Goal: Information Seeking & Learning: Learn about a topic

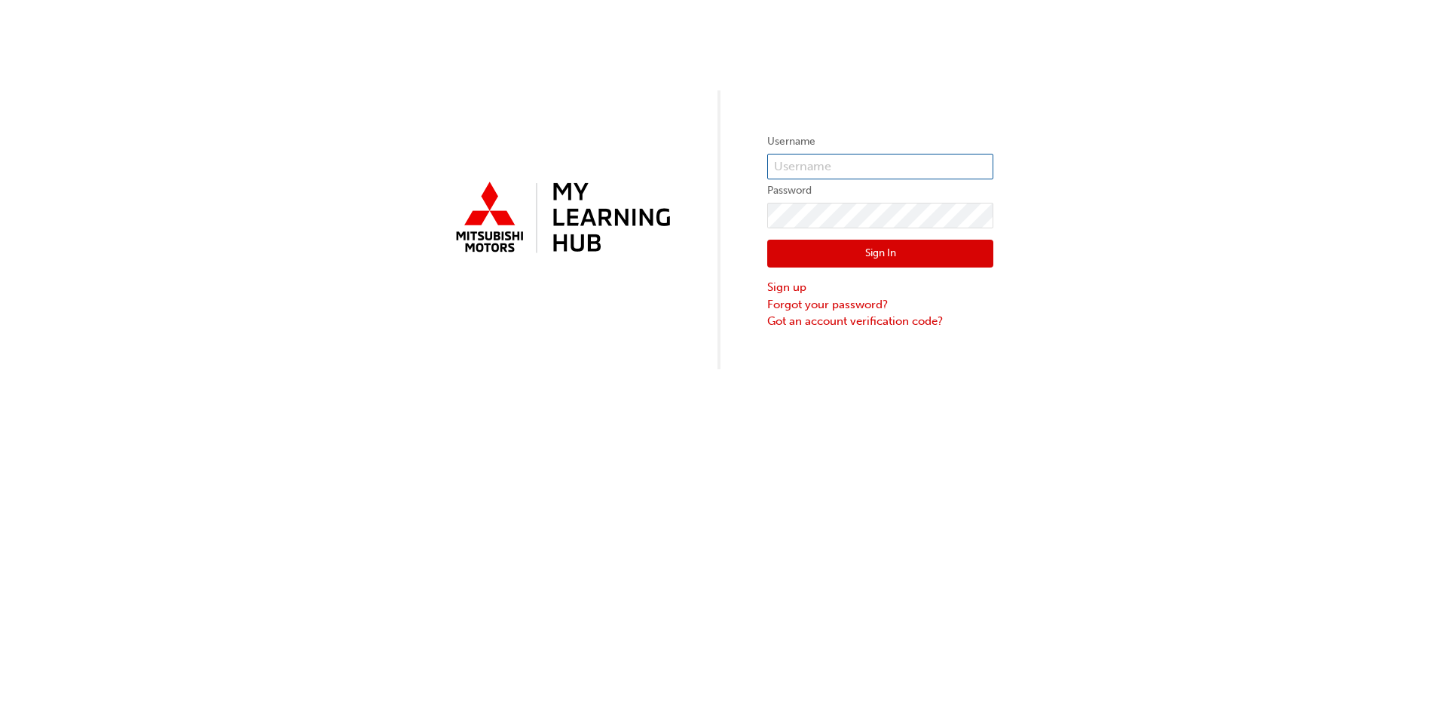
type input "0005967386"
click at [839, 262] on button "Sign In" at bounding box center [880, 254] width 226 height 29
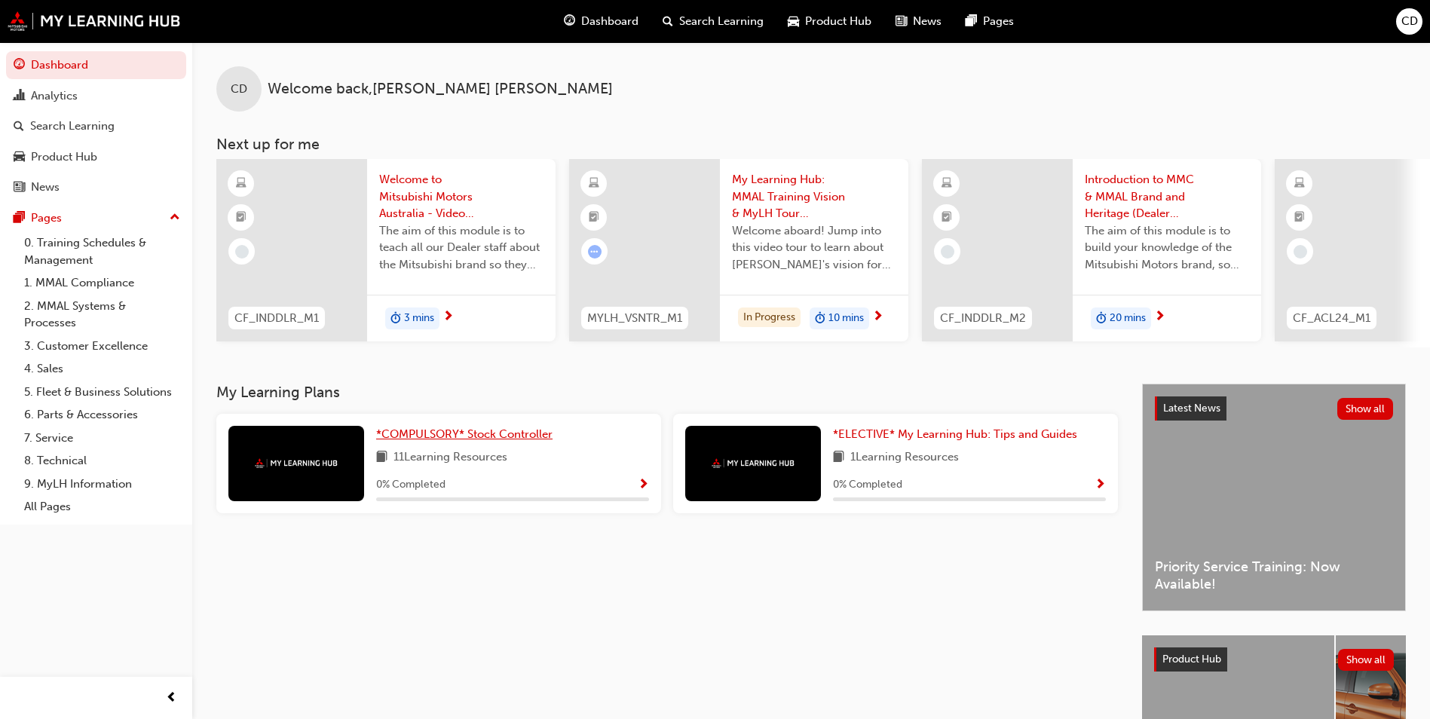
click at [471, 439] on span "*COMPULSORY* Stock Controller" at bounding box center [464, 434] width 176 height 14
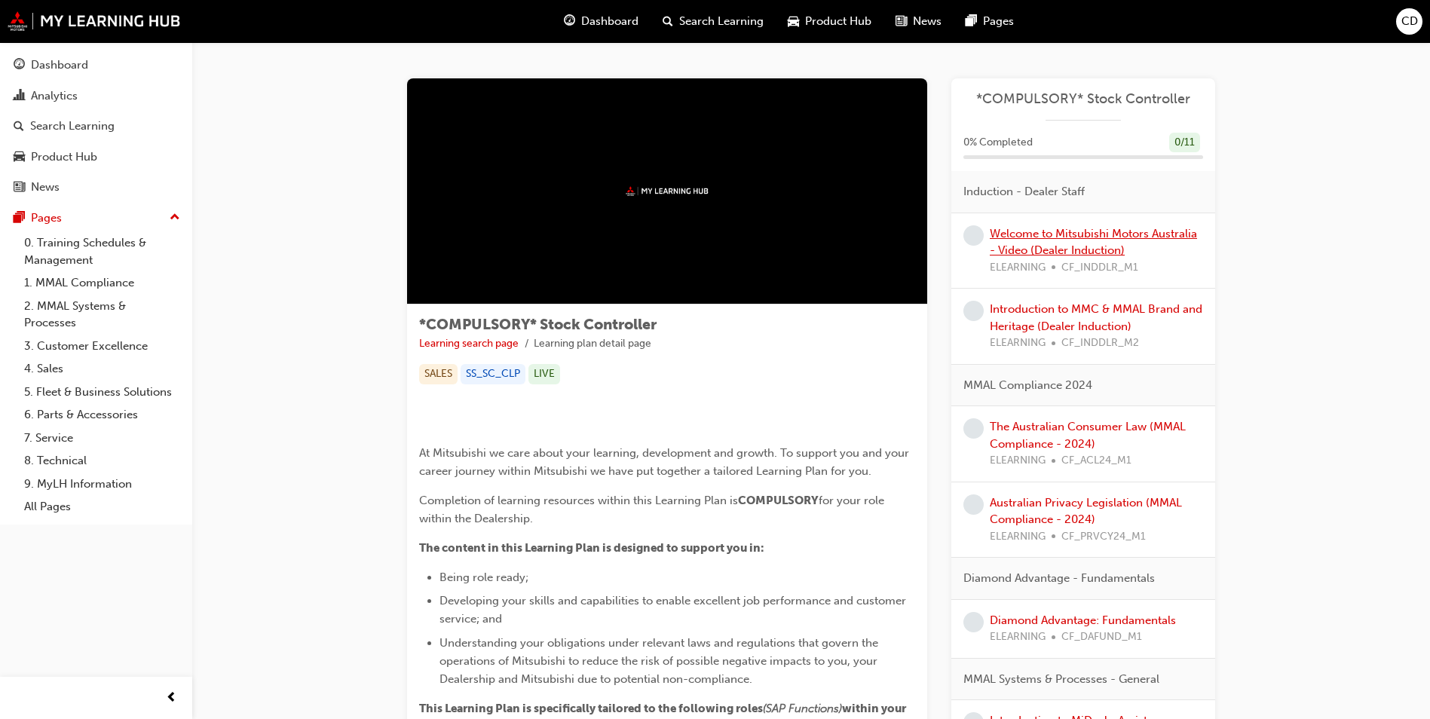
click at [1030, 238] on link "Welcome to Mitsubishi Motors Australia - Video (Dealer Induction)" at bounding box center [1092, 242] width 207 height 31
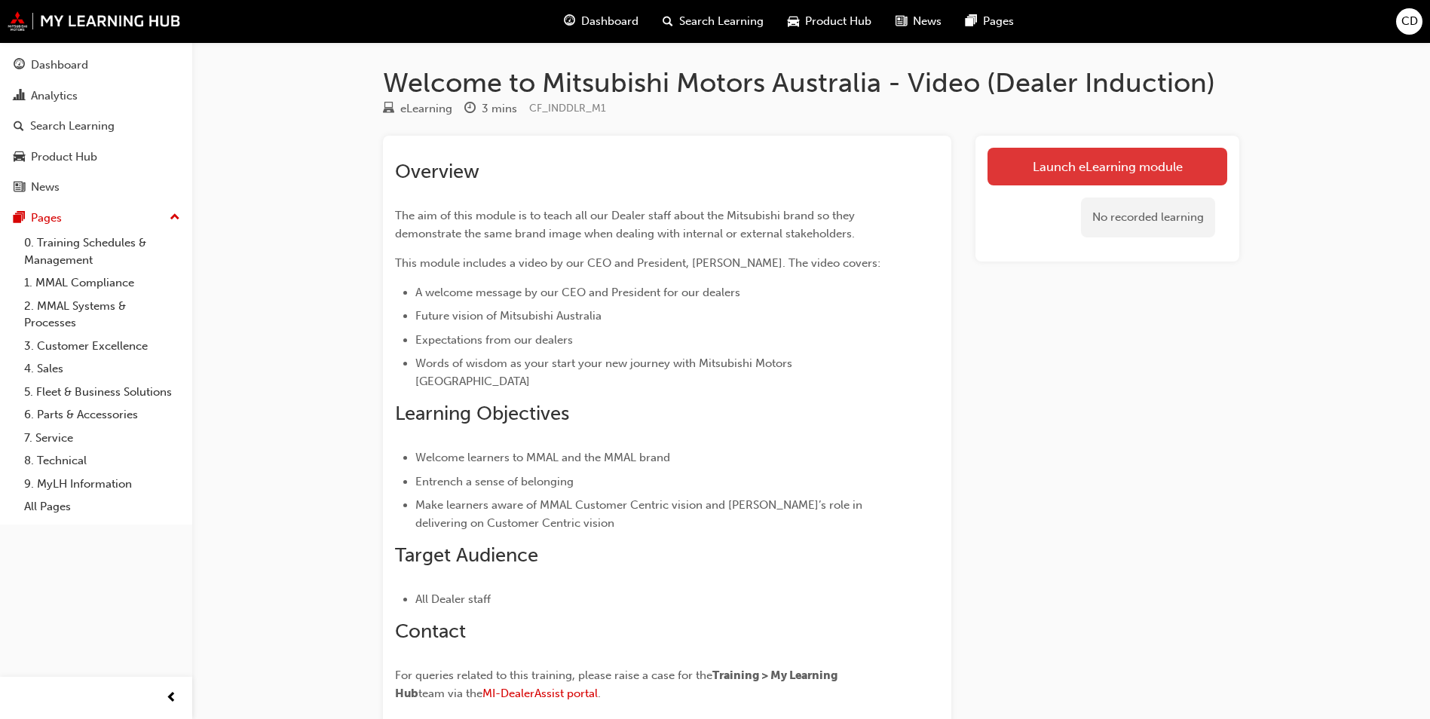
click at [1171, 176] on link "Launch eLearning module" at bounding box center [1107, 167] width 240 height 38
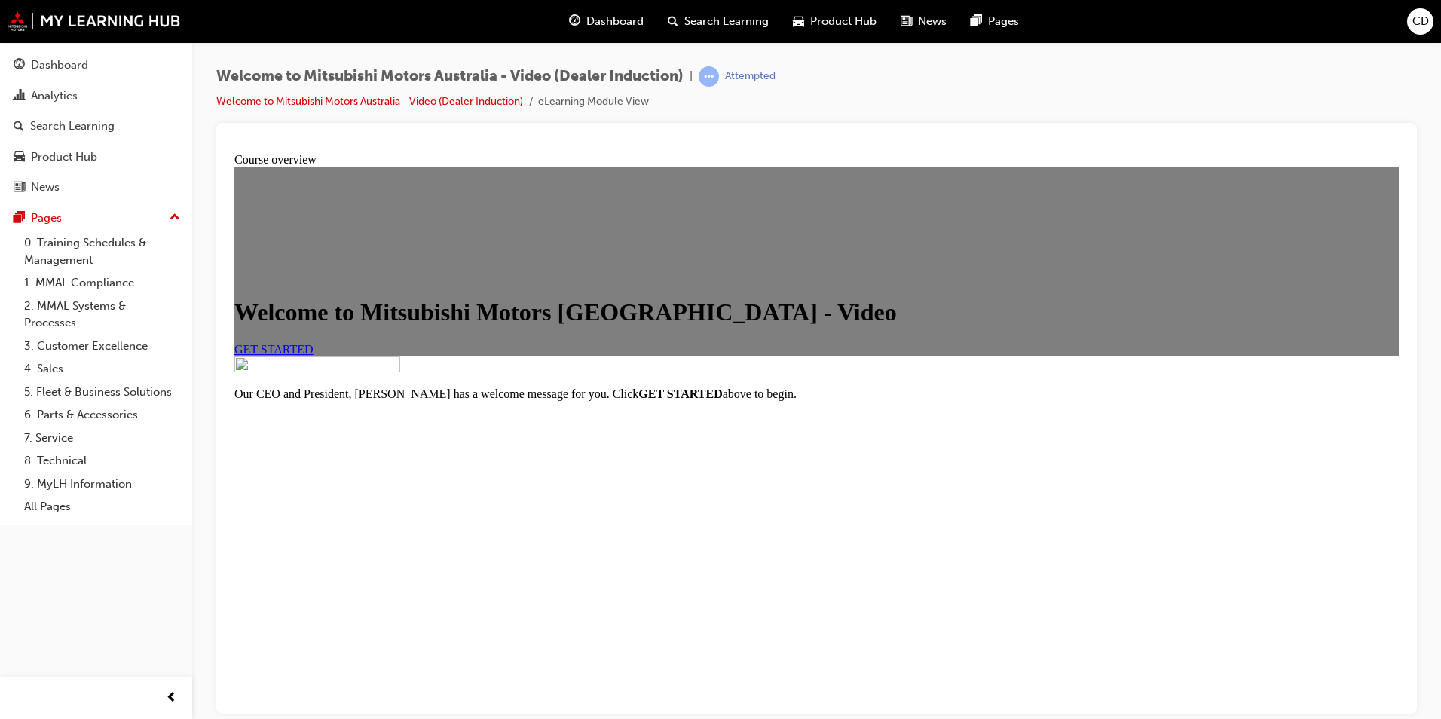
scroll to position [145, 0]
click at [313, 342] on link "GET STARTED" at bounding box center [273, 348] width 79 height 13
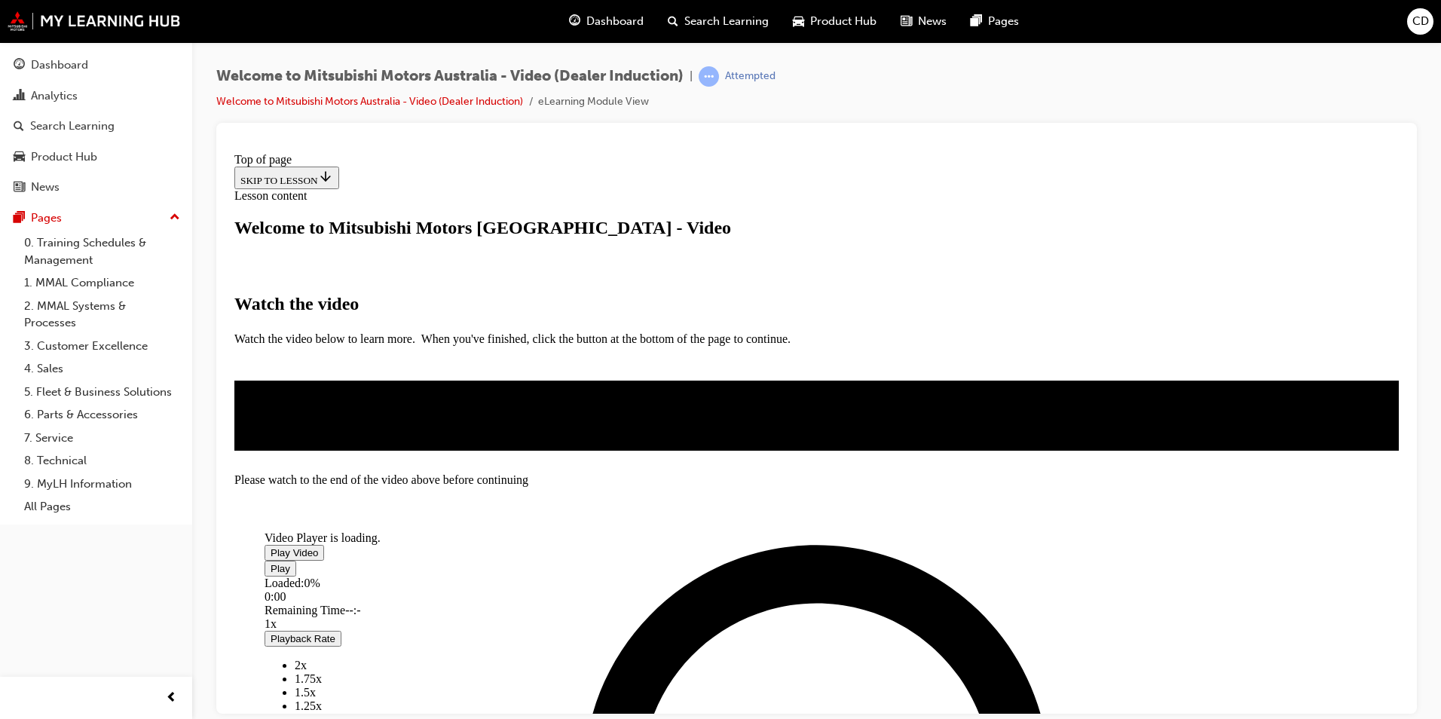
scroll to position [324, 0]
click at [271, 546] on span "Video player" at bounding box center [271, 551] width 0 height 11
click at [271, 573] on span "Video player" at bounding box center [271, 567] width 0 height 11
drag, startPoint x: 489, startPoint y: 662, endPoint x: 442, endPoint y: 662, distance: 46.7
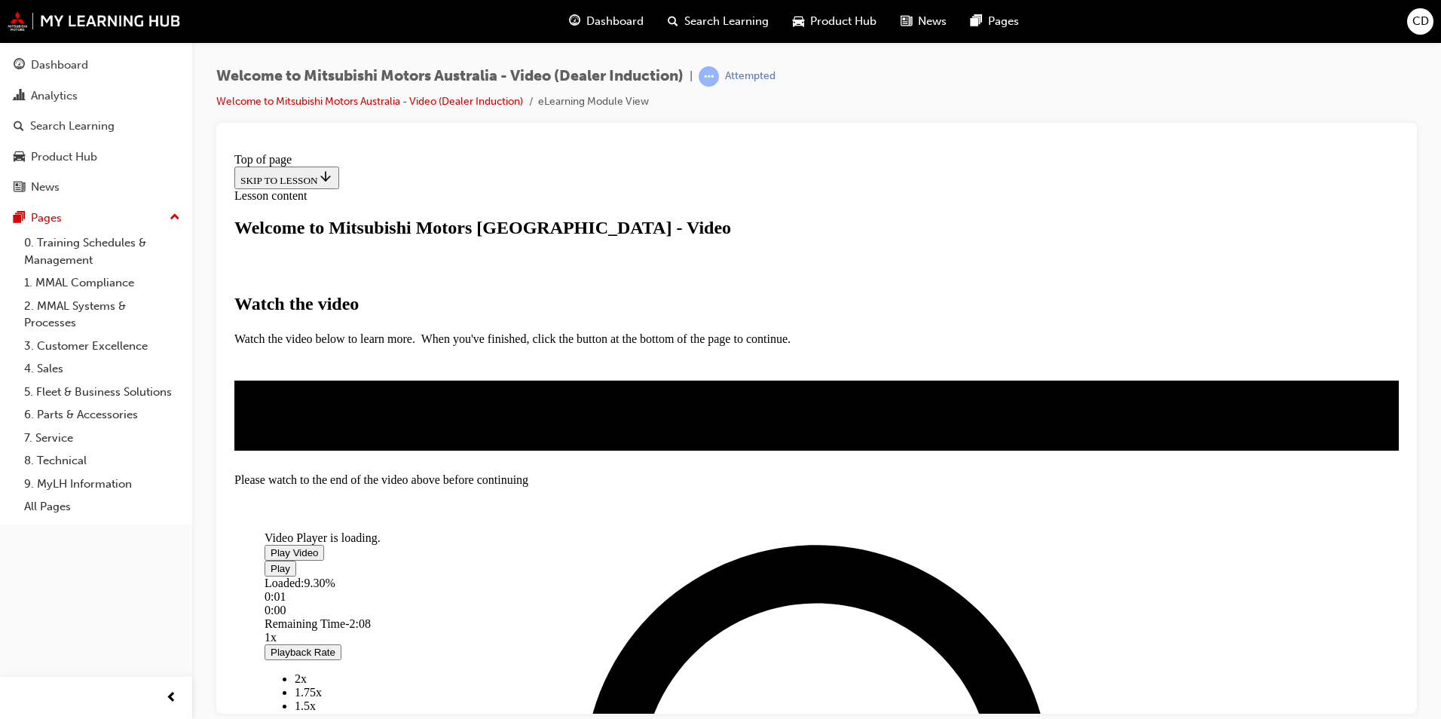
click at [442, 662] on div "Play Loaded : 9.30% 0:01 0:00 Remaining Time - 2:08 1x Playback Rate 2x 1.75x 1…" at bounding box center [747, 725] width 965 height 331
click at [271, 573] on span "Video player" at bounding box center [271, 567] width 0 height 11
click at [271, 546] on span "Video player" at bounding box center [271, 551] width 0 height 11
click at [271, 573] on span "Video player" at bounding box center [271, 567] width 0 height 11
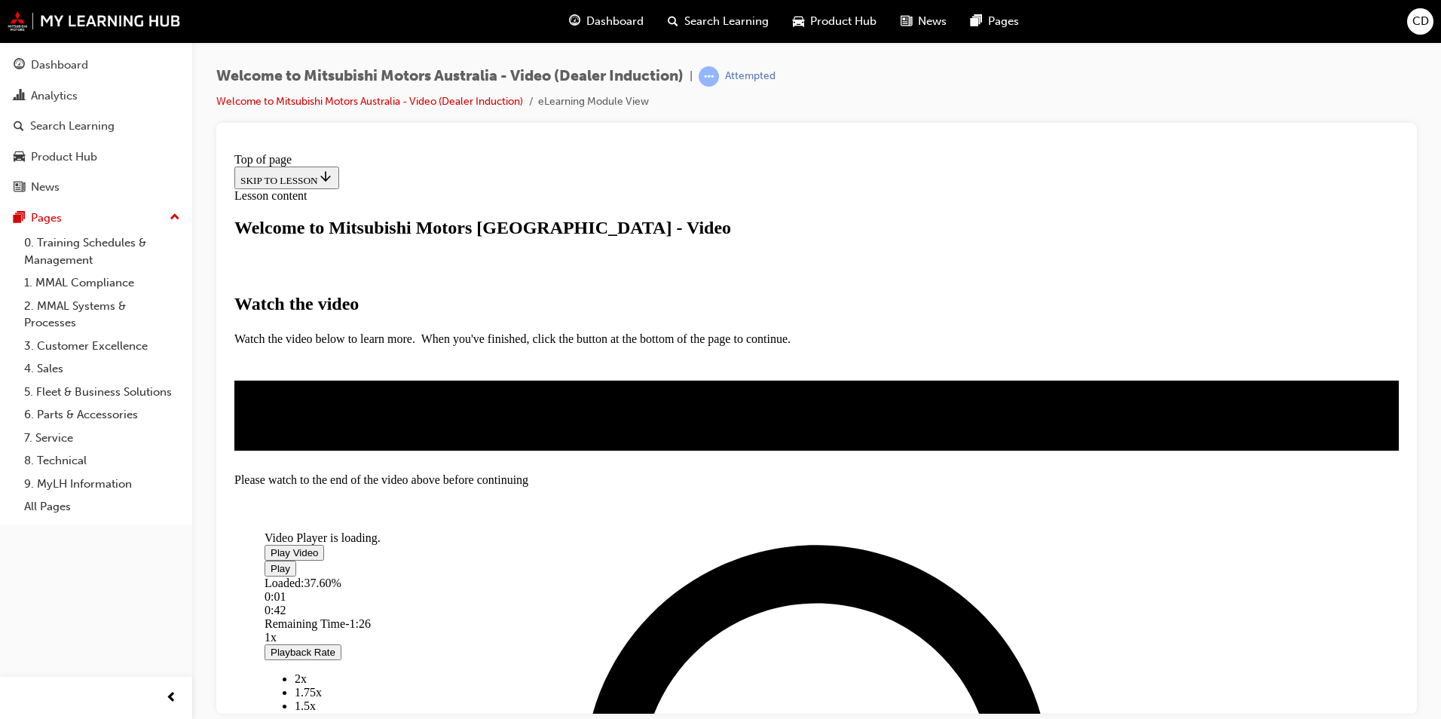
click at [271, 546] on span "Video player" at bounding box center [271, 551] width 0 height 11
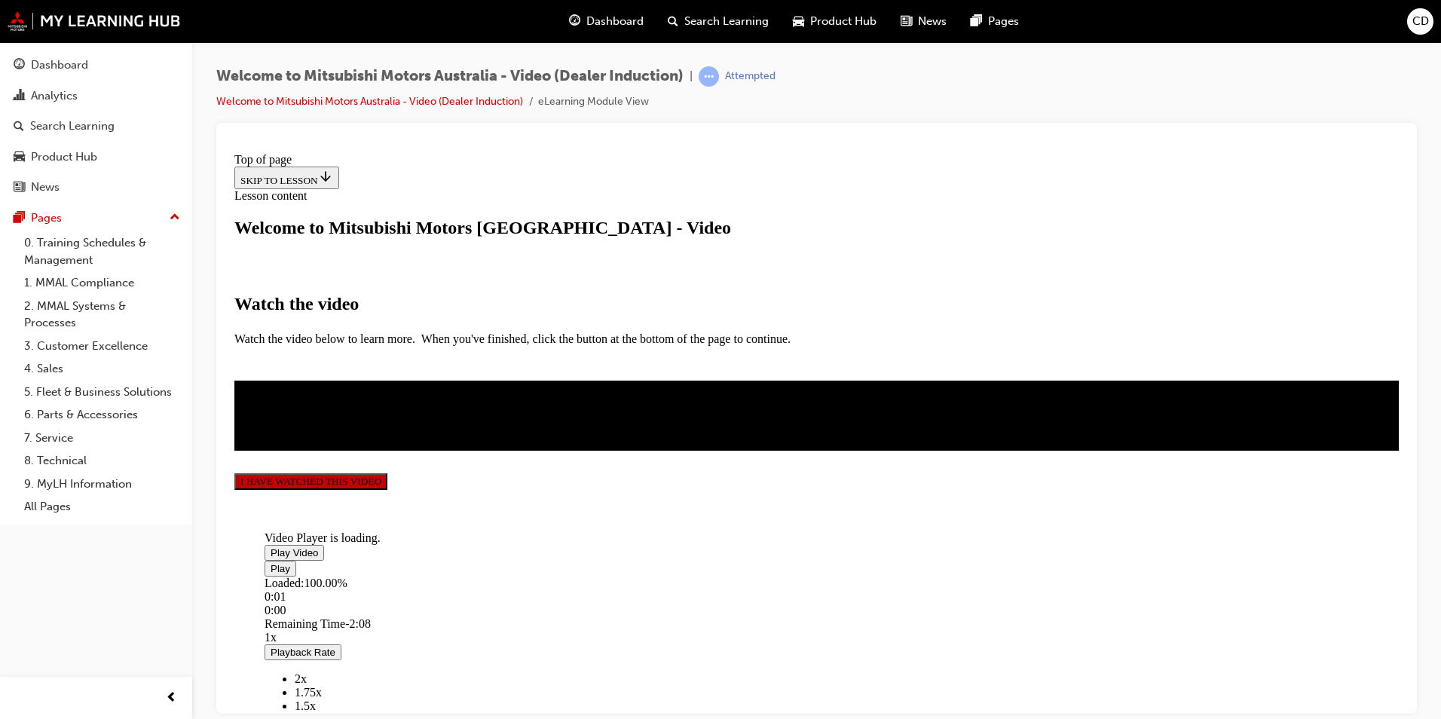
scroll to position [322, 0]
click at [387, 489] on button "I HAVE WATCHED THIS VIDEO" at bounding box center [310, 480] width 153 height 17
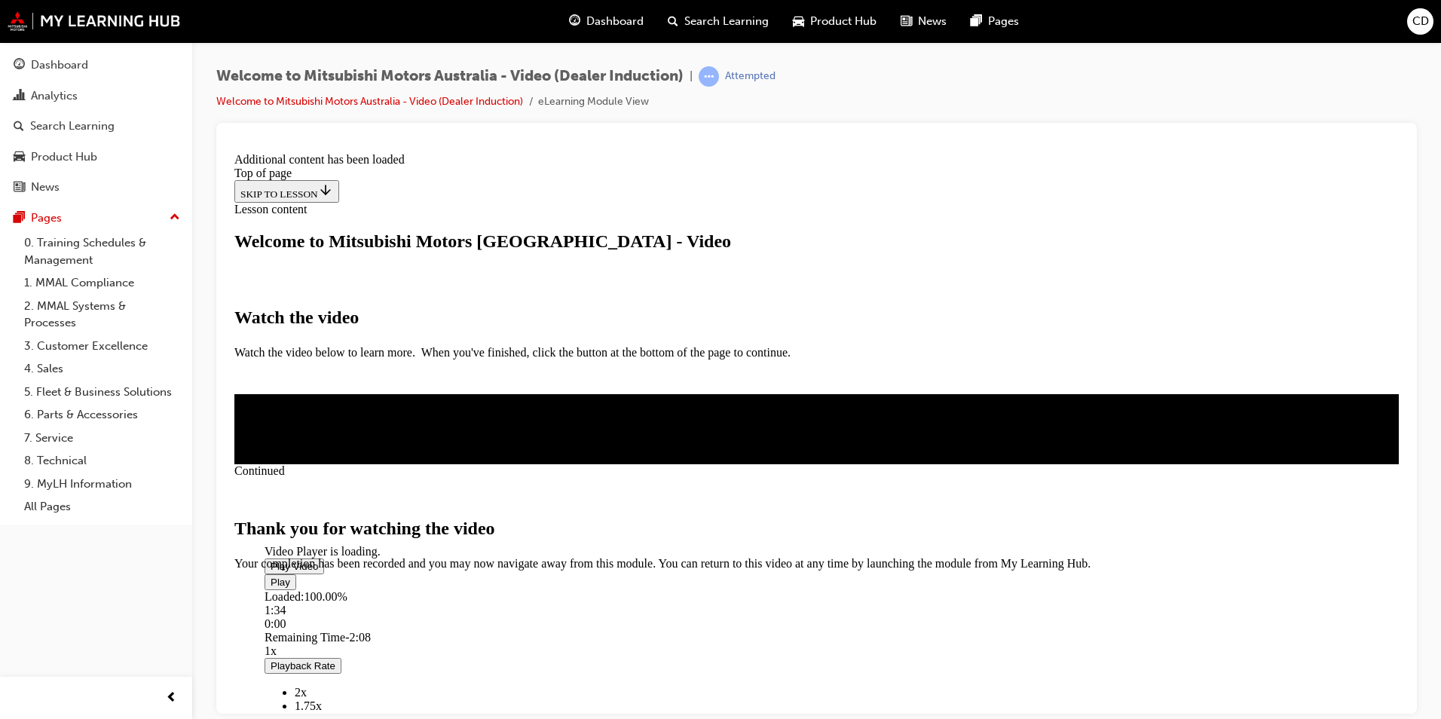
scroll to position [446, 0]
click at [327, 627] on span "CLOSE MODULE" at bounding box center [280, 633] width 93 height 13
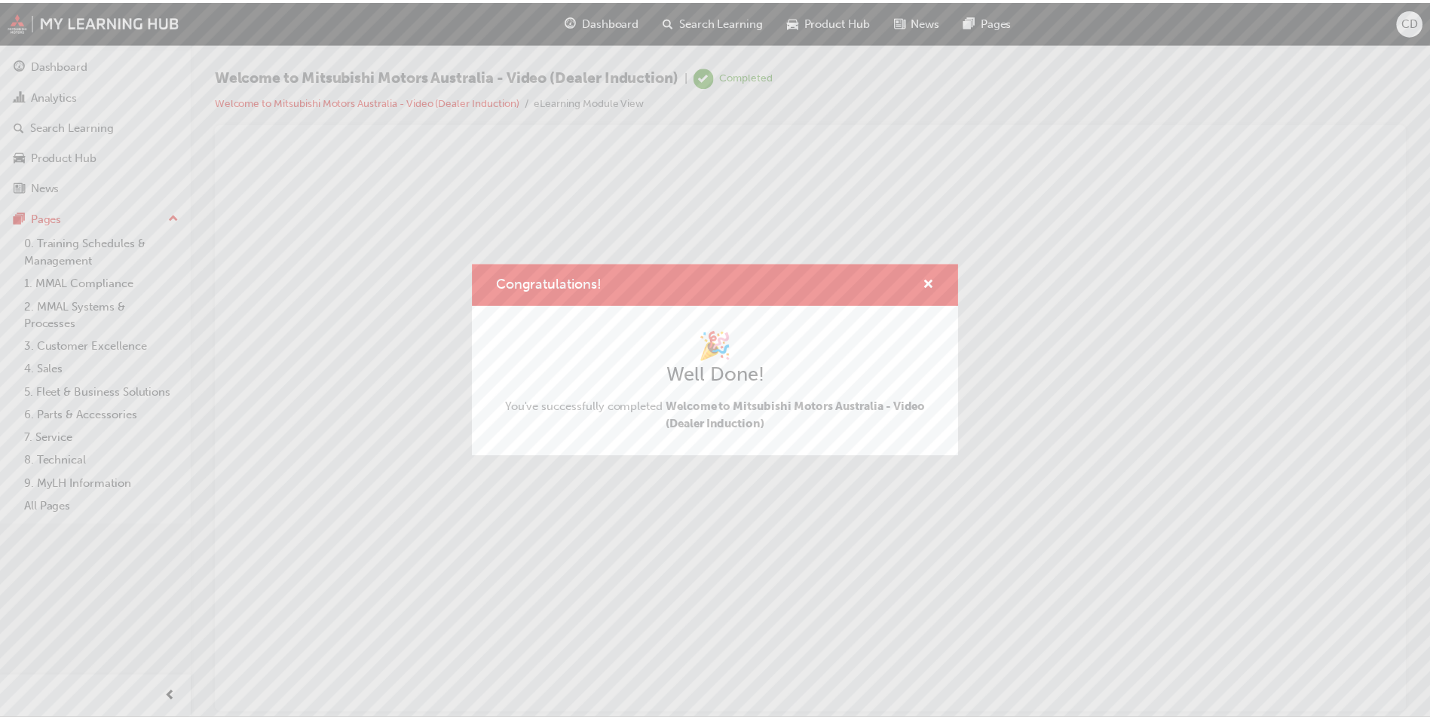
scroll to position [0, 0]
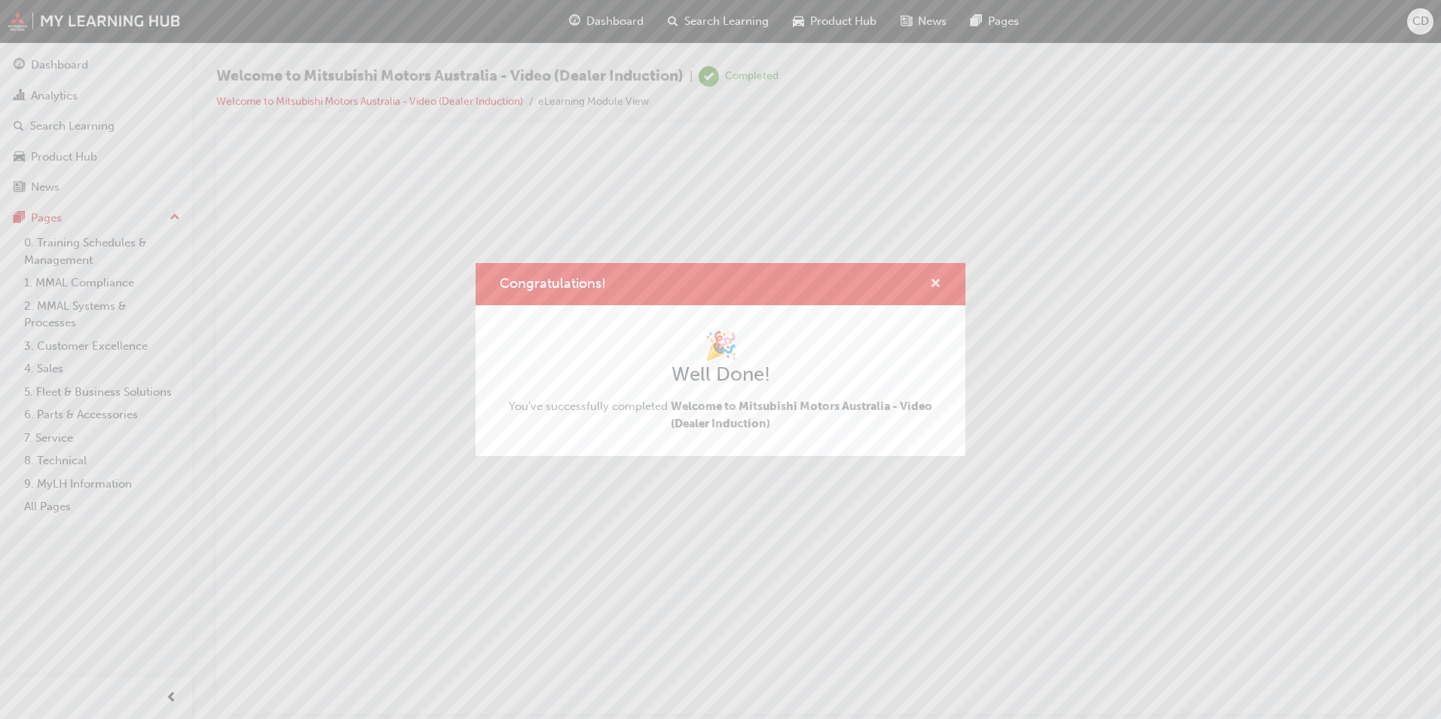
click at [937, 283] on span "cross-icon" at bounding box center [935, 285] width 11 height 14
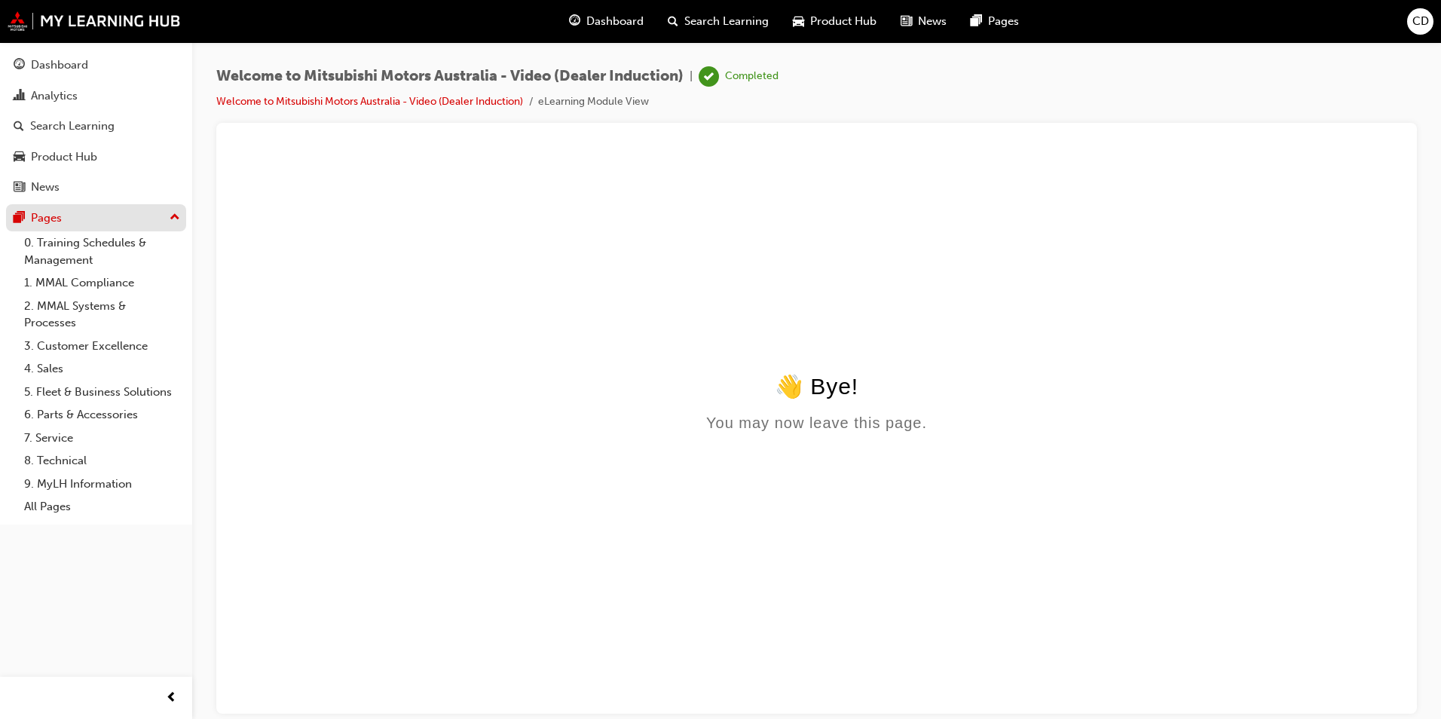
click at [46, 215] on div "Pages" at bounding box center [46, 217] width 31 height 17
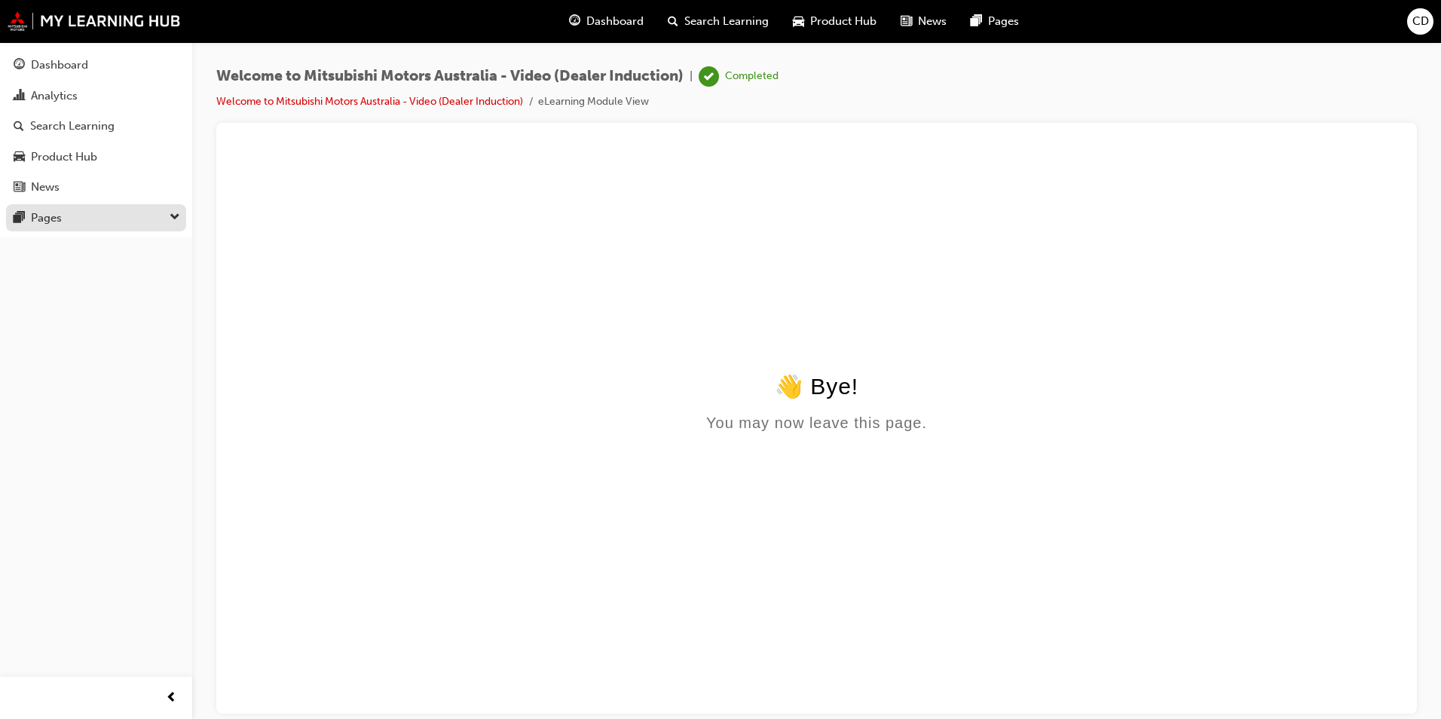
click at [46, 215] on div "Pages" at bounding box center [46, 217] width 31 height 17
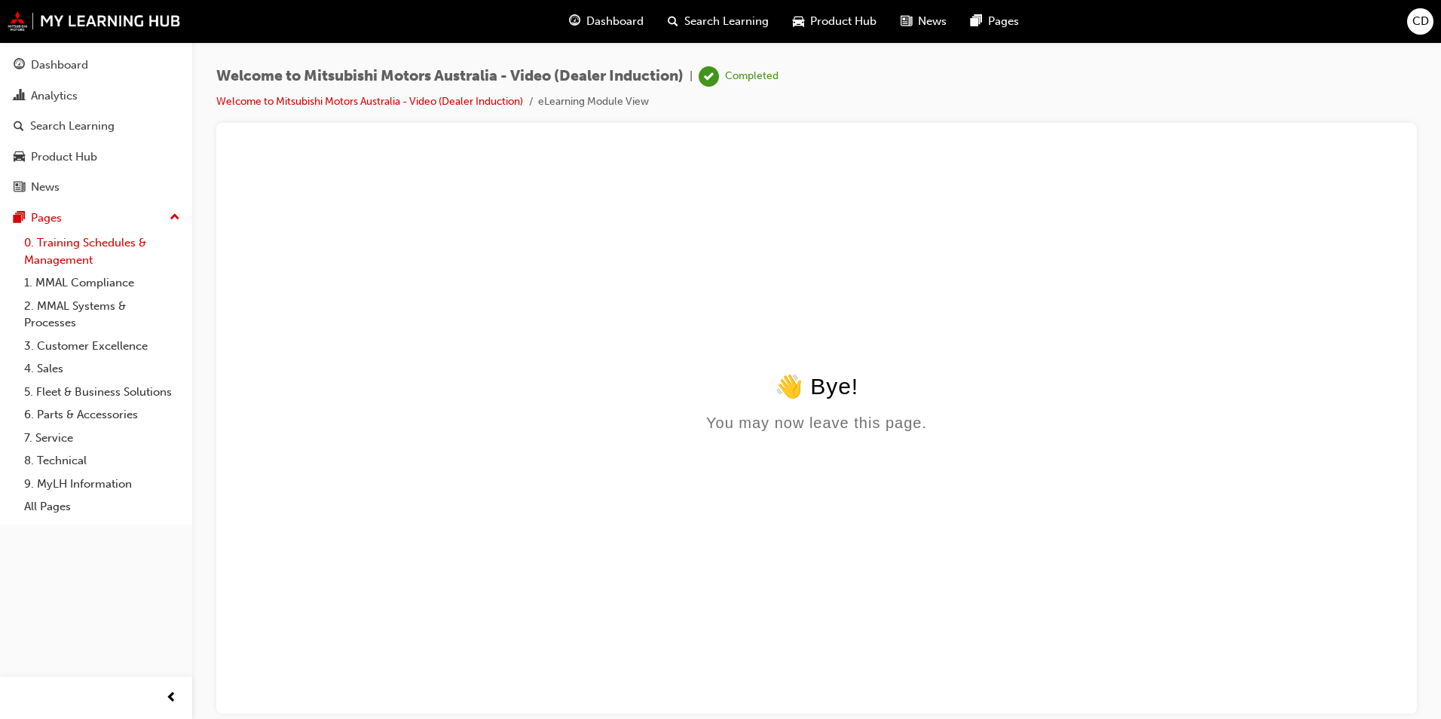
click at [63, 250] on link "0. Training Schedules & Management" at bounding box center [102, 251] width 168 height 40
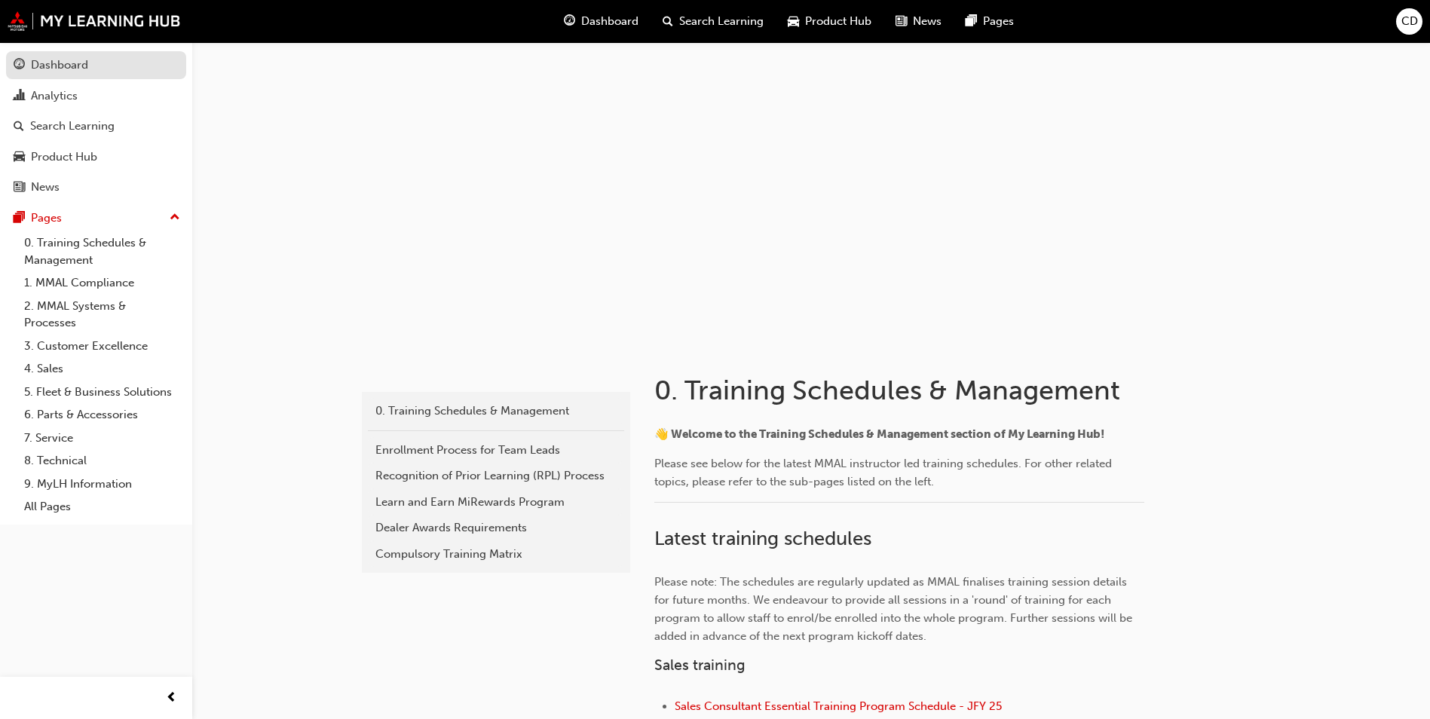
click at [63, 59] on div "Dashboard" at bounding box center [59, 65] width 57 height 17
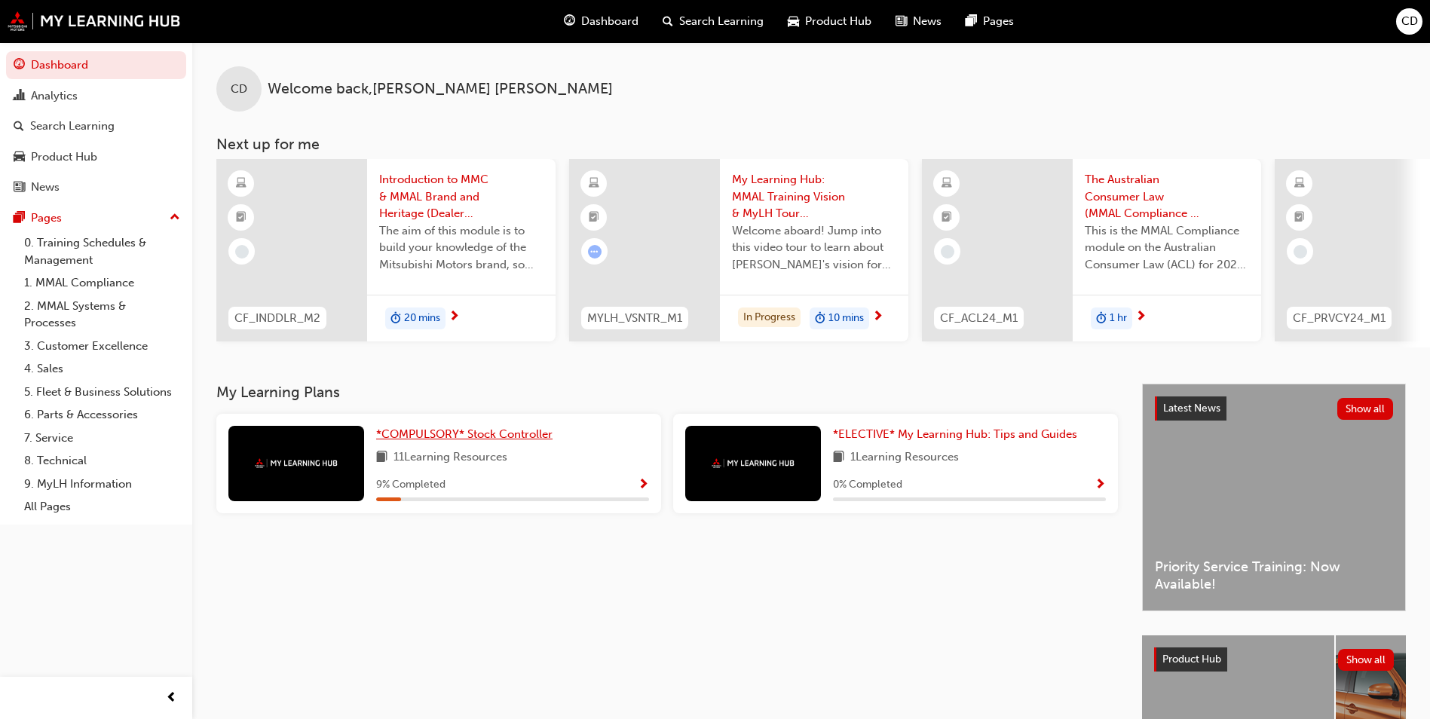
click at [454, 438] on span "*COMPULSORY* Stock Controller" at bounding box center [464, 434] width 176 height 14
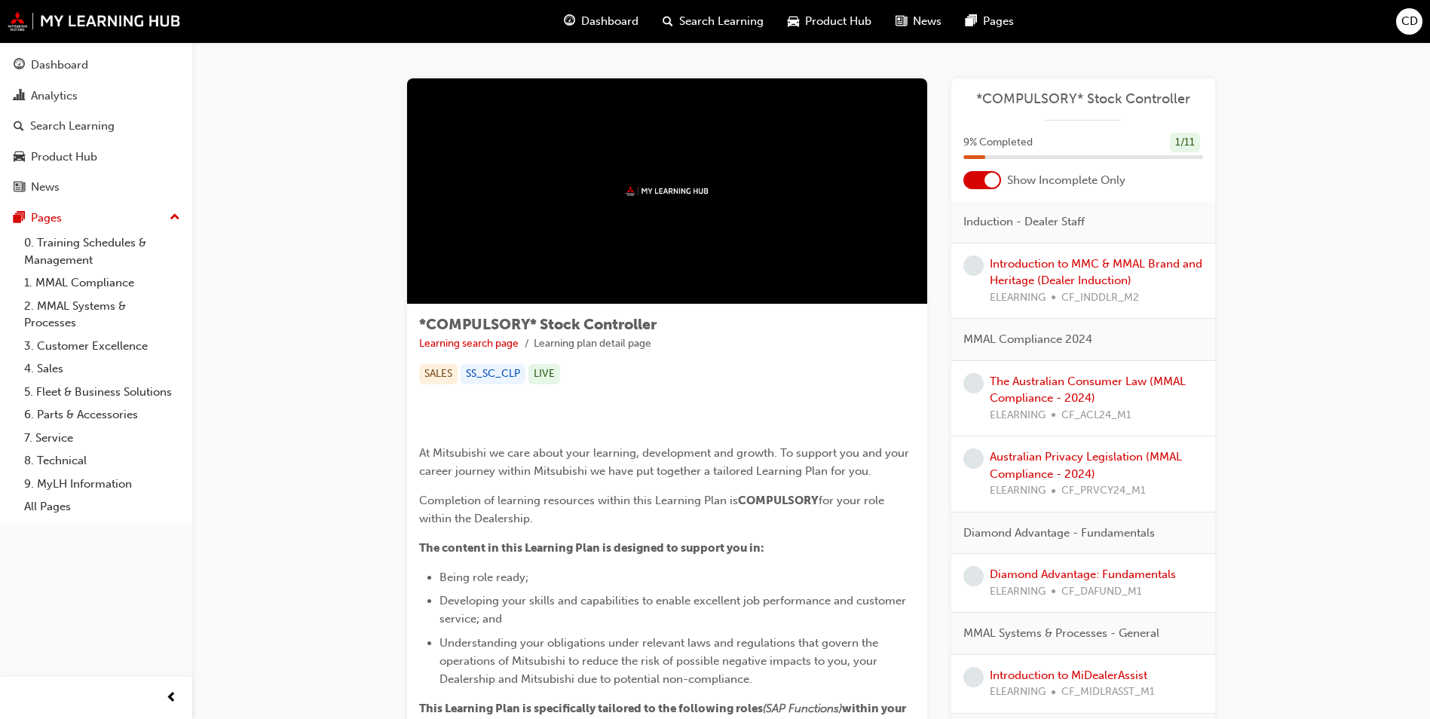
click at [1063, 272] on div "Introduction to MMC & MMAL Brand and Heritage (Dealer Induction) ELEARNING CF_I…" at bounding box center [1095, 280] width 213 height 51
click at [1076, 257] on link "Introduction to MMC & MMAL Brand and Heritage (Dealer Induction)" at bounding box center [1095, 272] width 213 height 31
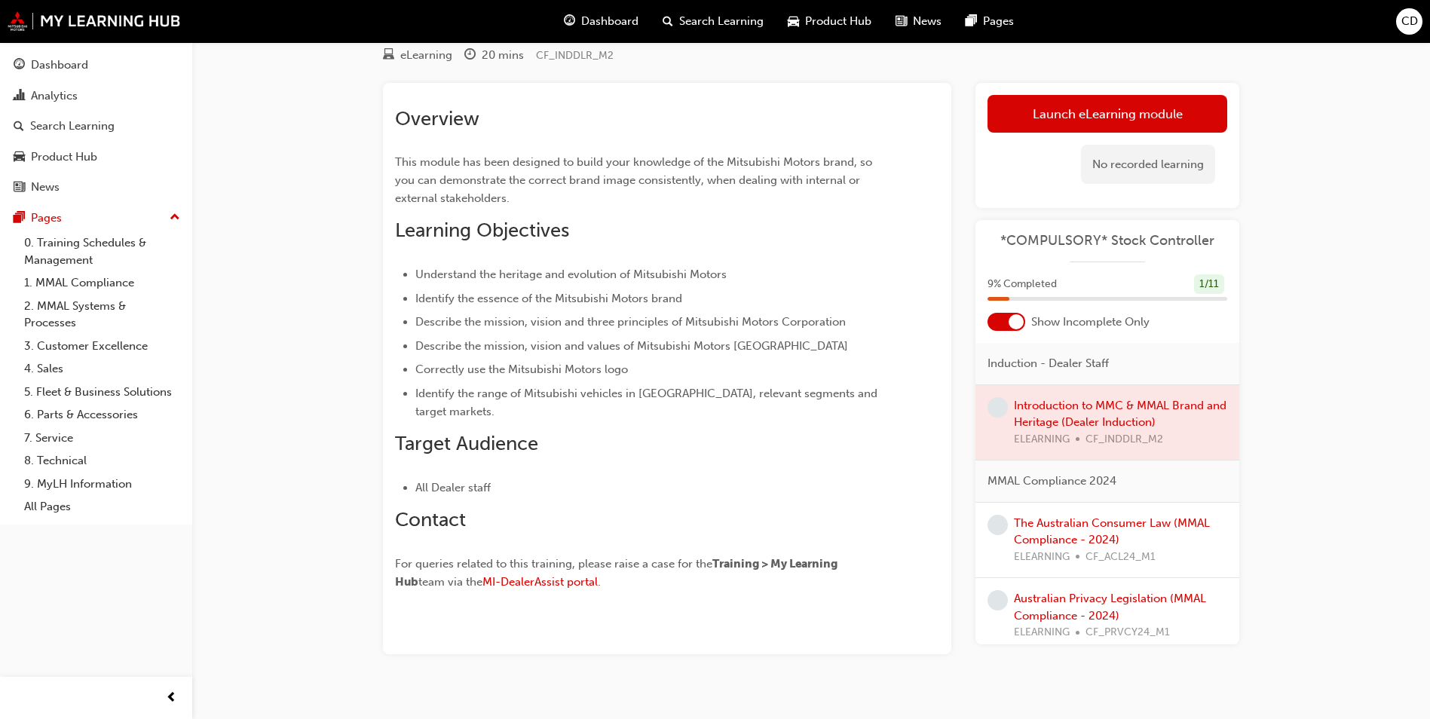
scroll to position [107, 0]
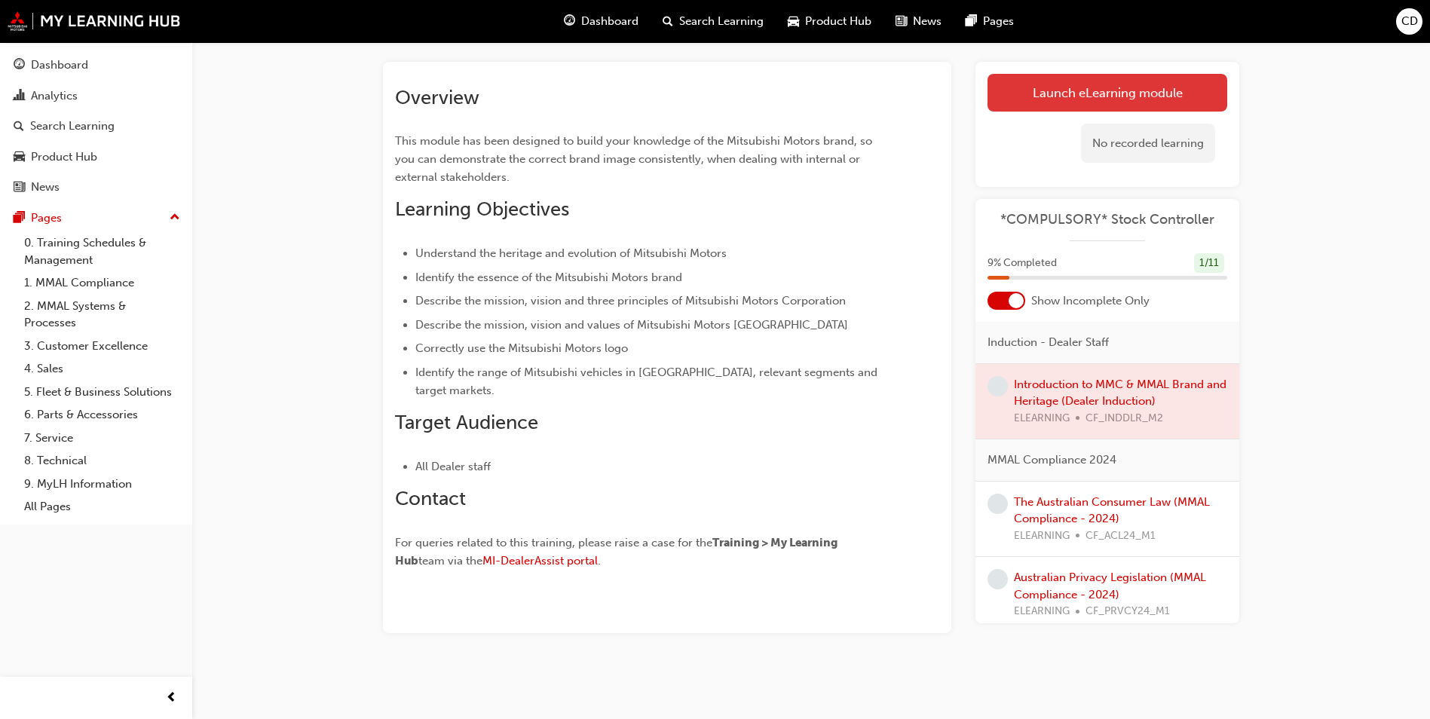
click at [1112, 93] on link "Launch eLearning module" at bounding box center [1107, 93] width 240 height 38
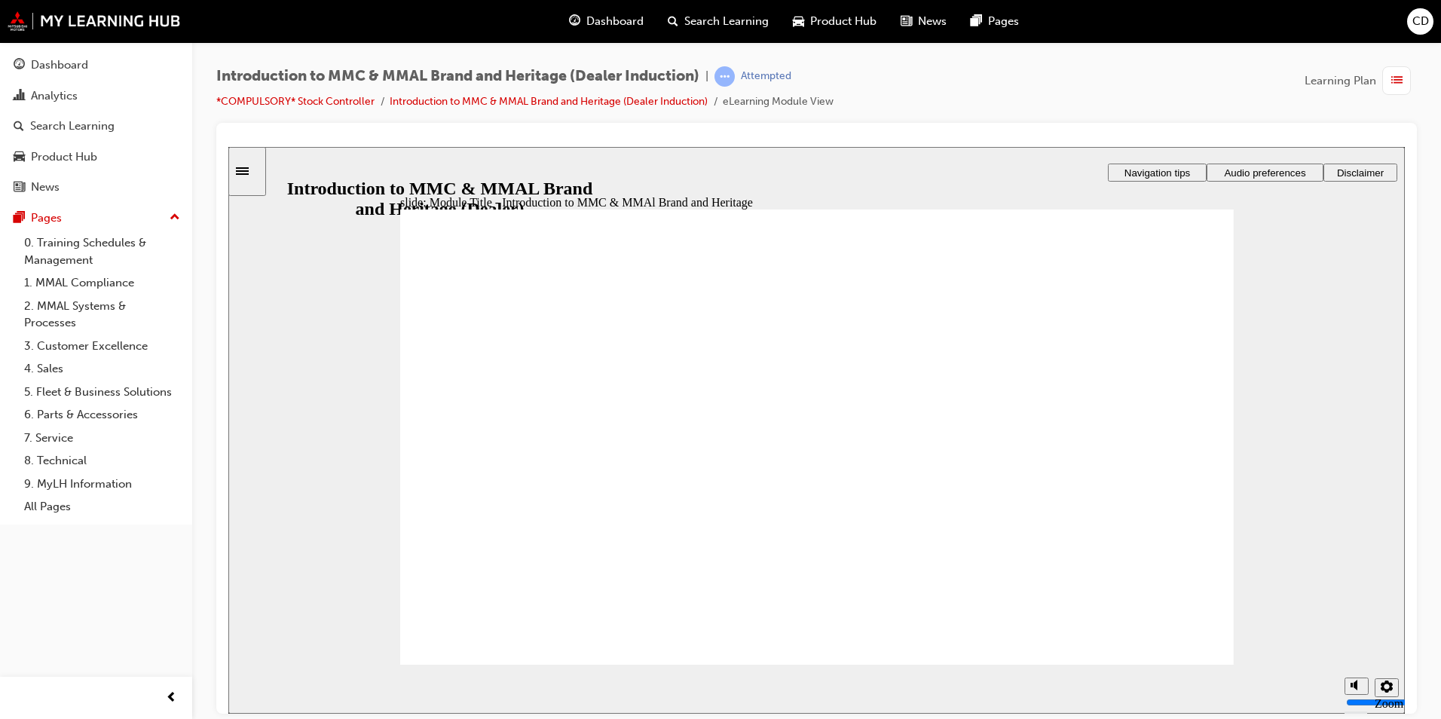
click at [1261, 170] on span "Audio preferences" at bounding box center [1264, 172] width 81 height 11
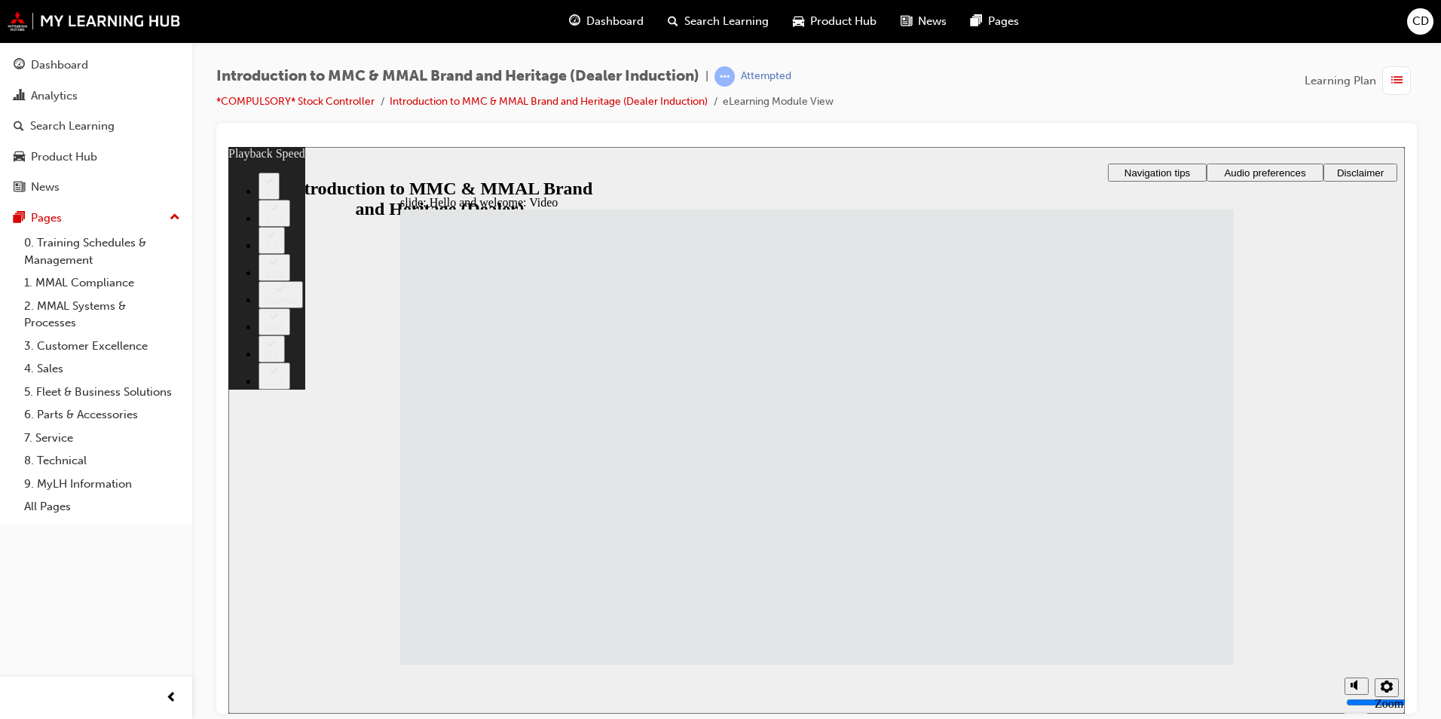
click at [1277, 169] on span "Audio preferences" at bounding box center [1264, 172] width 81 height 11
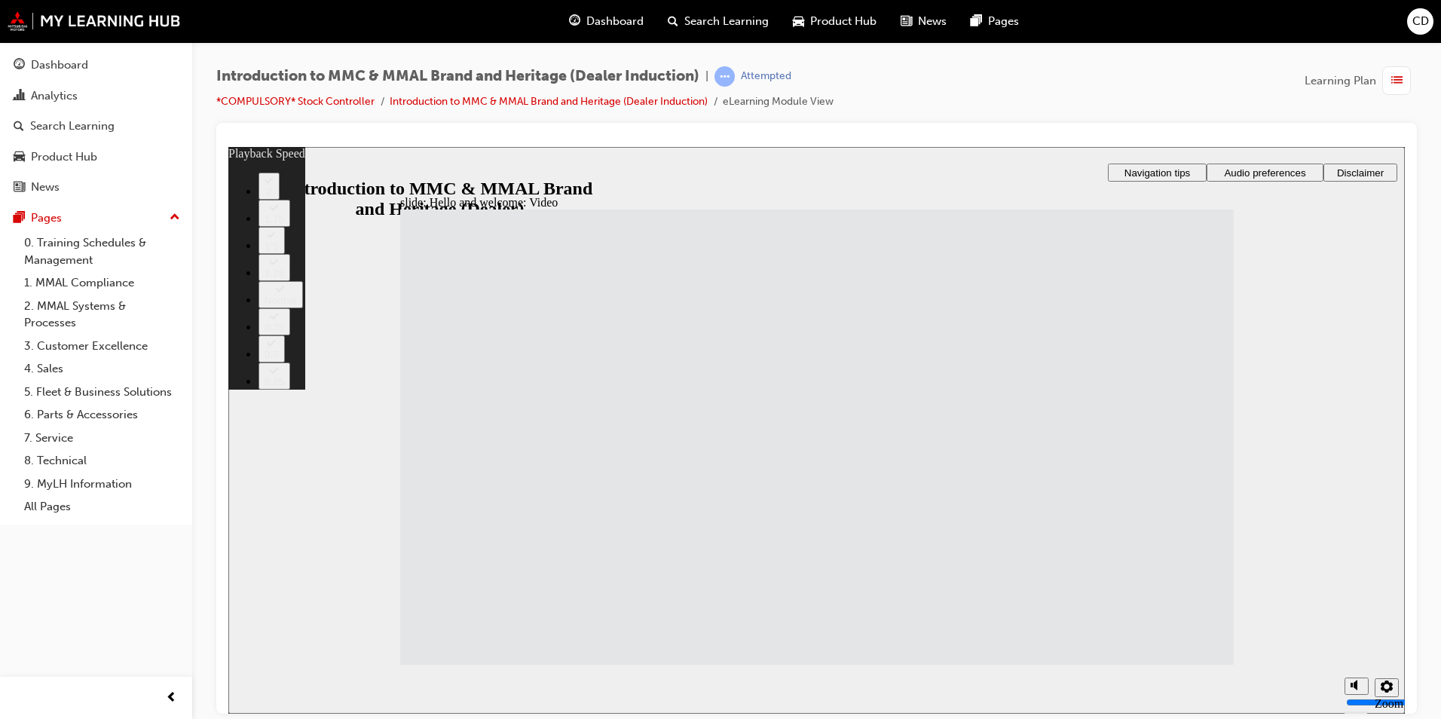
type input "33"
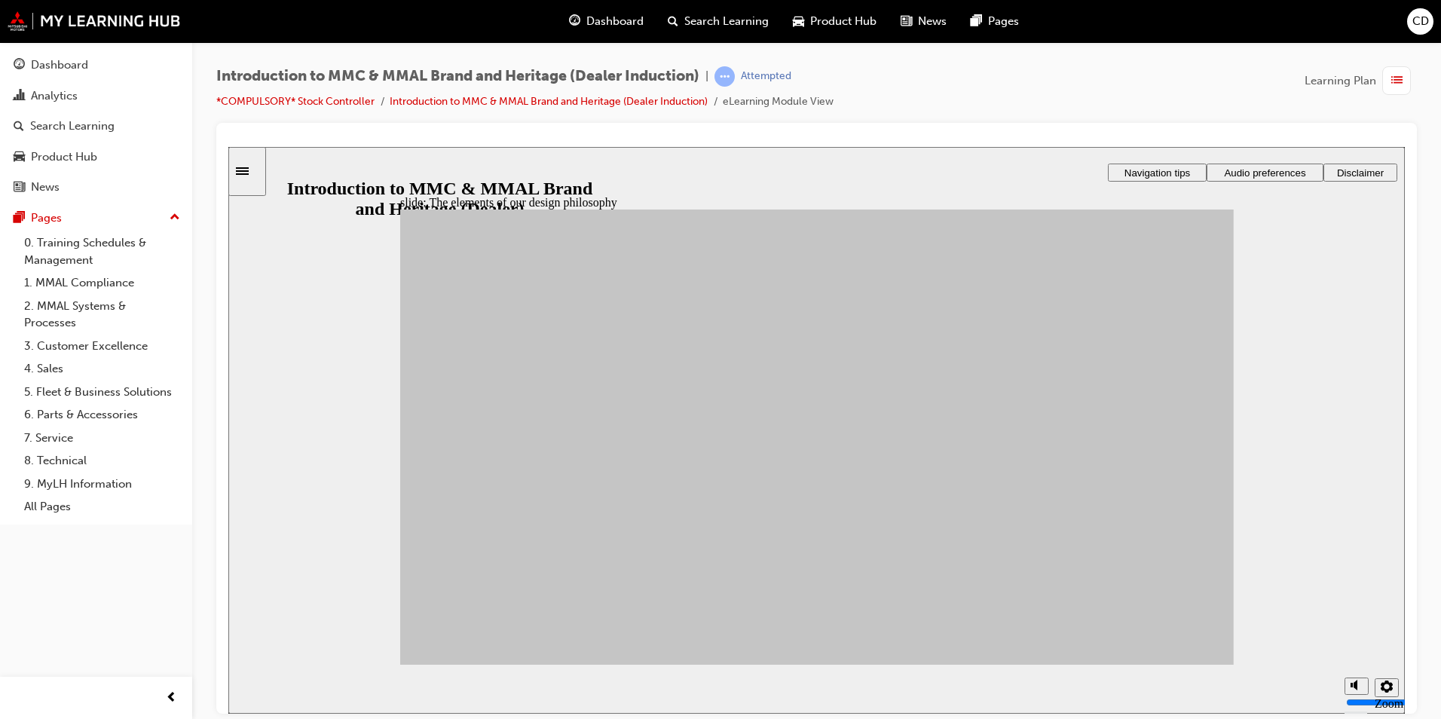
click at [1250, 167] on span "Audio preferences" at bounding box center [1264, 172] width 81 height 11
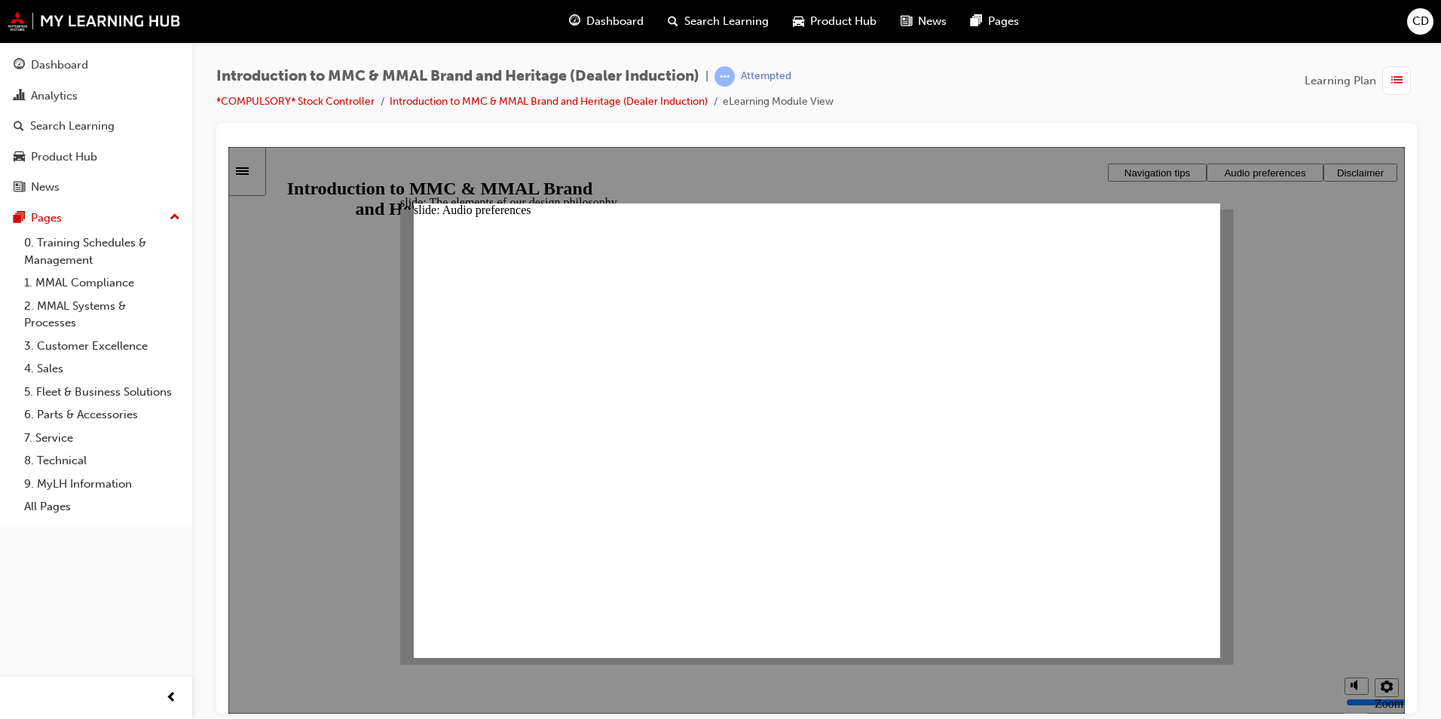
click at [1202, 197] on div at bounding box center [816, 429] width 1176 height 567
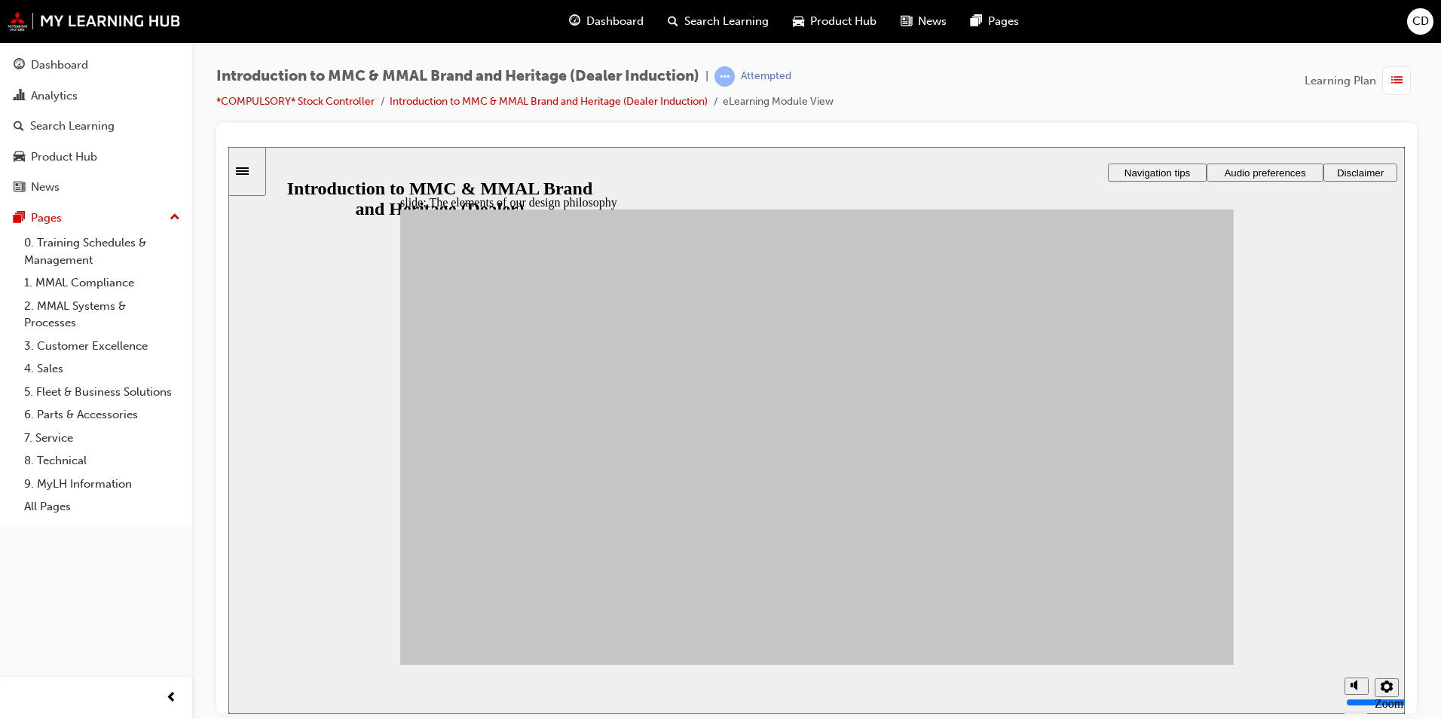
drag, startPoint x: 516, startPoint y: 435, endPoint x: 487, endPoint y: 438, distance: 29.5
drag, startPoint x: 702, startPoint y: 573, endPoint x: 1048, endPoint y: 376, distance: 397.9
drag, startPoint x: 621, startPoint y: 419, endPoint x: 917, endPoint y: 369, distance: 300.3
drag, startPoint x: 489, startPoint y: 505, endPoint x: 905, endPoint y: 456, distance: 418.8
drag, startPoint x: 518, startPoint y: 439, endPoint x: 1052, endPoint y: 593, distance: 555.2
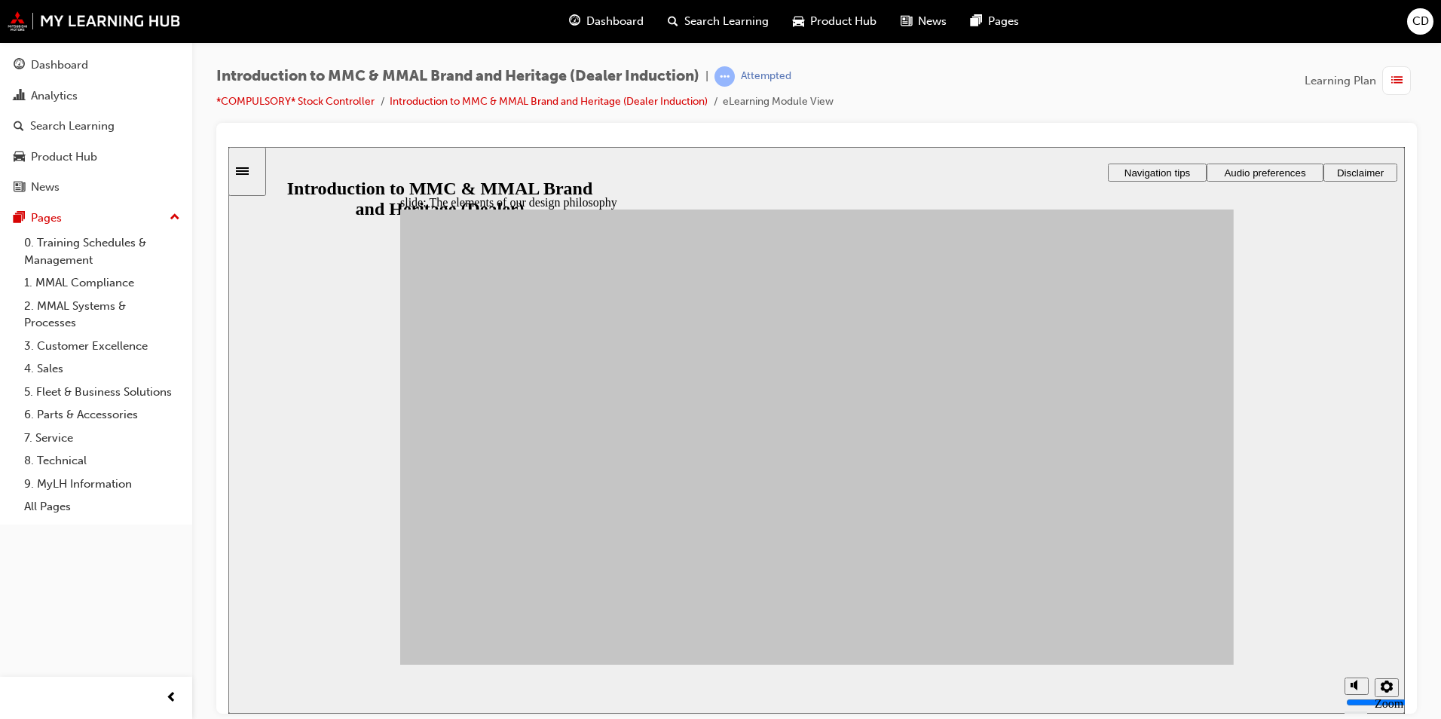
drag, startPoint x: 494, startPoint y: 556, endPoint x: 900, endPoint y: 540, distance: 405.7
drag, startPoint x: 490, startPoint y: 549, endPoint x: 1041, endPoint y: 531, distance: 551.9
drag, startPoint x: 607, startPoint y: 528, endPoint x: 898, endPoint y: 529, distance: 290.9
drag, startPoint x: 606, startPoint y: 518, endPoint x: 1046, endPoint y: 425, distance: 449.9
drag, startPoint x: 721, startPoint y: 441, endPoint x: 1051, endPoint y: 482, distance: 332.6
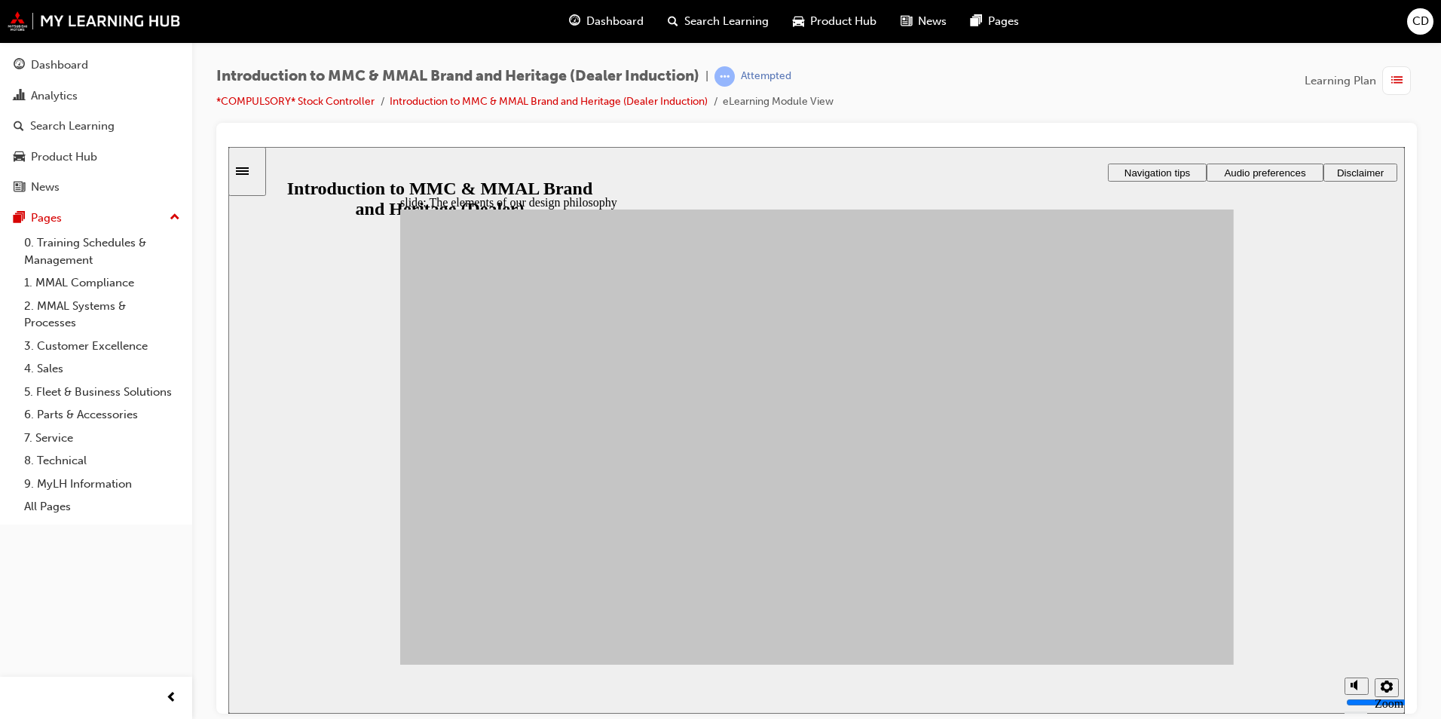
drag, startPoint x: 587, startPoint y: 472, endPoint x: 907, endPoint y: 457, distance: 319.8
drag, startPoint x: 720, startPoint y: 493, endPoint x: 904, endPoint y: 453, distance: 187.4
drag, startPoint x: 575, startPoint y: 573, endPoint x: 895, endPoint y: 453, distance: 341.9
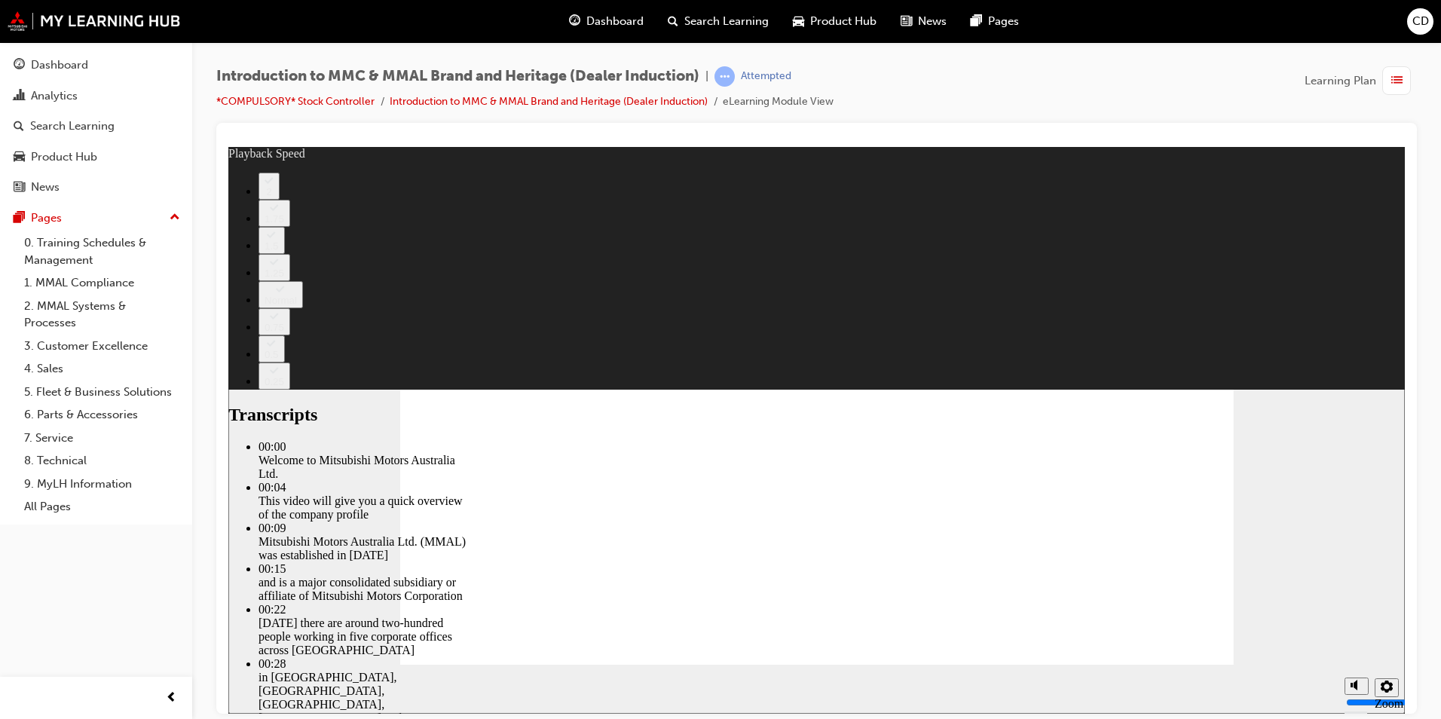
type input "0"
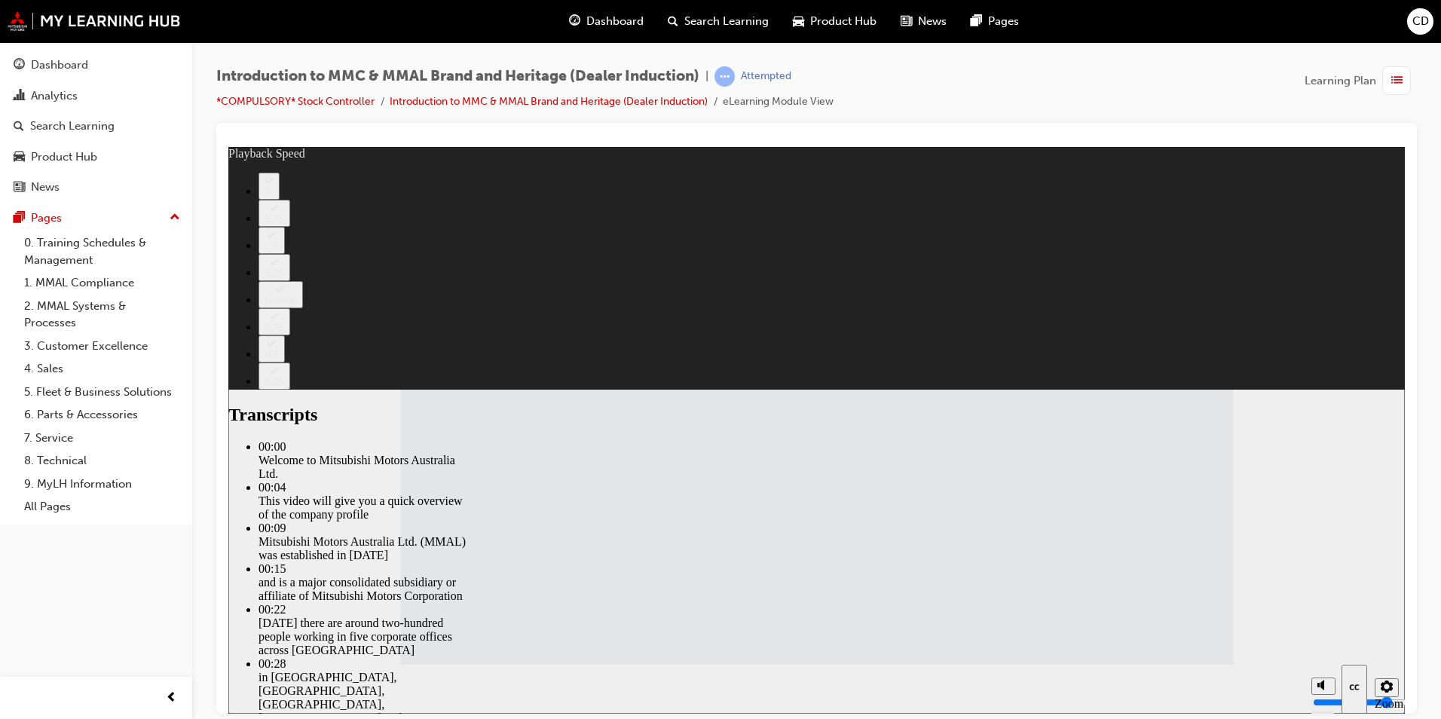
type input "47"
type input "112"
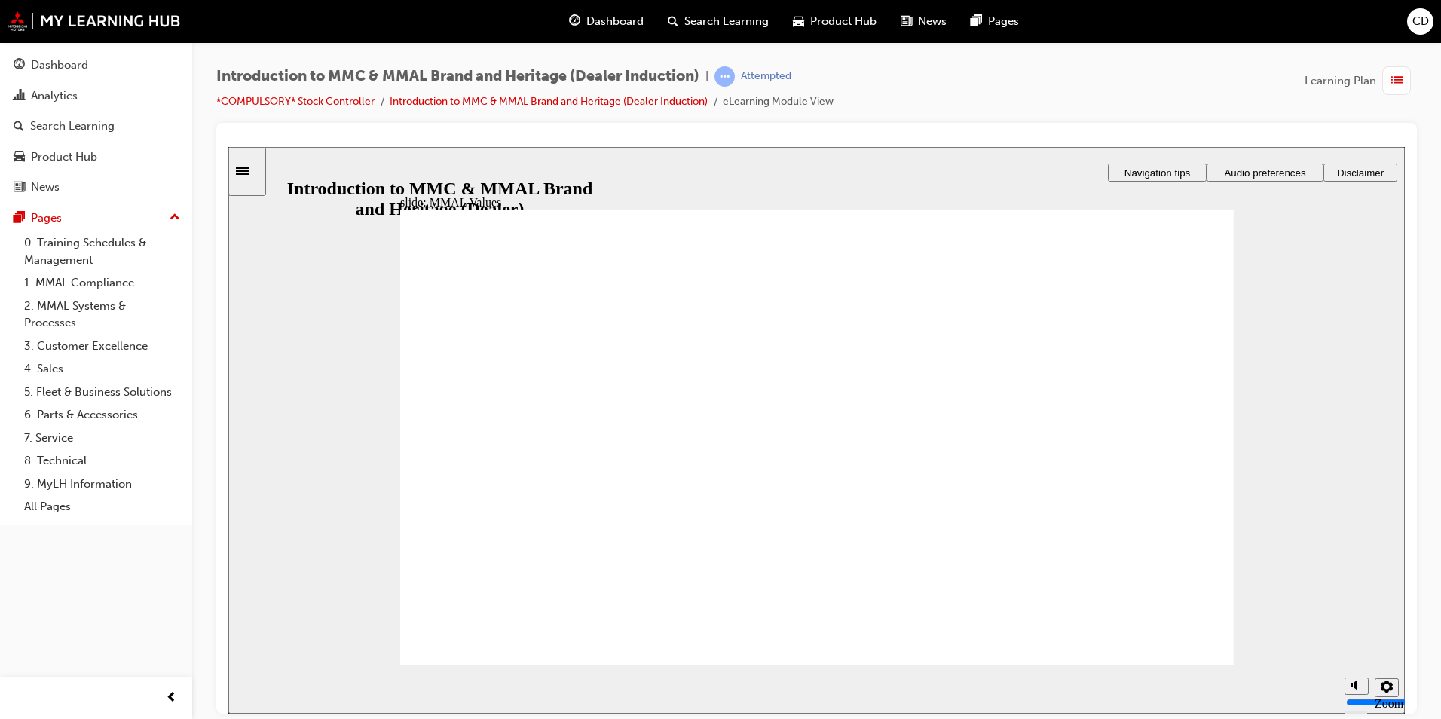
drag, startPoint x: 494, startPoint y: 411, endPoint x: 496, endPoint y: 463, distance: 52.0
drag, startPoint x: 1014, startPoint y: 419, endPoint x: 494, endPoint y: 472, distance: 522.7
drag, startPoint x: 626, startPoint y: 416, endPoint x: 488, endPoint y: 463, distance: 145.8
drag, startPoint x: 1005, startPoint y: 419, endPoint x: 606, endPoint y: 475, distance: 403.3
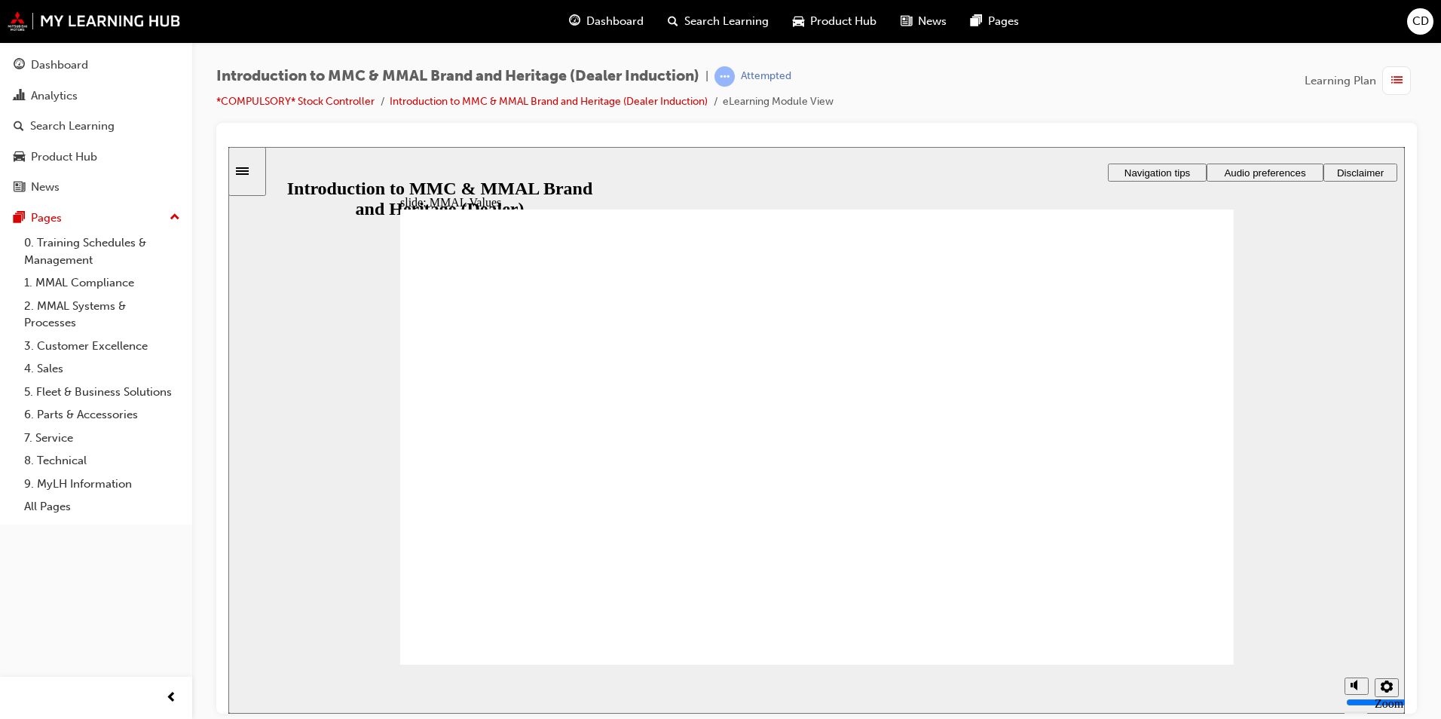
drag, startPoint x: 486, startPoint y: 407, endPoint x: 616, endPoint y: 457, distance: 138.8
drag, startPoint x: 752, startPoint y: 420, endPoint x: 619, endPoint y: 474, distance: 143.3
drag, startPoint x: 1125, startPoint y: 414, endPoint x: 610, endPoint y: 464, distance: 517.8
drag, startPoint x: 1020, startPoint y: 413, endPoint x: 627, endPoint y: 466, distance: 396.1
drag, startPoint x: 893, startPoint y: 417, endPoint x: 646, endPoint y: 466, distance: 251.8
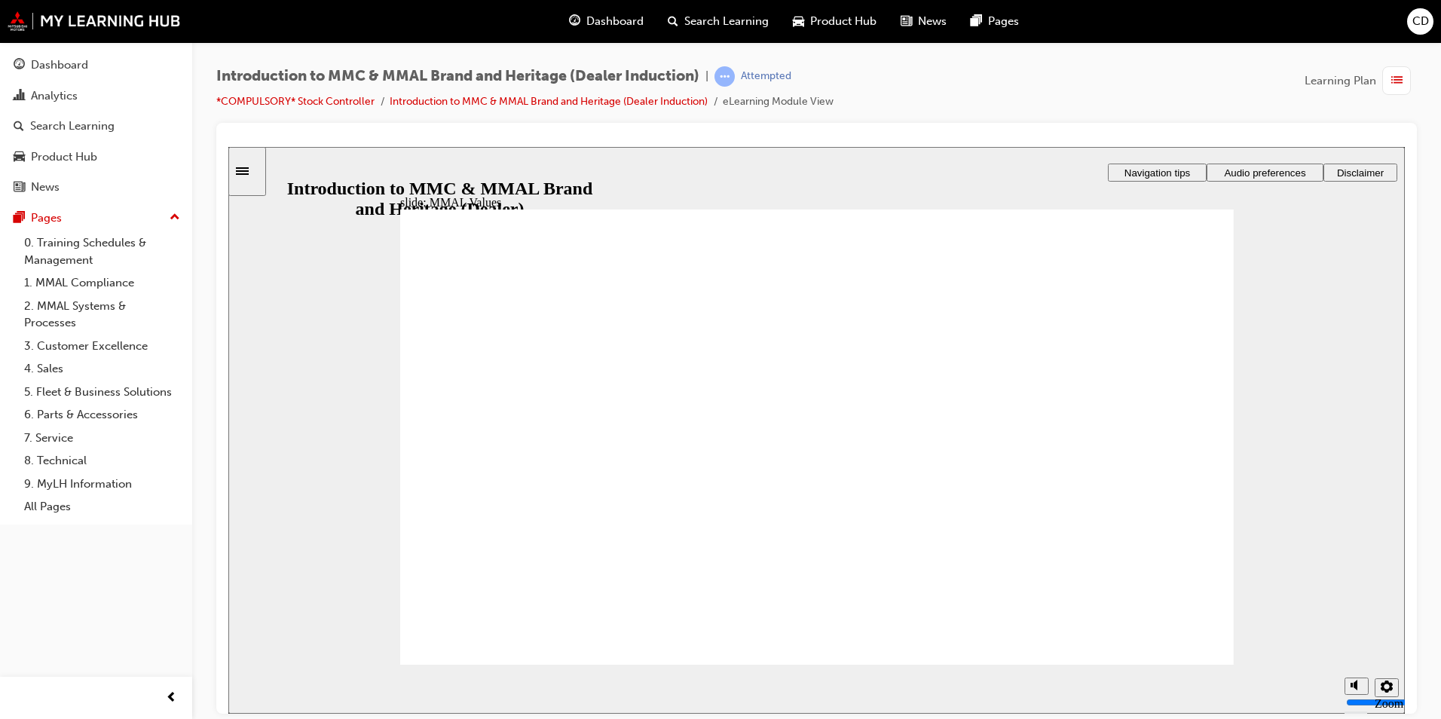
drag, startPoint x: 497, startPoint y: 426, endPoint x: 759, endPoint y: 474, distance: 266.6
drag, startPoint x: 1131, startPoint y: 426, endPoint x: 985, endPoint y: 480, distance: 155.9
drag, startPoint x: 744, startPoint y: 419, endPoint x: 998, endPoint y: 475, distance: 260.0
drag, startPoint x: 1015, startPoint y: 411, endPoint x: 1151, endPoint y: 459, distance: 144.0
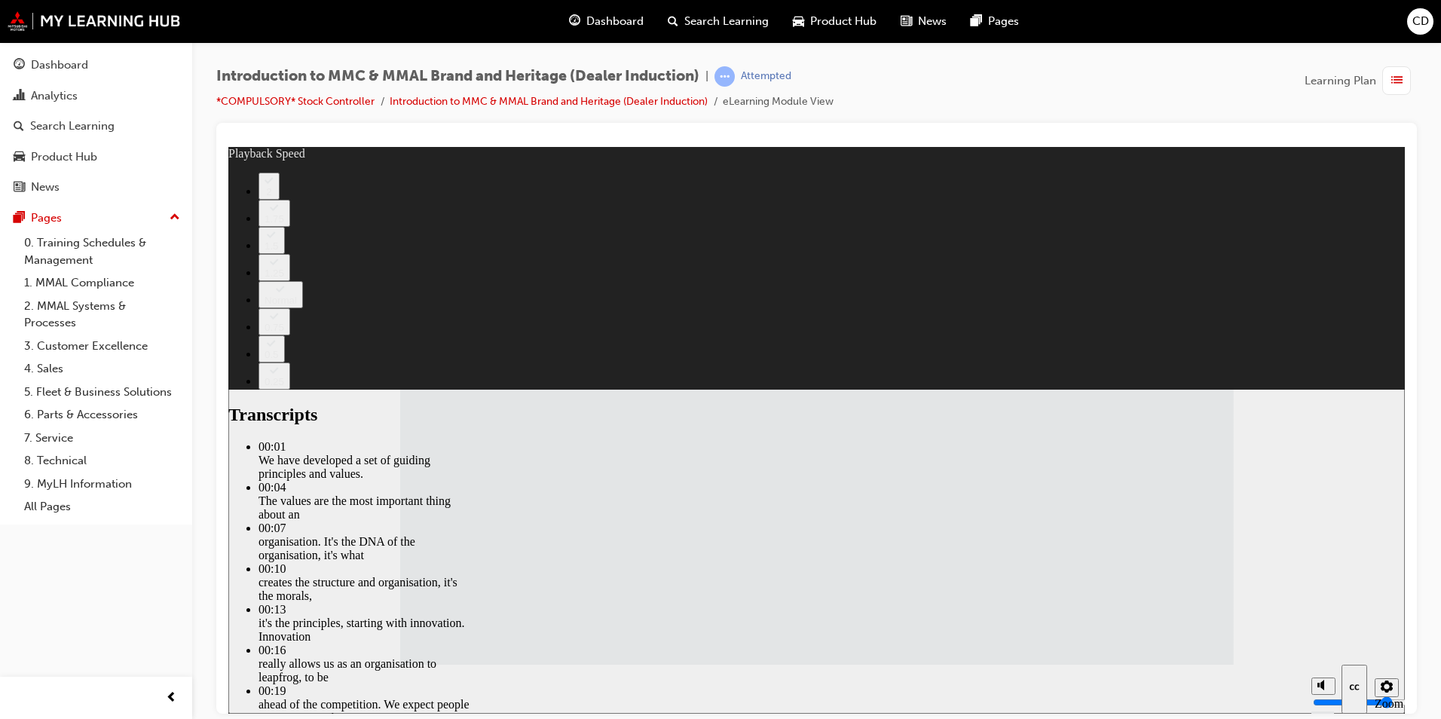
type input "120"
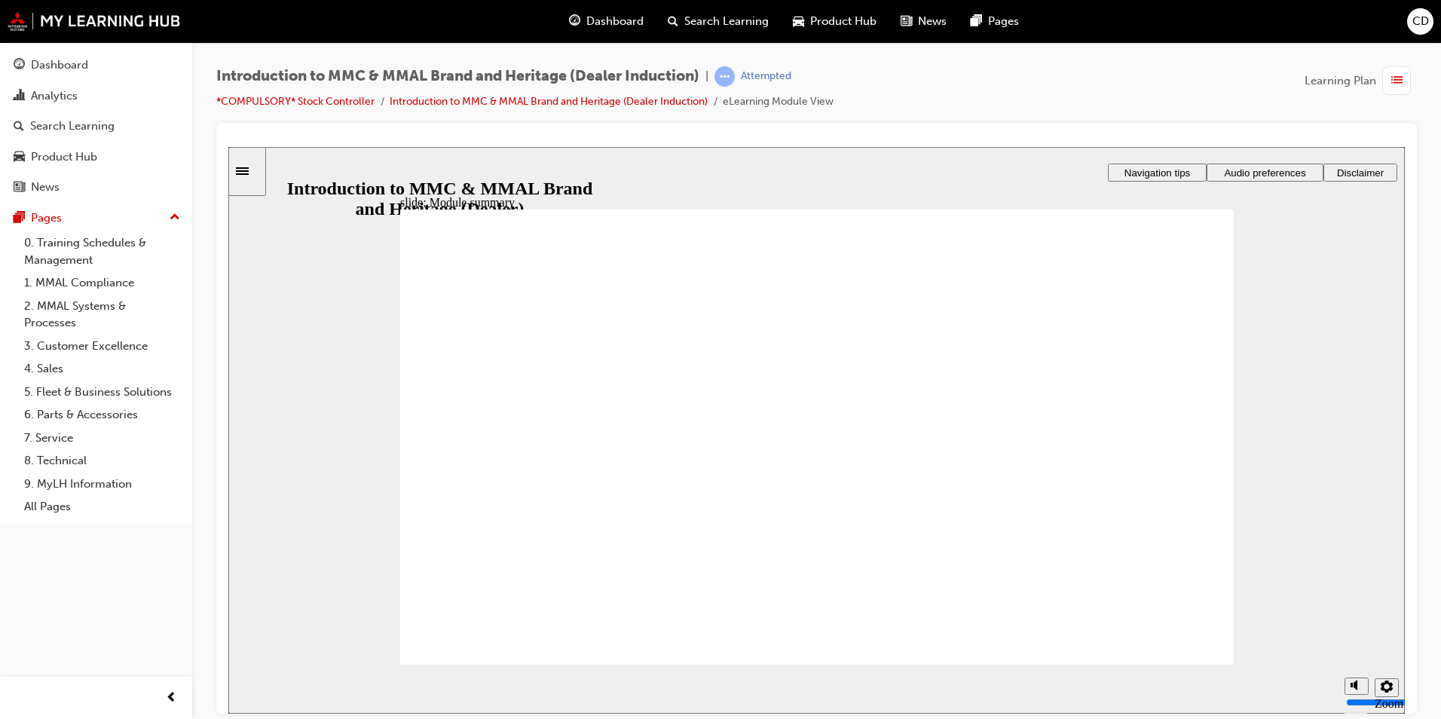
checkbox input "true"
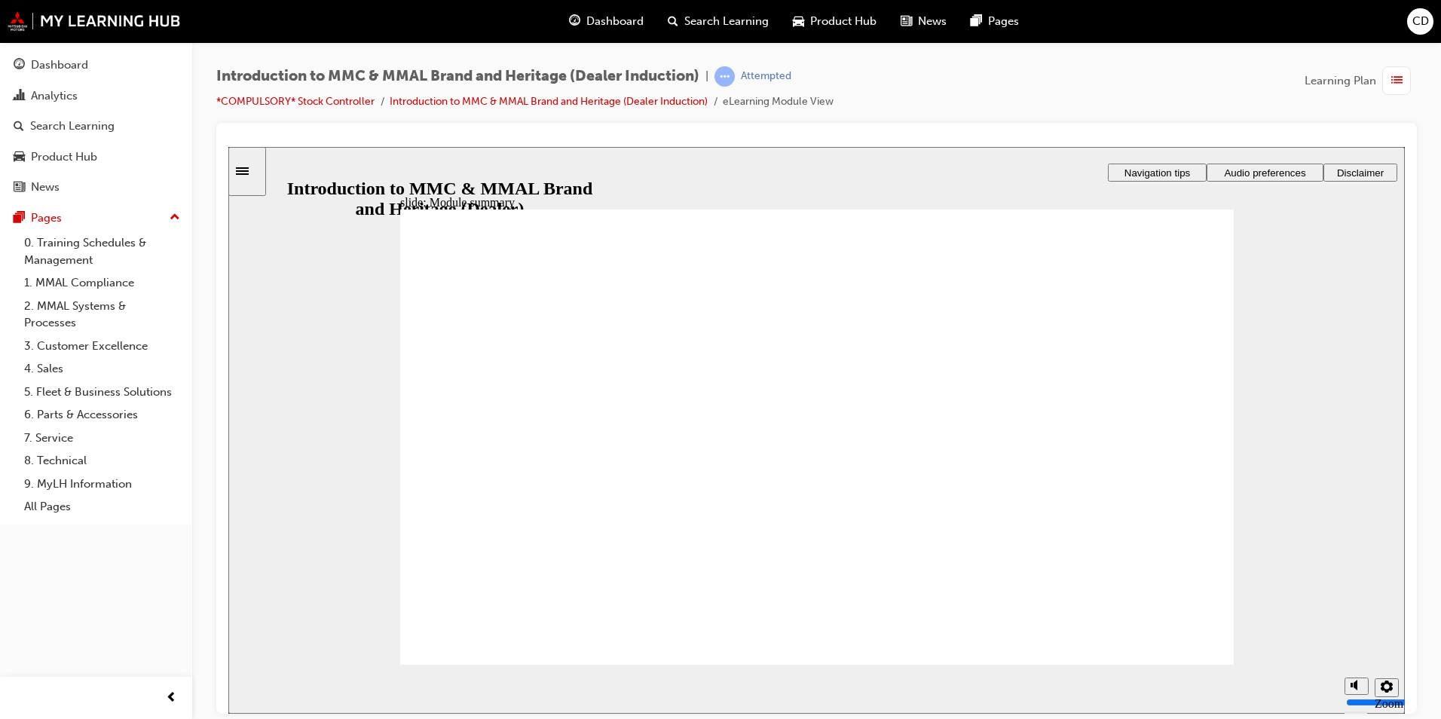
checkbox input "true"
drag, startPoint x: 529, startPoint y: 520, endPoint x: 524, endPoint y: 595, distance: 74.7
checkbox input "true"
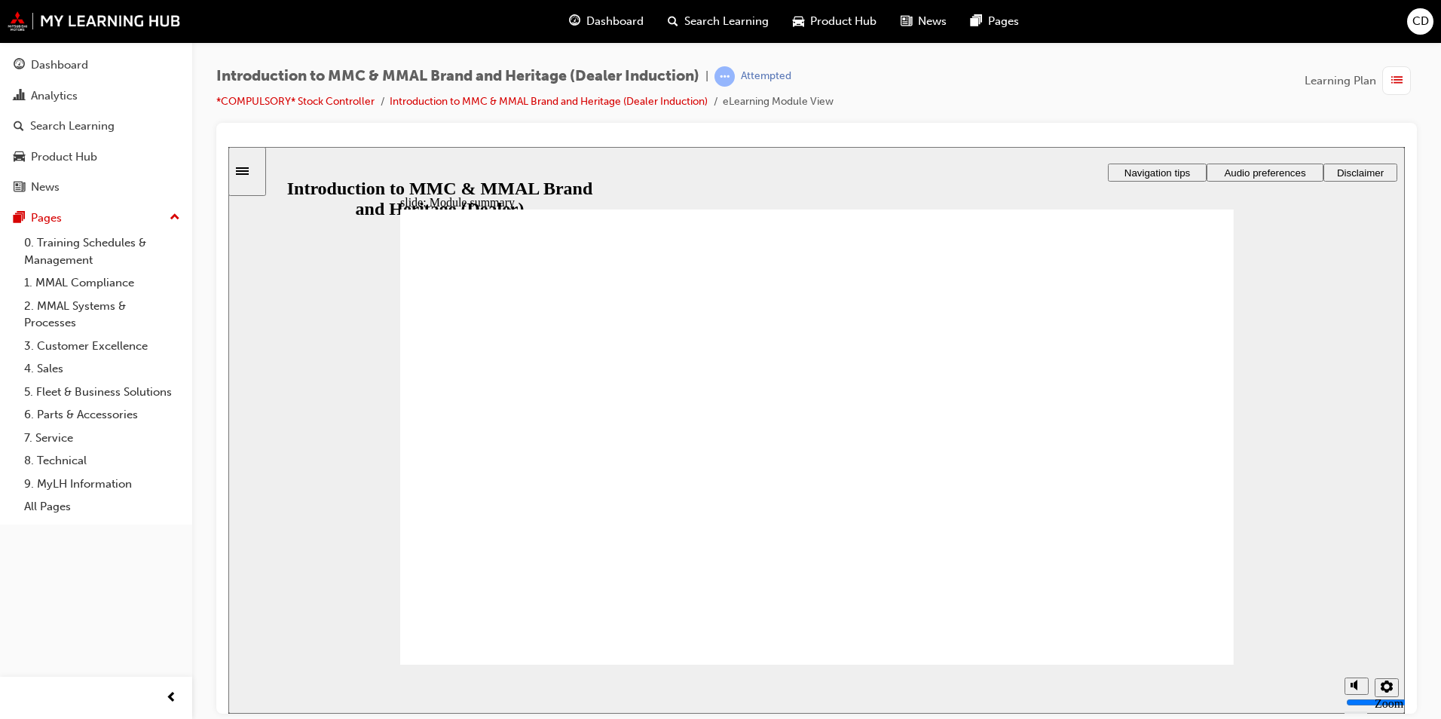
drag, startPoint x: 515, startPoint y: 567, endPoint x: 488, endPoint y: 619, distance: 59.0
checkbox input "true"
drag, startPoint x: 488, startPoint y: 621, endPoint x: 500, endPoint y: 626, distance: 12.5
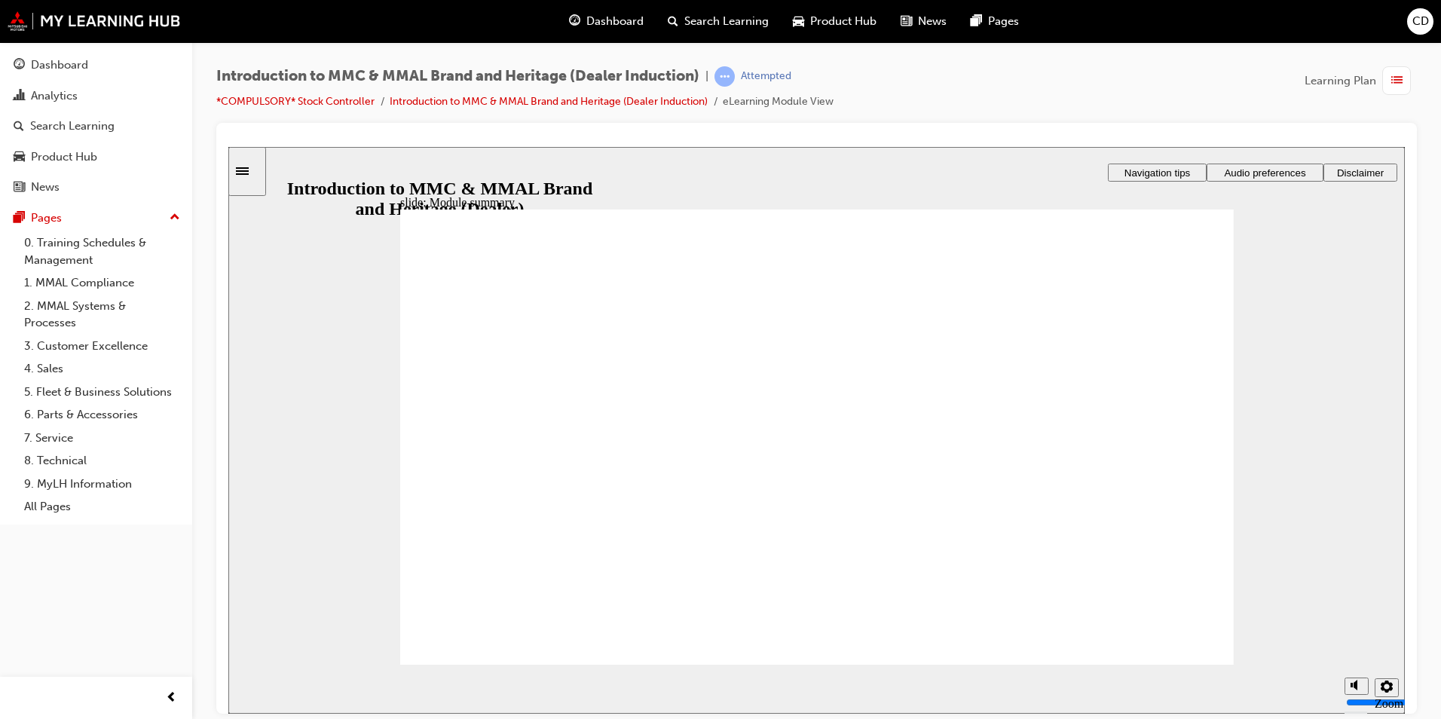
checkbox input "true"
radio input "true"
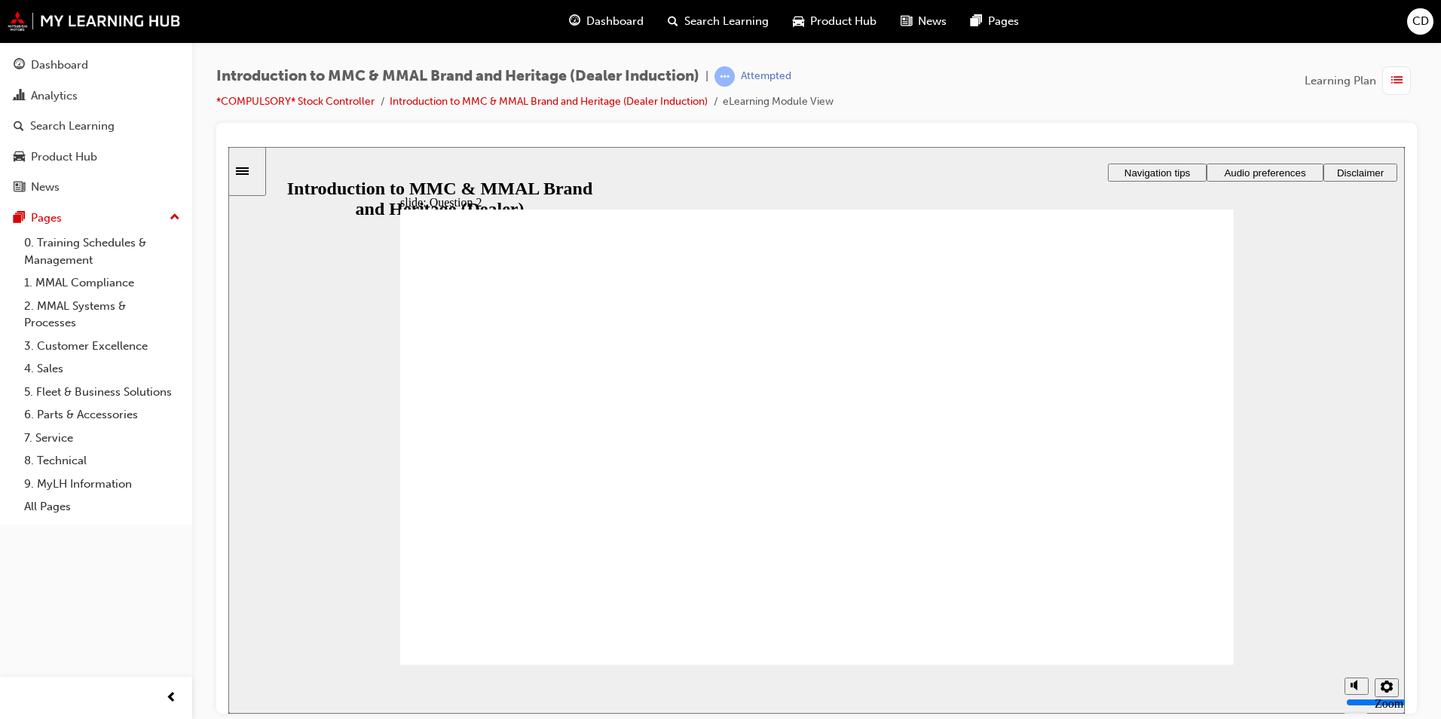
radio input "true"
drag, startPoint x: 424, startPoint y: 554, endPoint x: 511, endPoint y: 607, distance: 102.1
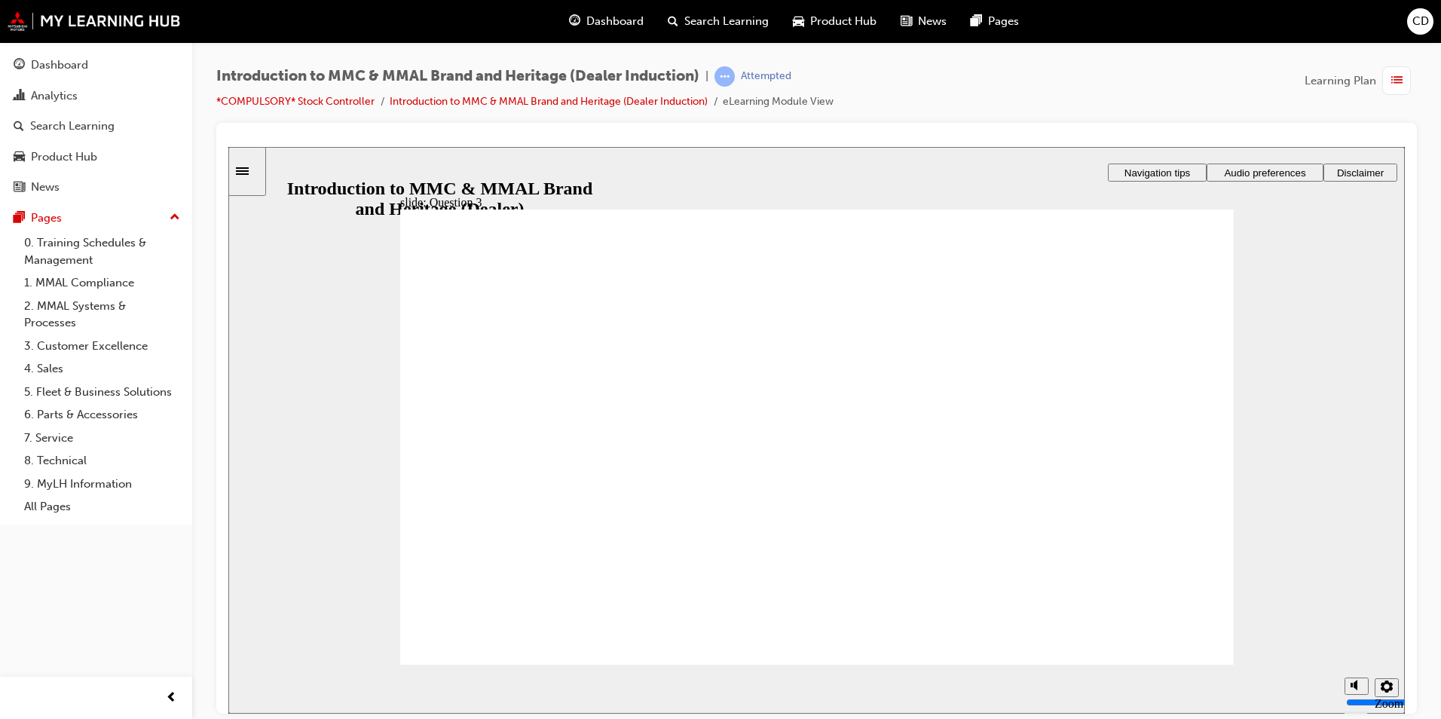
radio input "false"
radio input "true"
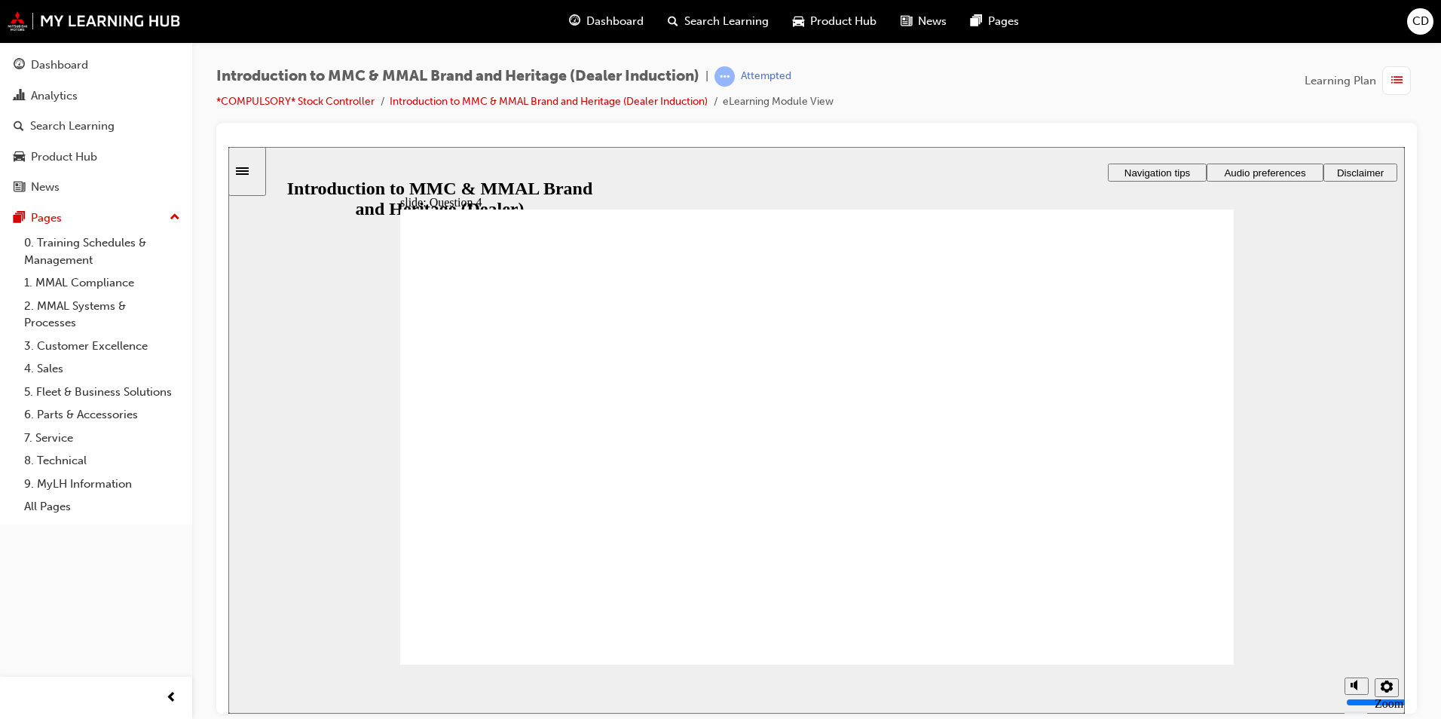
radio input "false"
radio input "true"
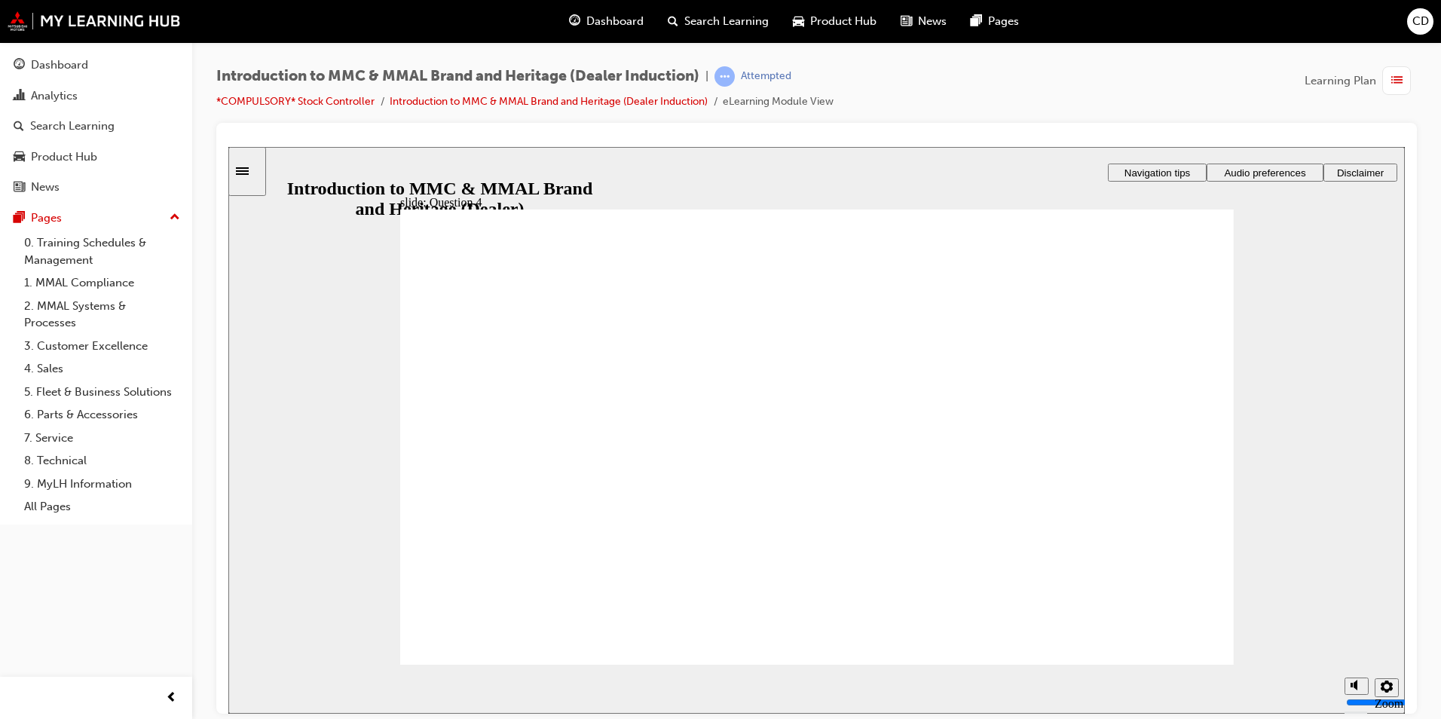
drag, startPoint x: 436, startPoint y: 457, endPoint x: 436, endPoint y: 476, distance: 18.1
drag, startPoint x: 476, startPoint y: 559, endPoint x: 908, endPoint y: 614, distance: 436.0
checkbox input "true"
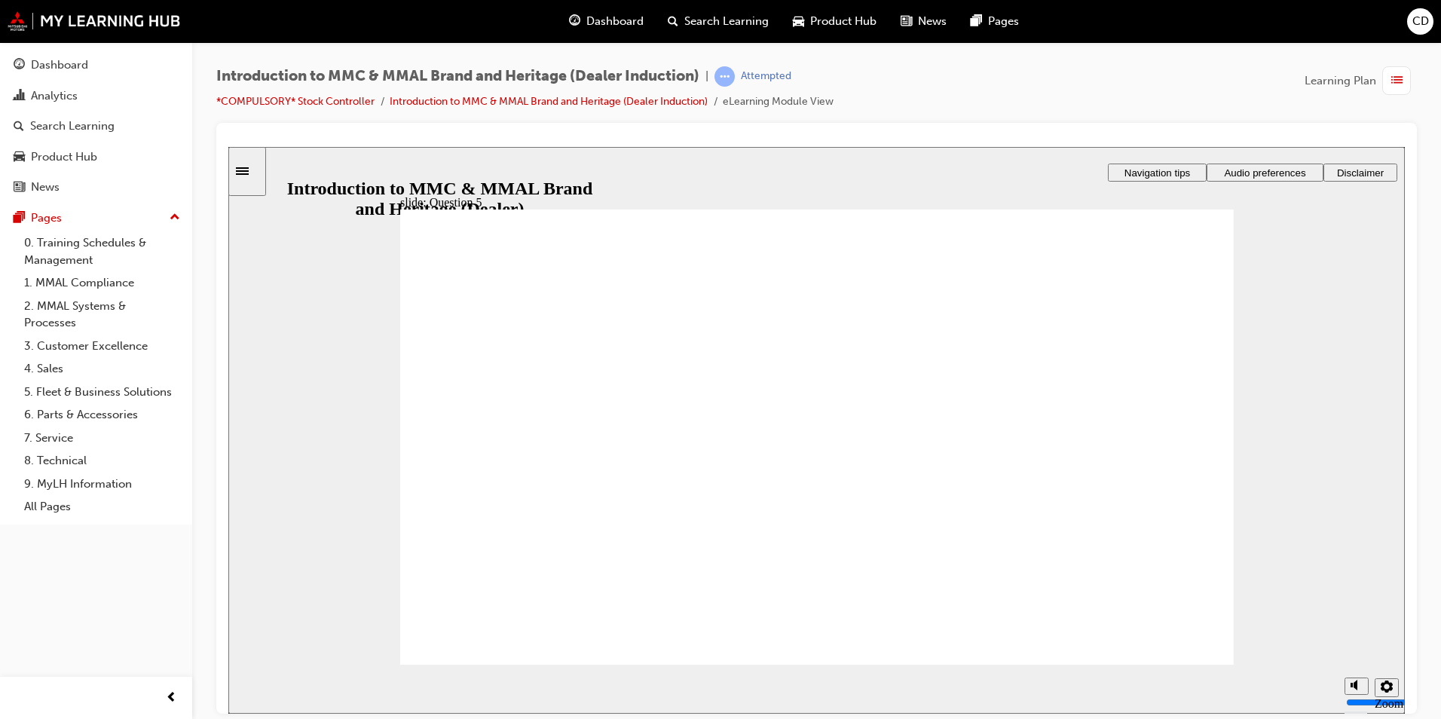
checkbox input "true"
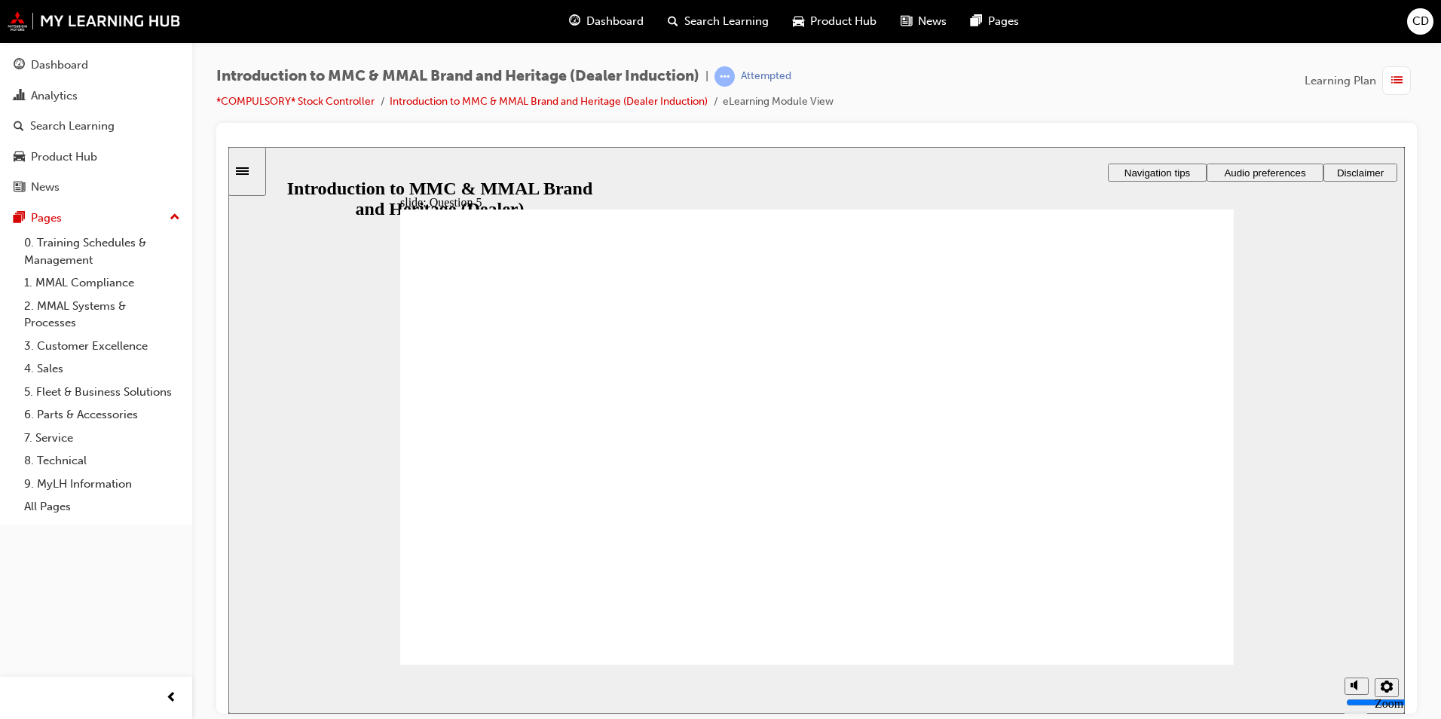
radio input "true"
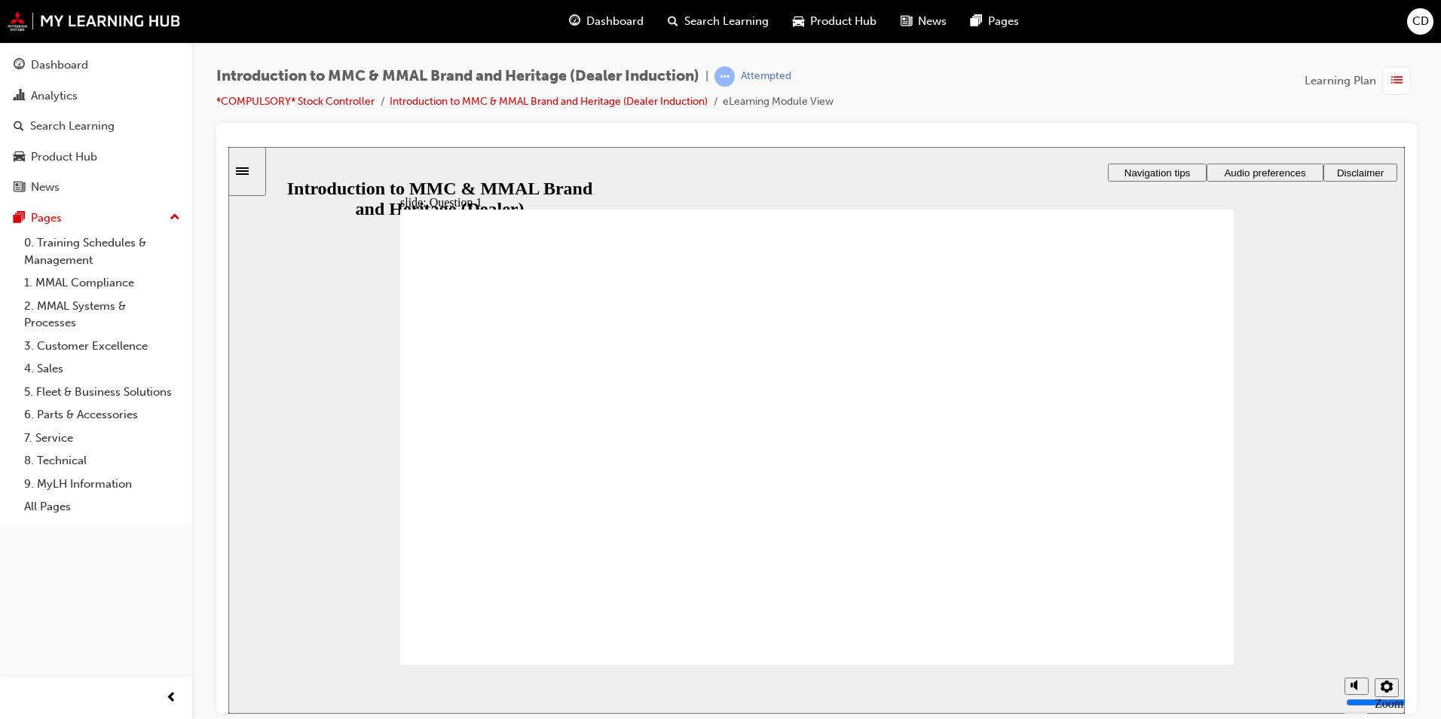
radio input "true"
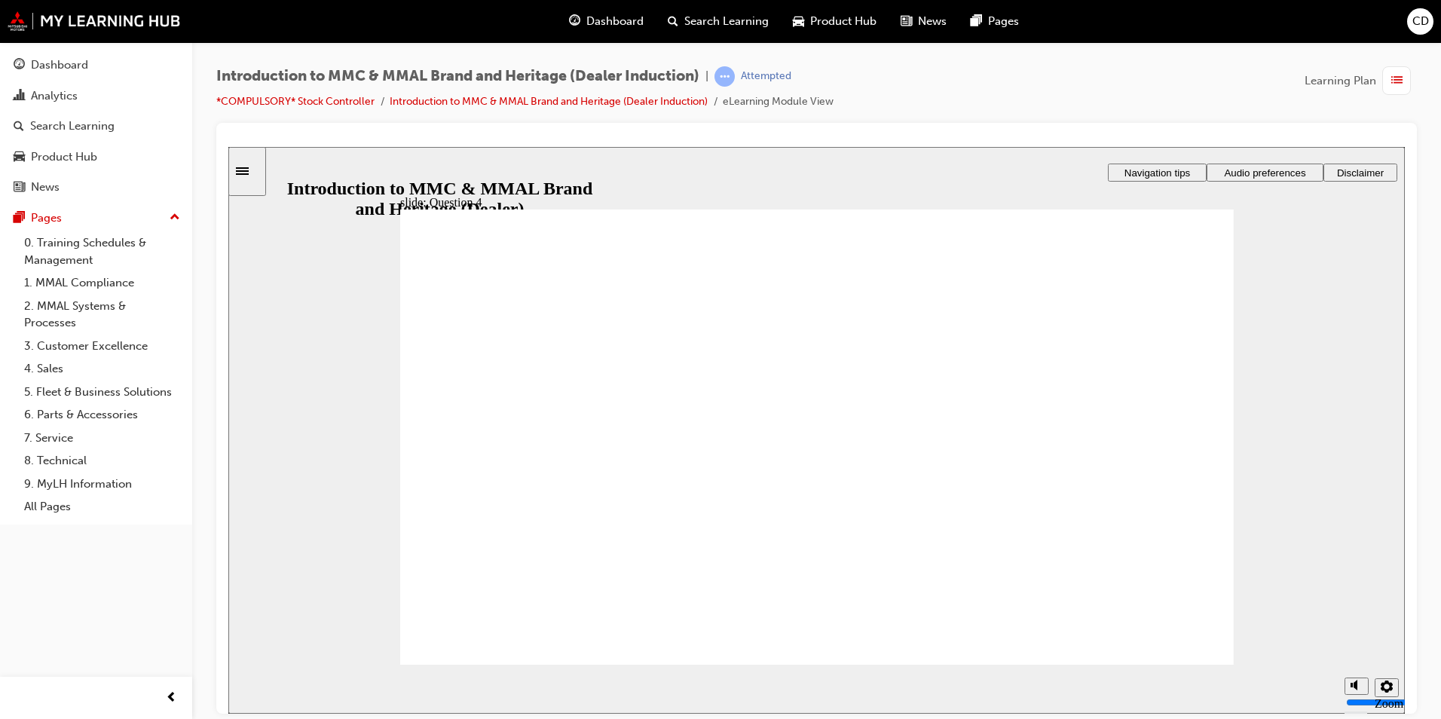
radio input "true"
checkbox input "true"
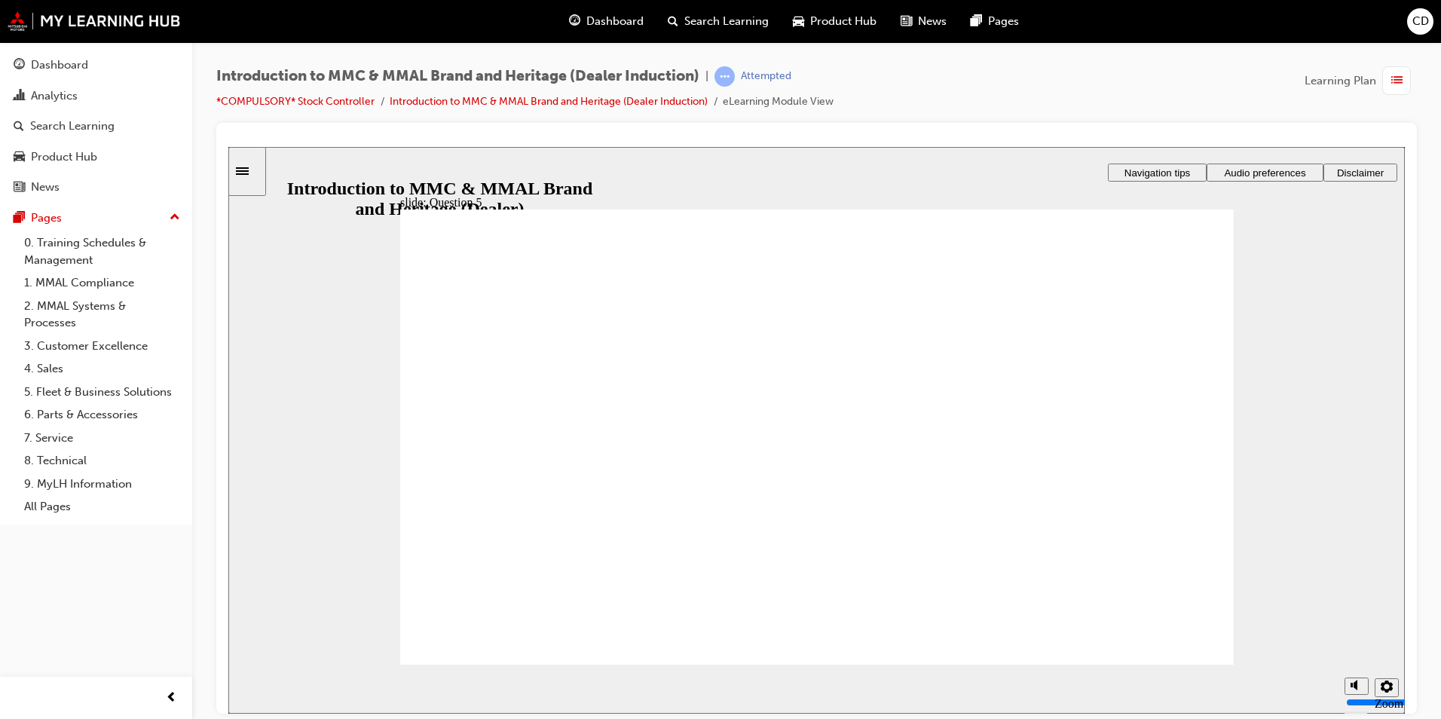
checkbox input "true"
radio input "true"
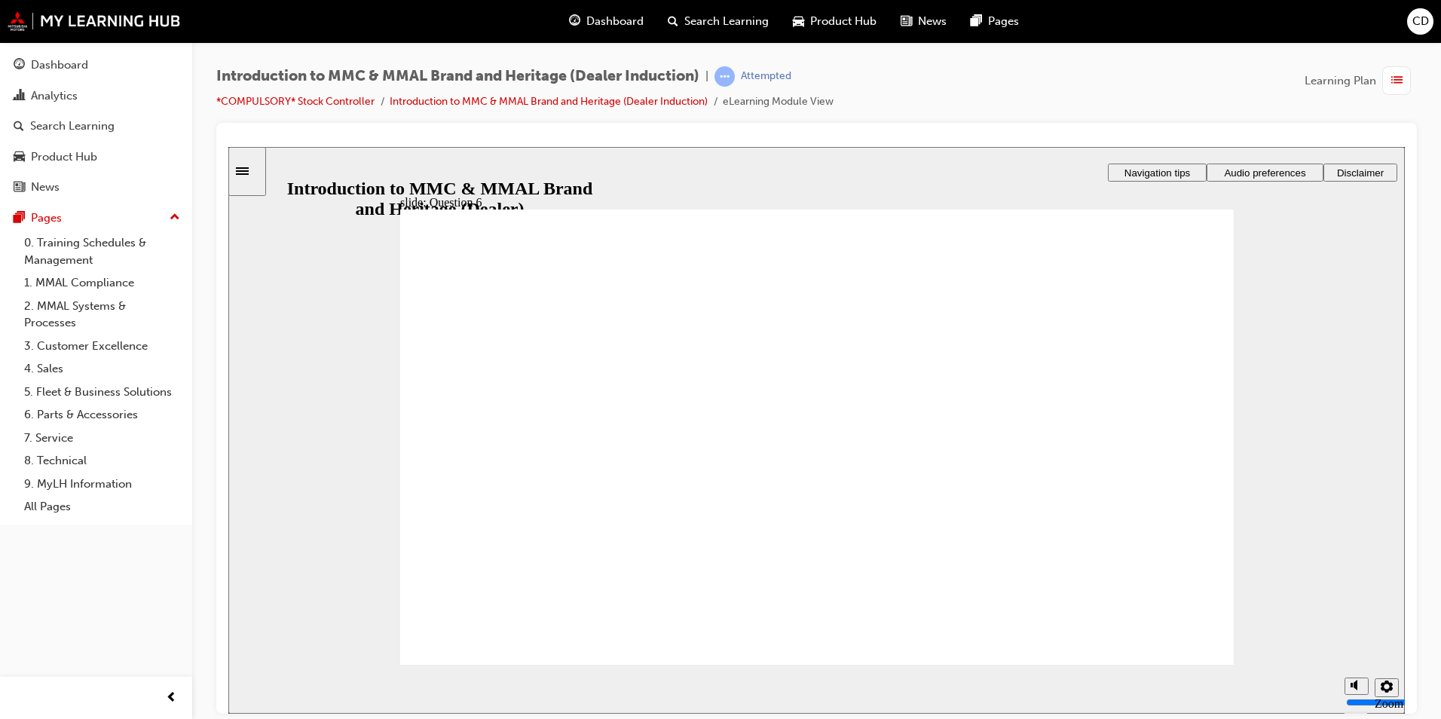
click at [249, 170] on icon "Sidebar Toggle" at bounding box center [242, 171] width 13 height 8
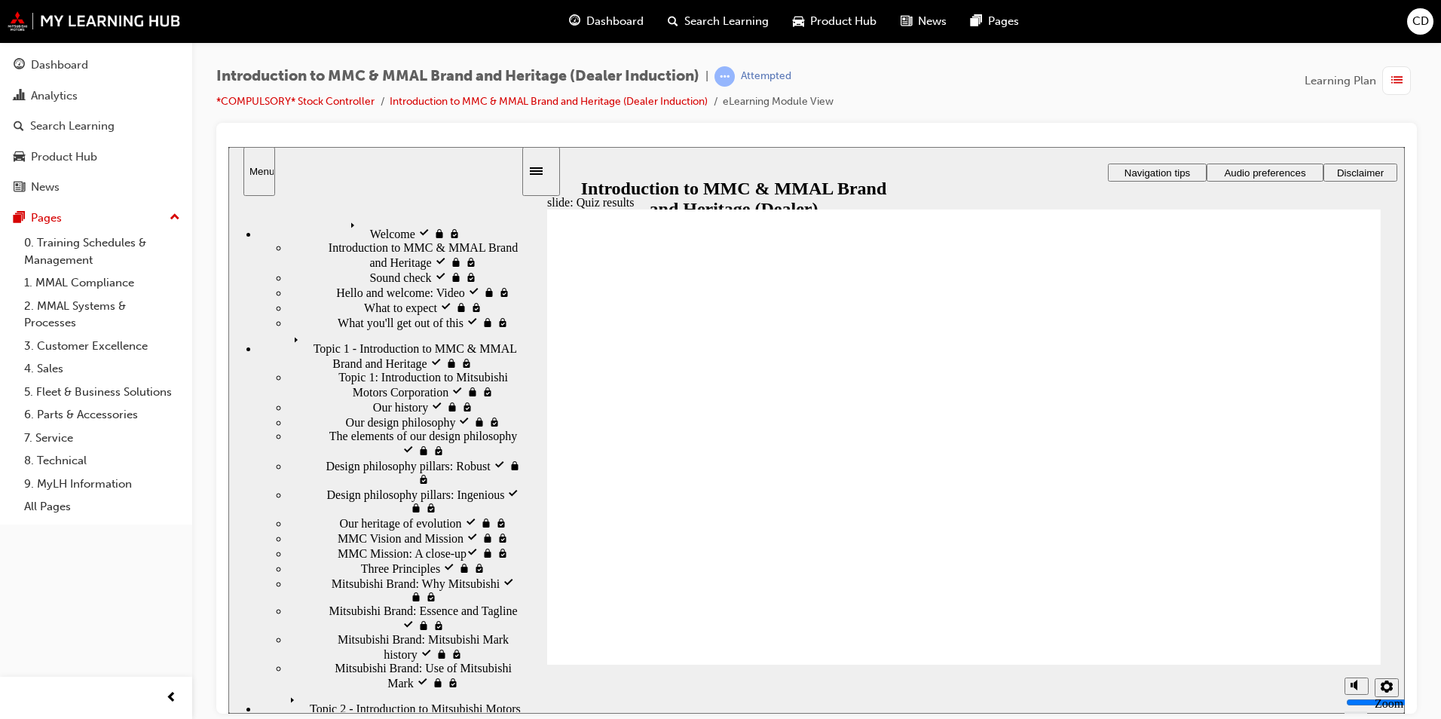
click at [308, 690] on span "Topic 2 - Introduction to Mitsubishi Motors Australia visited" at bounding box center [402, 703] width 237 height 27
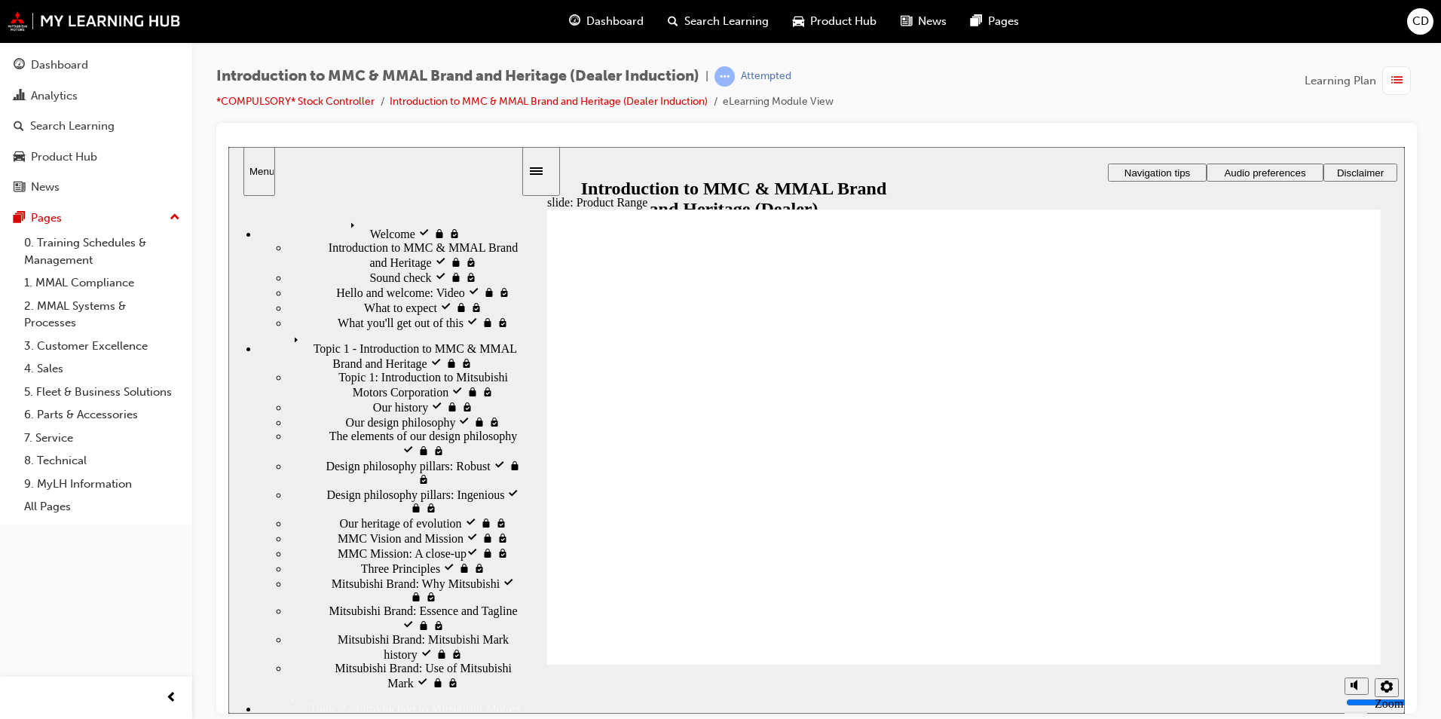
click at [366, 329] on span "Topic 1 - Introduction to MMC & MMAL Brand and Heritage visited" at bounding box center [404, 342] width 233 height 27
click at [357, 414] on span "Our design philosophy visited" at bounding box center [418, 421] width 145 height 14
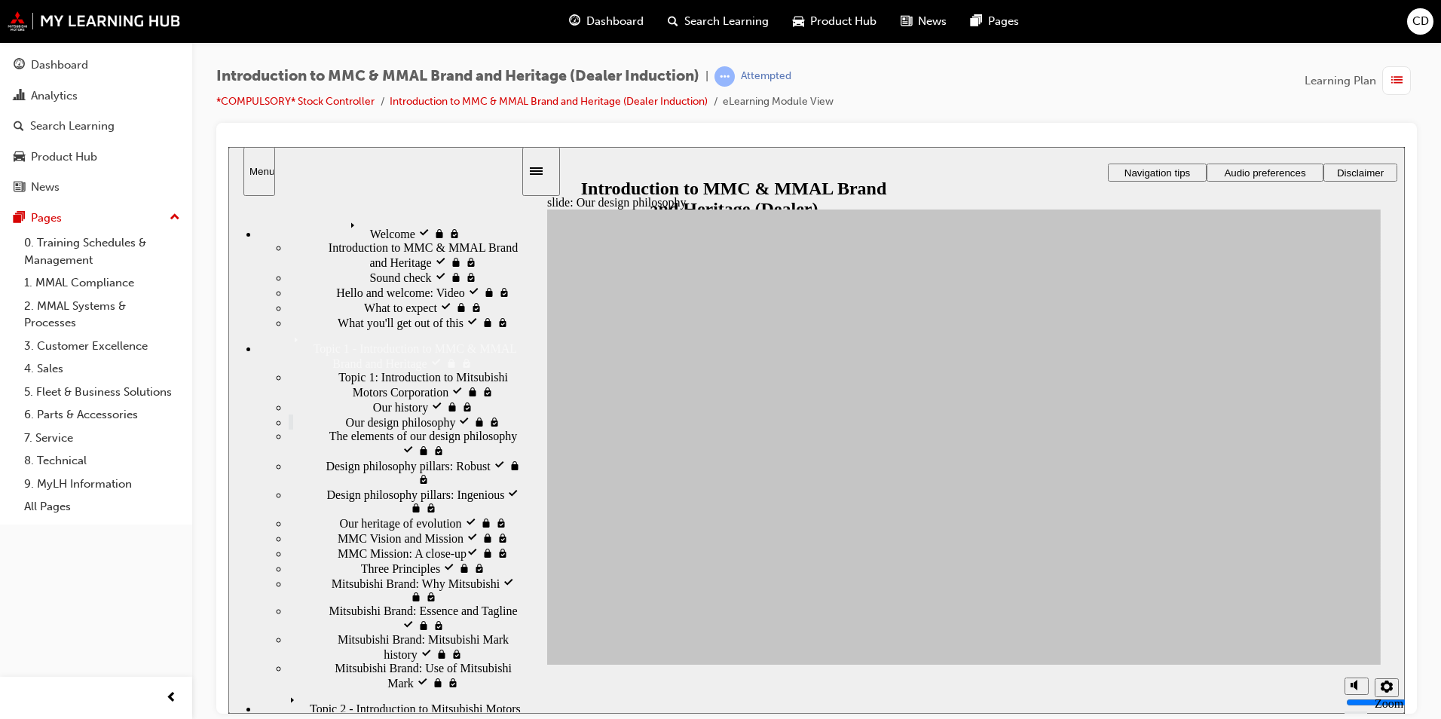
click at [347, 429] on div "The elements of our design philosophy visited The elements of our design philos…" at bounding box center [405, 443] width 232 height 29
click at [336, 457] on span "Design philosophy pillars: [PERSON_NAME] visited" at bounding box center [423, 470] width 195 height 27
click at [323, 486] on div "Design philosophy pillars: Ingenious visited Design philosophy pillars: Ingenio…" at bounding box center [405, 500] width 232 height 29
click at [339, 515] on span "Our heritage of evolution visited" at bounding box center [417, 522] width 157 height 14
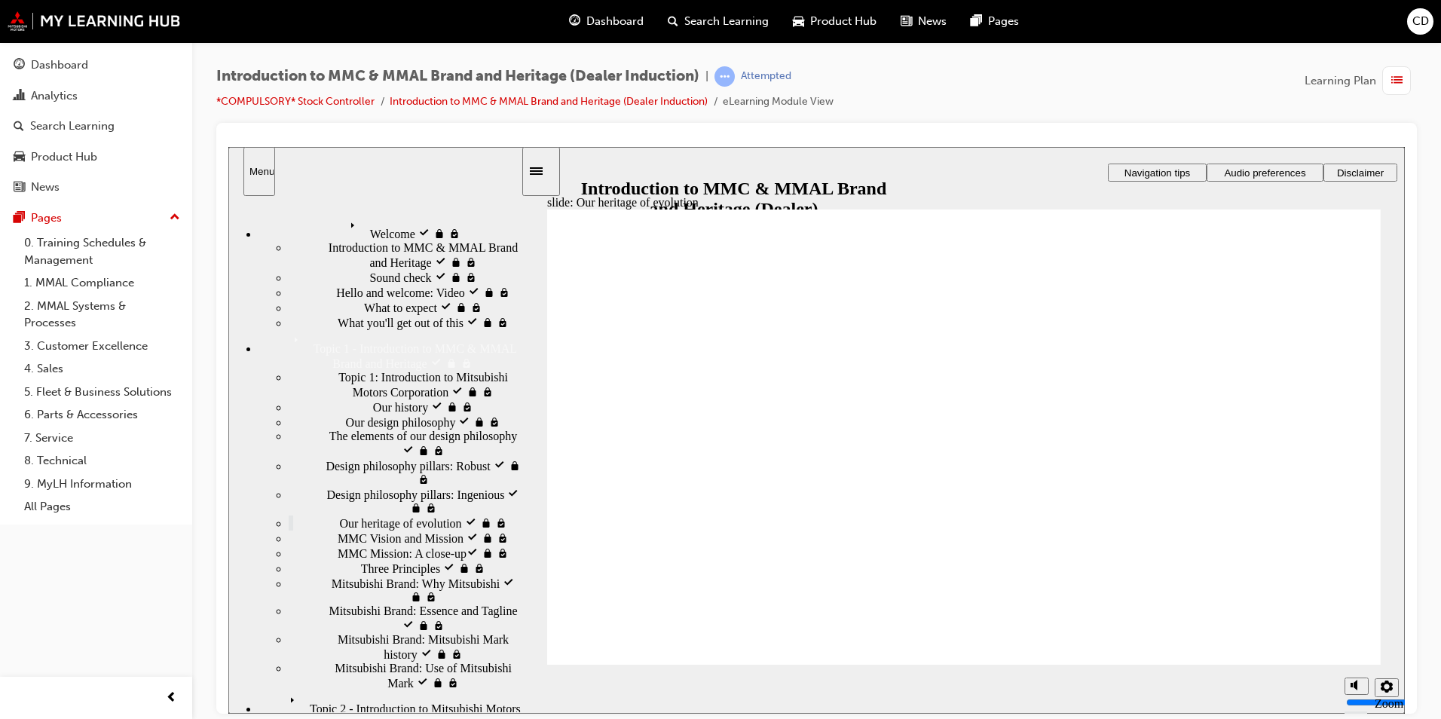
click at [375, 543] on span "MMC Vision and Mission visited" at bounding box center [418, 537] width 161 height 14
click at [351, 558] on span "MMC Mission: A close-up​ visited" at bounding box center [420, 552] width 164 height 14
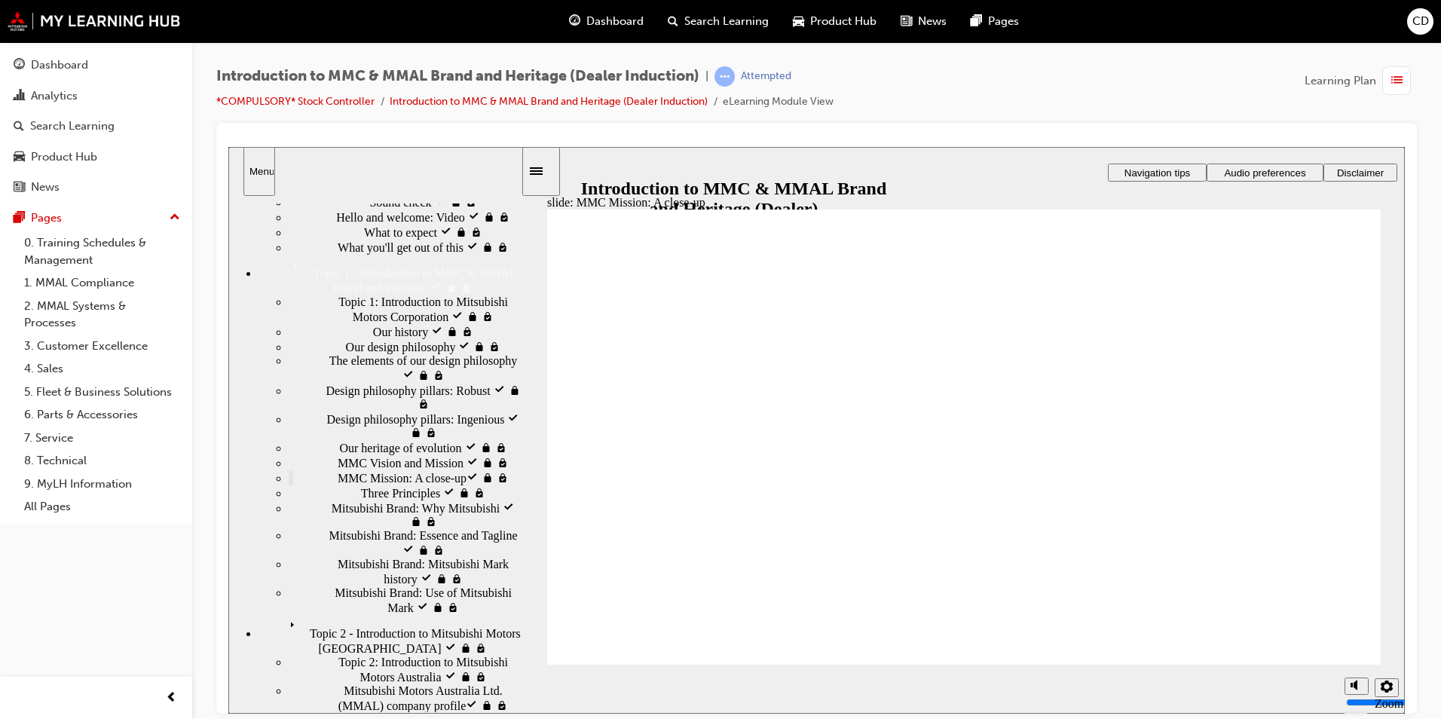
click at [375, 498] on span "Three Principles visited" at bounding box center [418, 492] width 115 height 14
click at [362, 527] on span "Mitsubishi Brand: Why Mitsubishi visited" at bounding box center [426, 513] width 189 height 27
click at [410, 555] on span "Mitsubishi Brand: Essence and Tagline visited" at bounding box center [425, 541] width 192 height 27
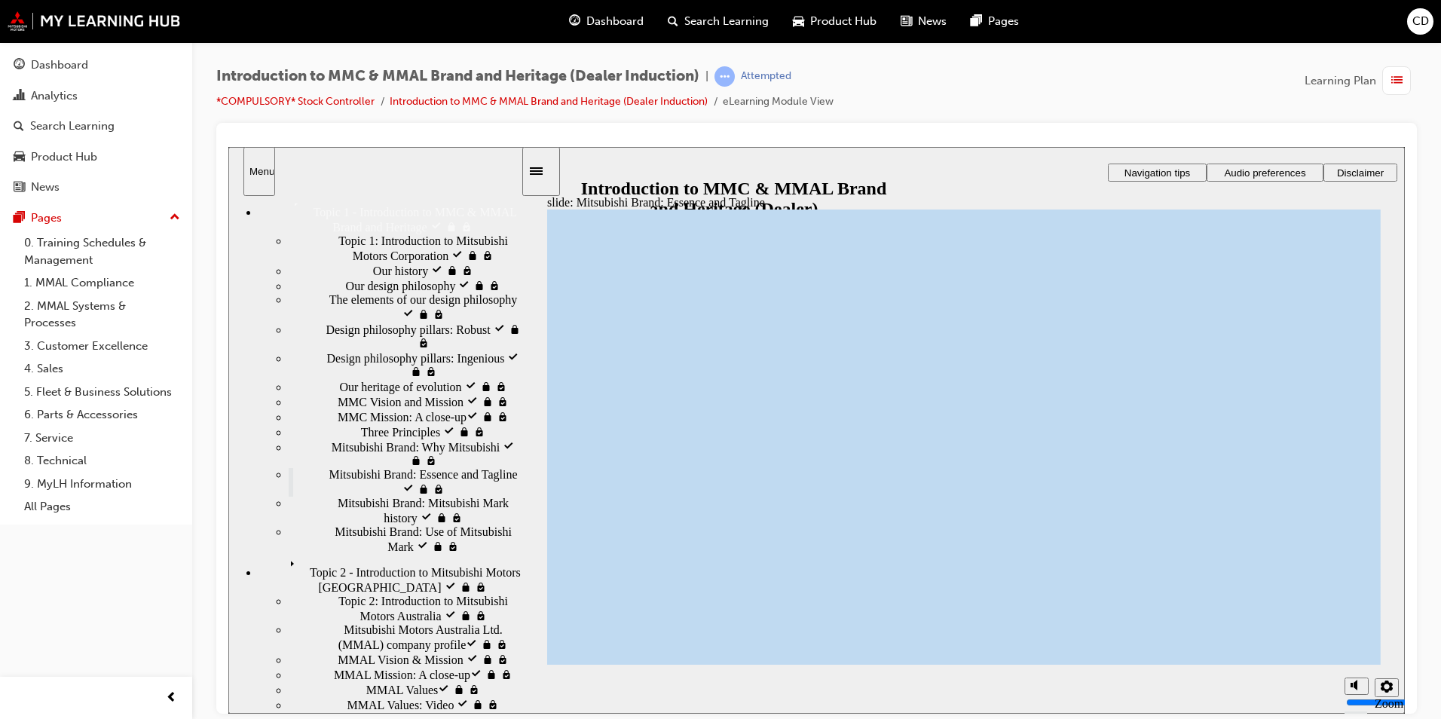
scroll to position [226, 0]
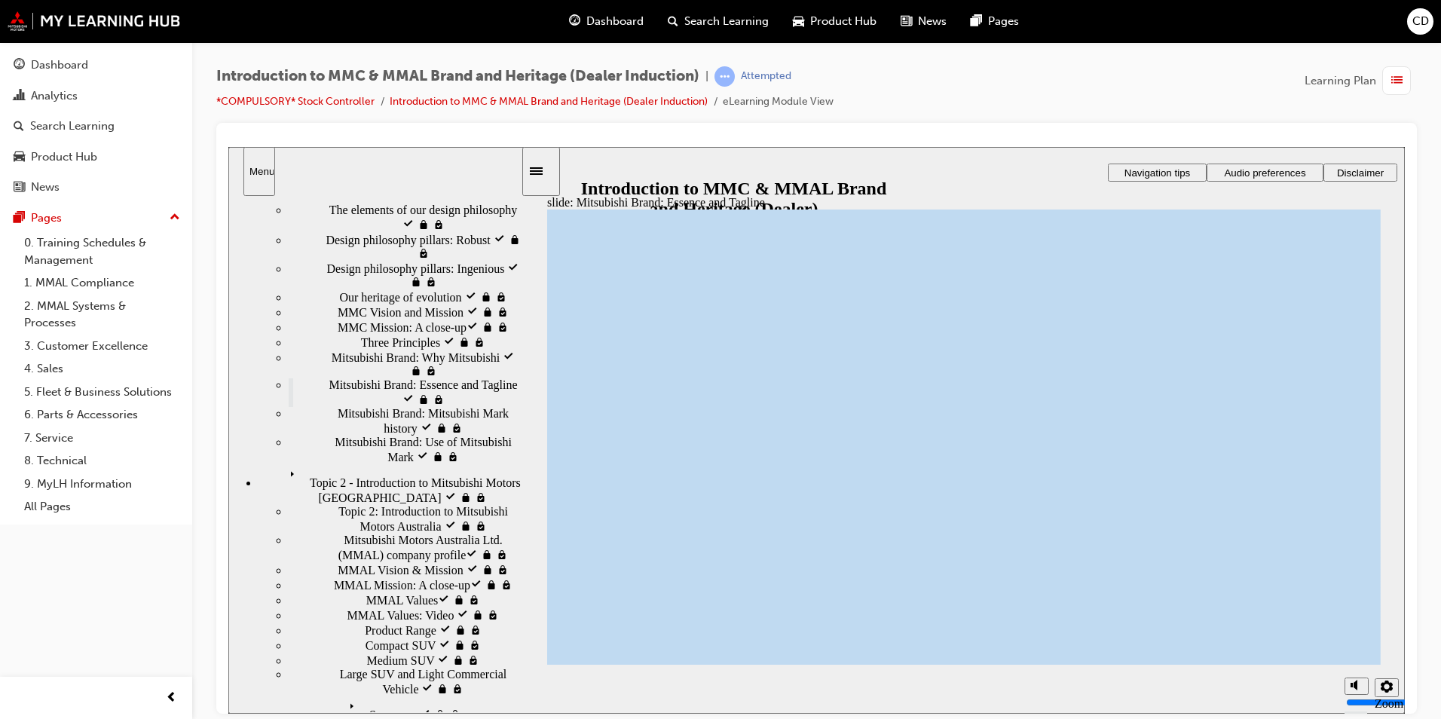
click at [393, 405] on span "Mitsubishi Brand: Essence and Tagline visited" at bounding box center [425, 391] width 192 height 27
click at [374, 433] on span "Mitsubishi Brand: Mitsubishi Mark history visited" at bounding box center [429, 419] width 183 height 27
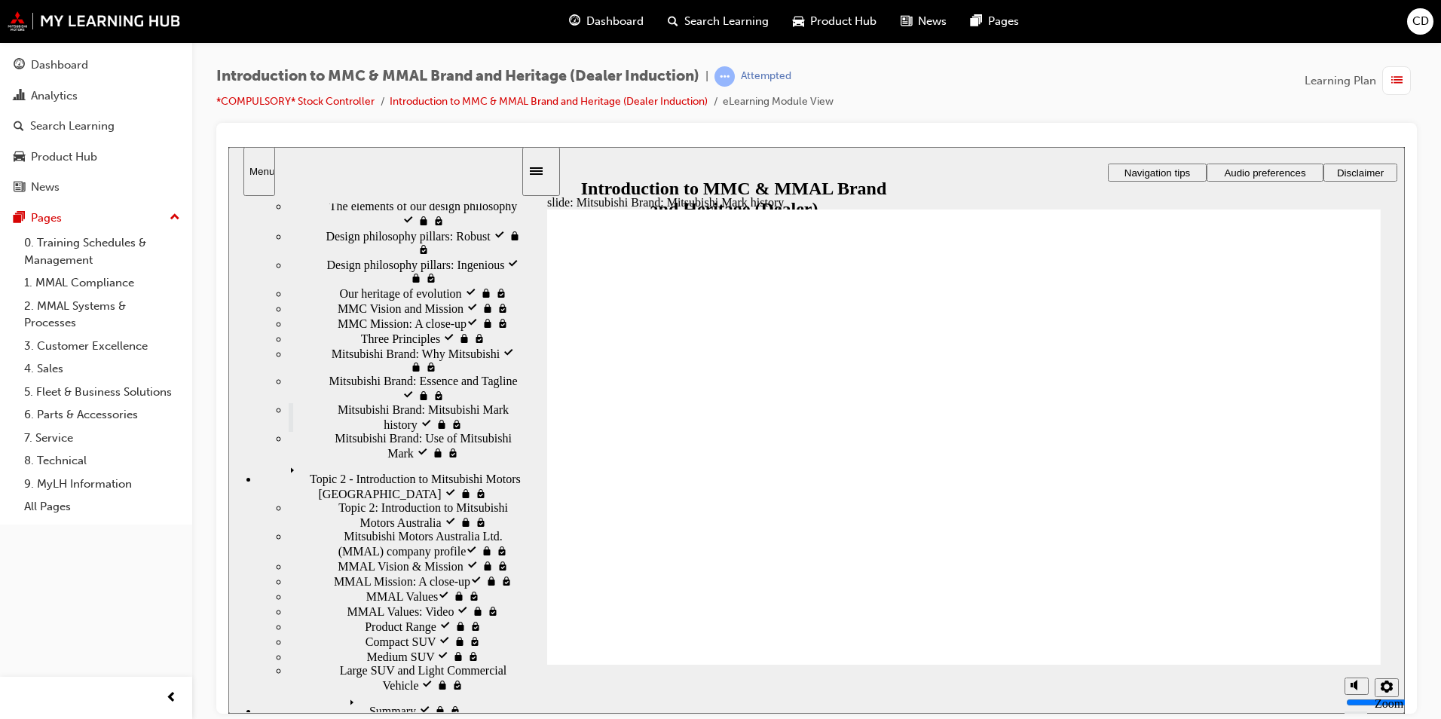
scroll to position [234, 0]
click at [361, 454] on span "Mitsubishi Brand: Use of Mitsubishi Mark" at bounding box center [428, 440] width 186 height 27
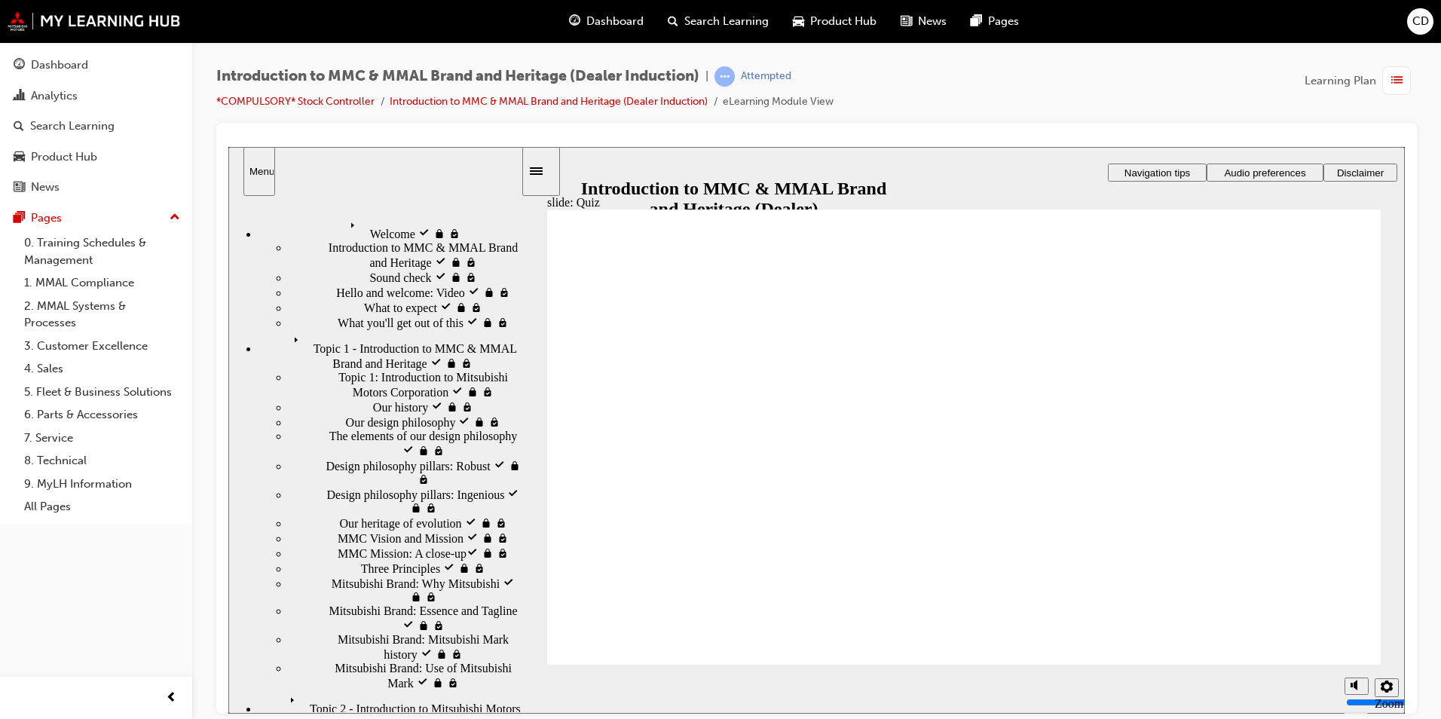
radio input "true"
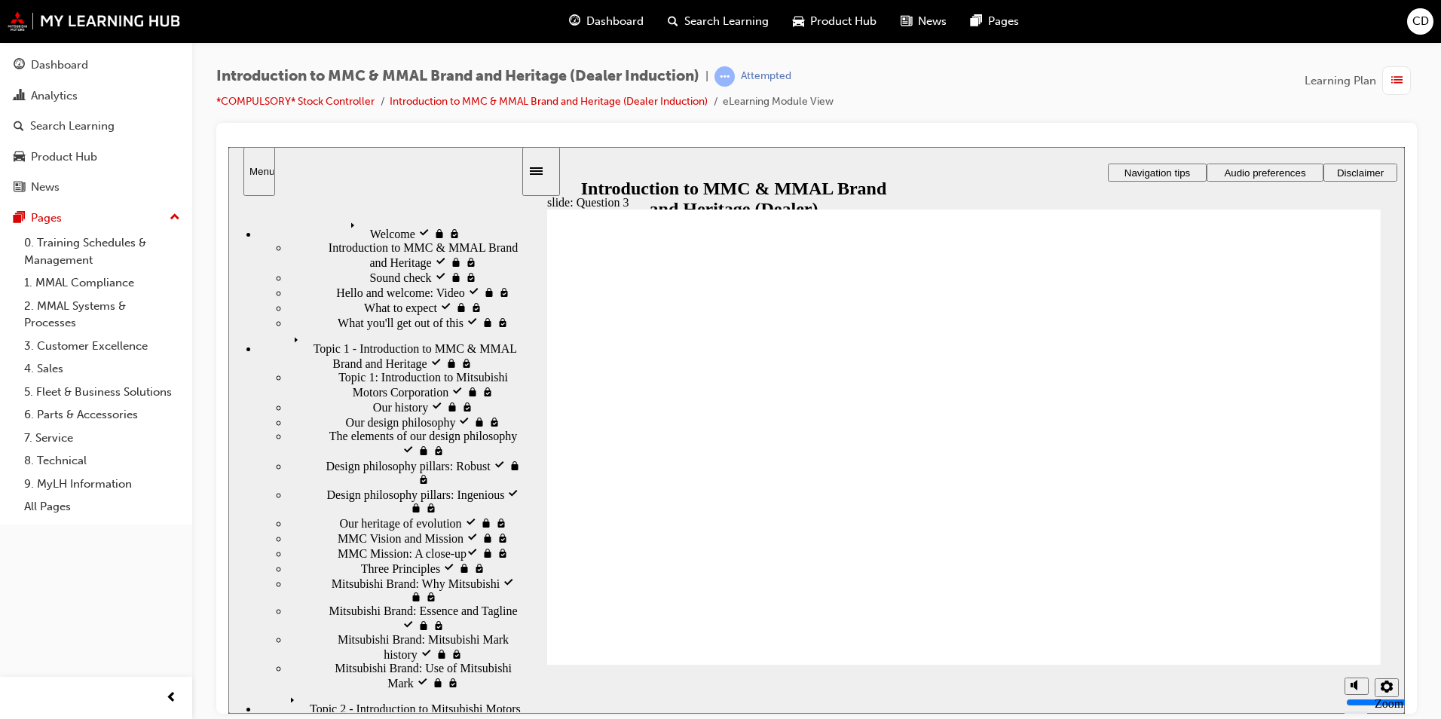
radio input "true"
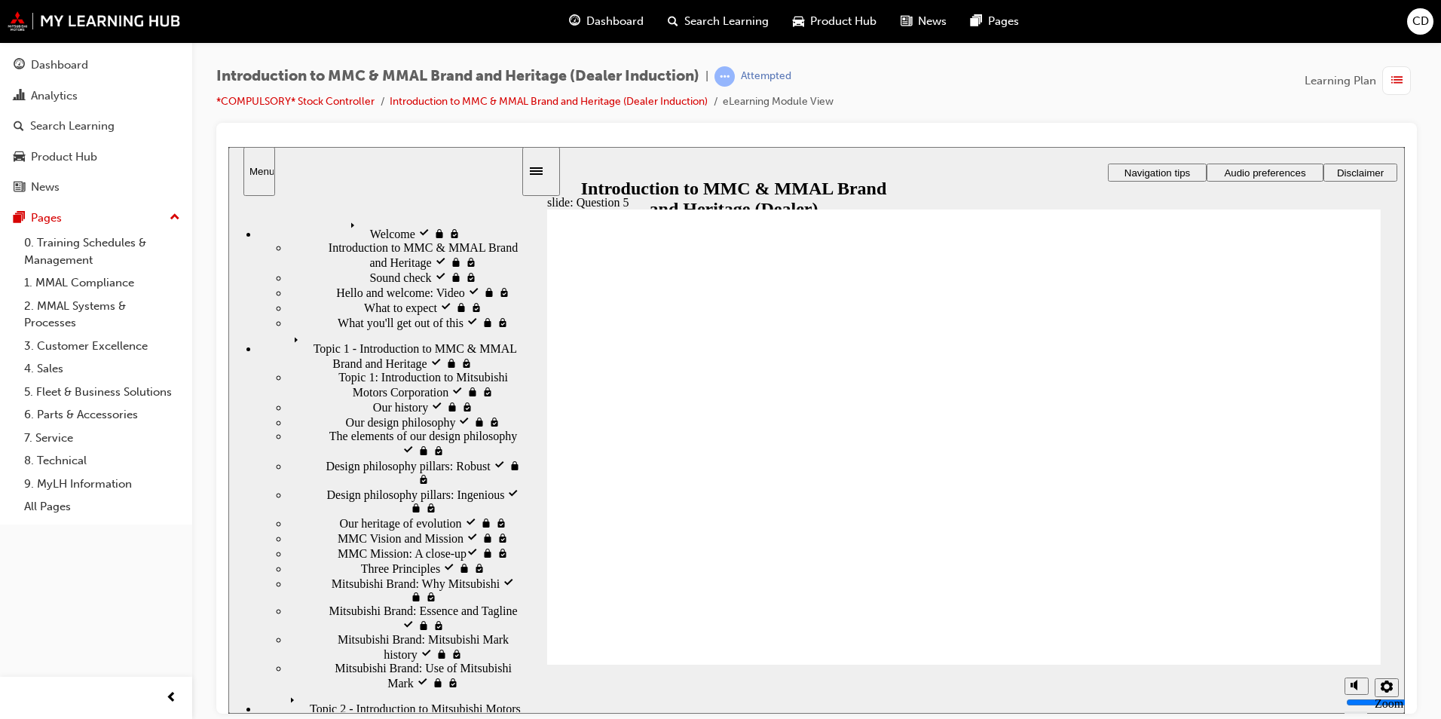
checkbox input "true"
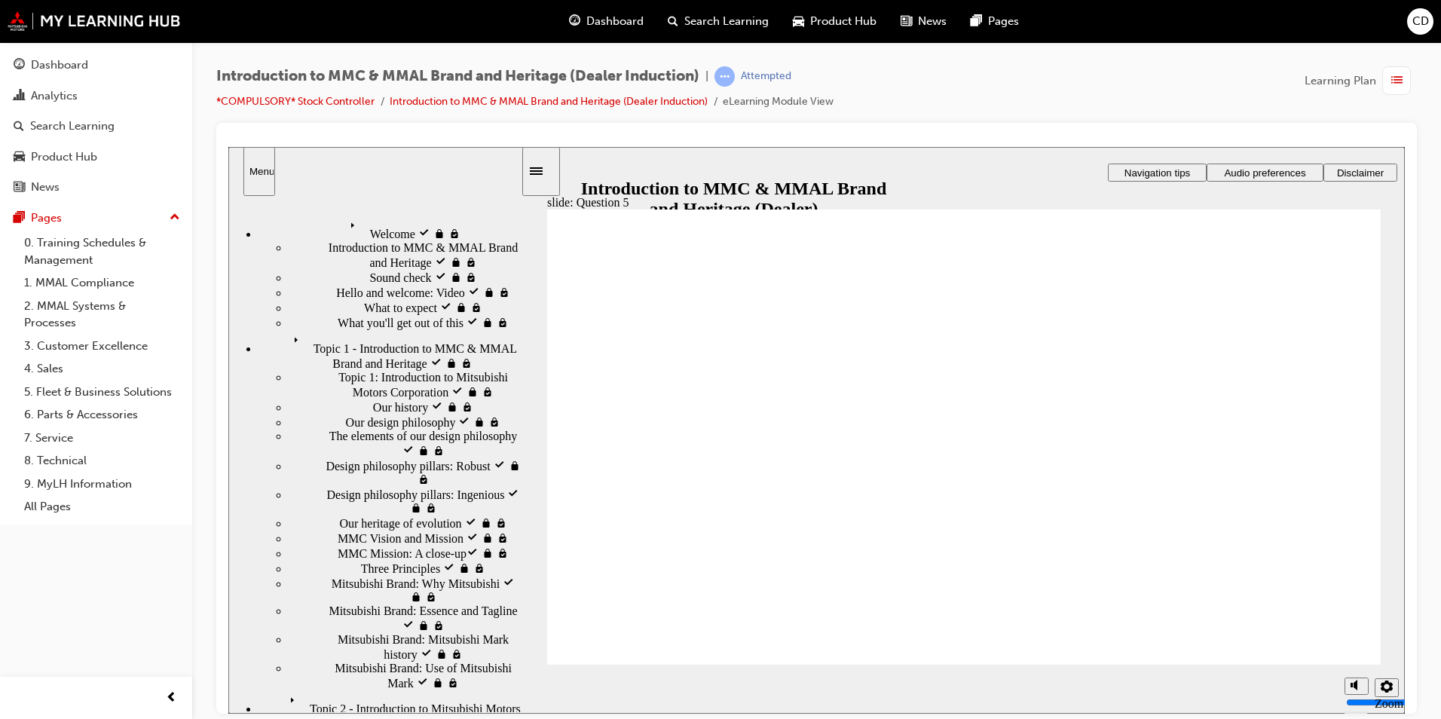
checkbox input "true"
radio input "true"
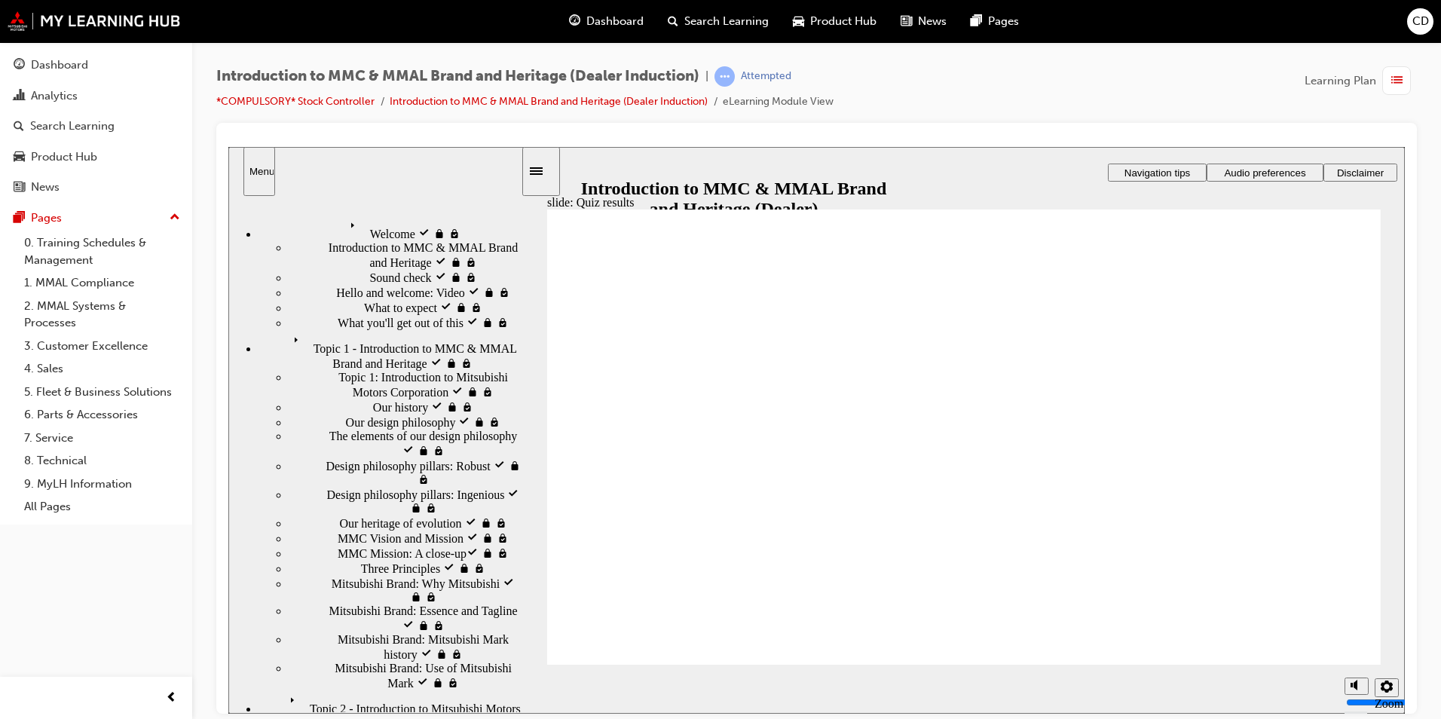
radio input "true"
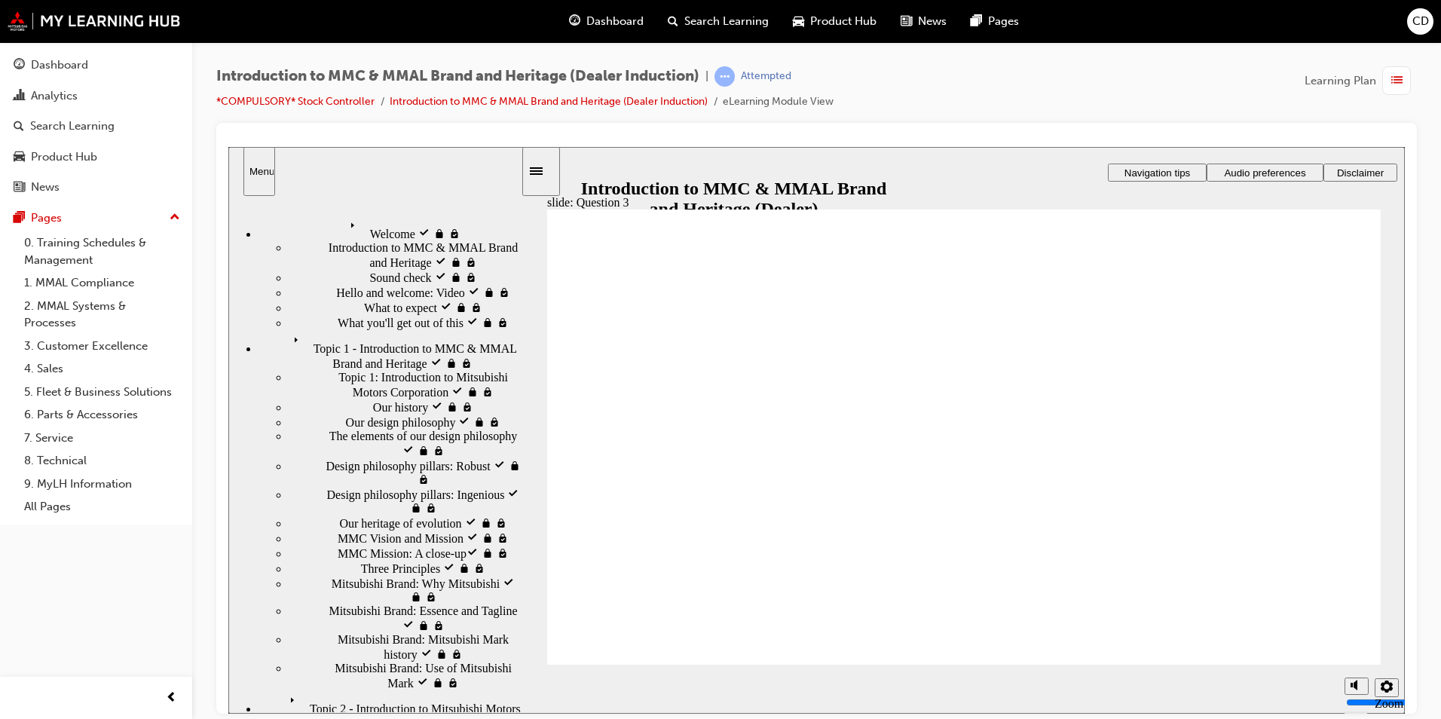
radio input "true"
drag, startPoint x: 582, startPoint y: 490, endPoint x: 682, endPoint y: 608, distance: 155.1
radio input "true"
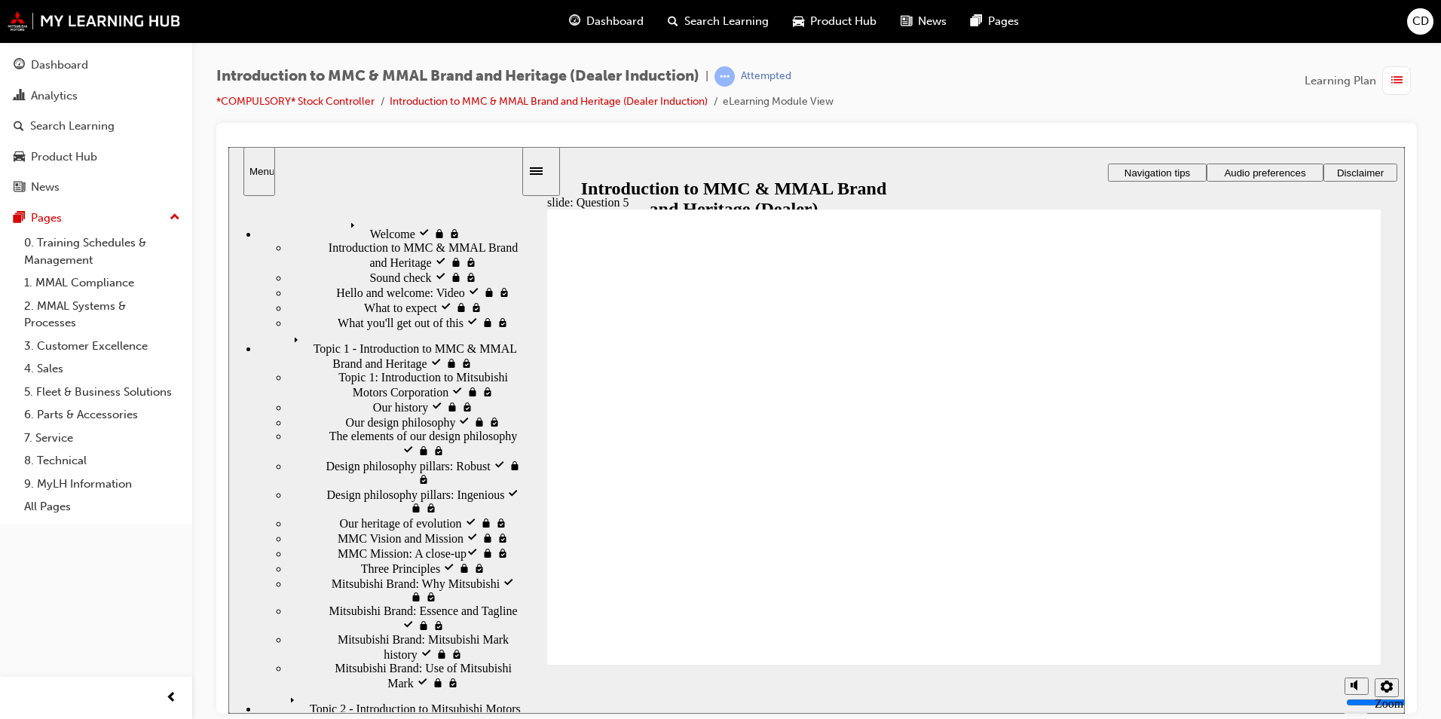
checkbox input "true"
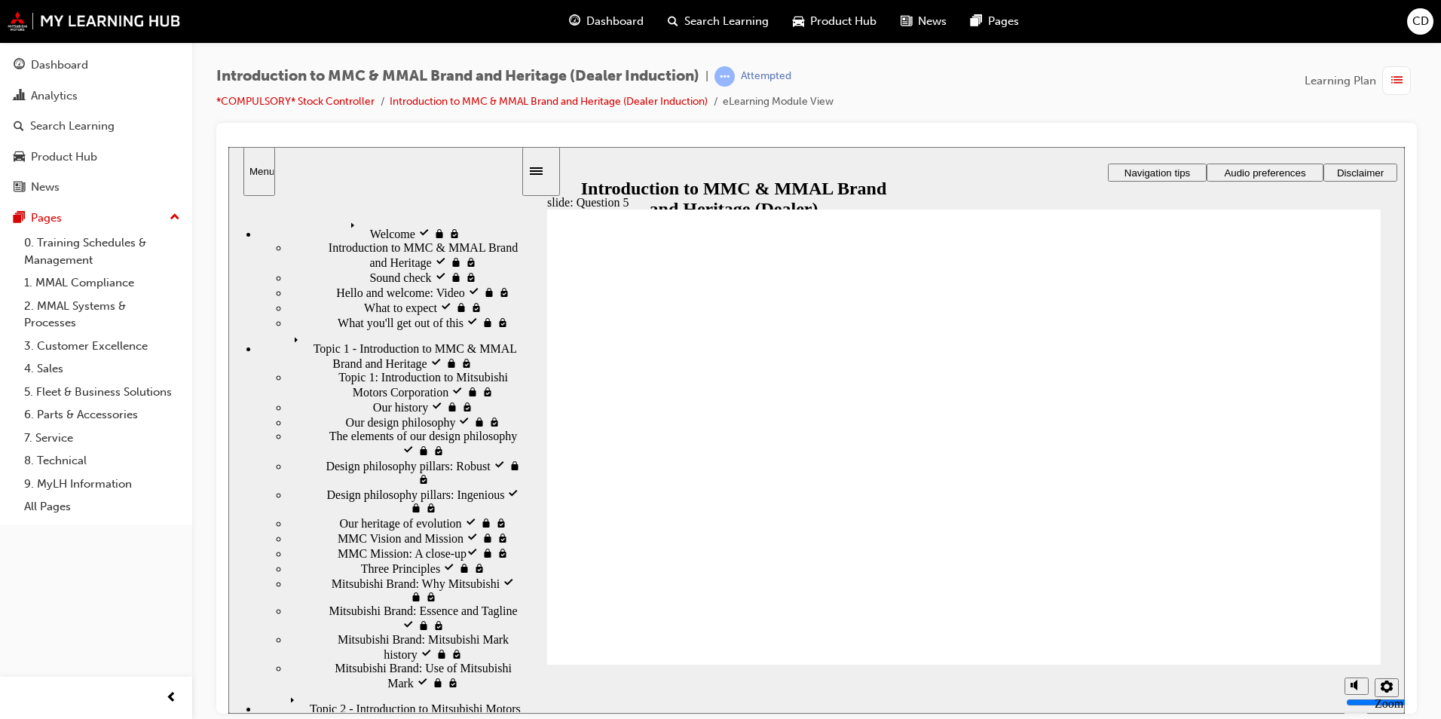
checkbox input "true"
radio input "true"
drag, startPoint x: 597, startPoint y: 517, endPoint x: 612, endPoint y: 611, distance: 95.4
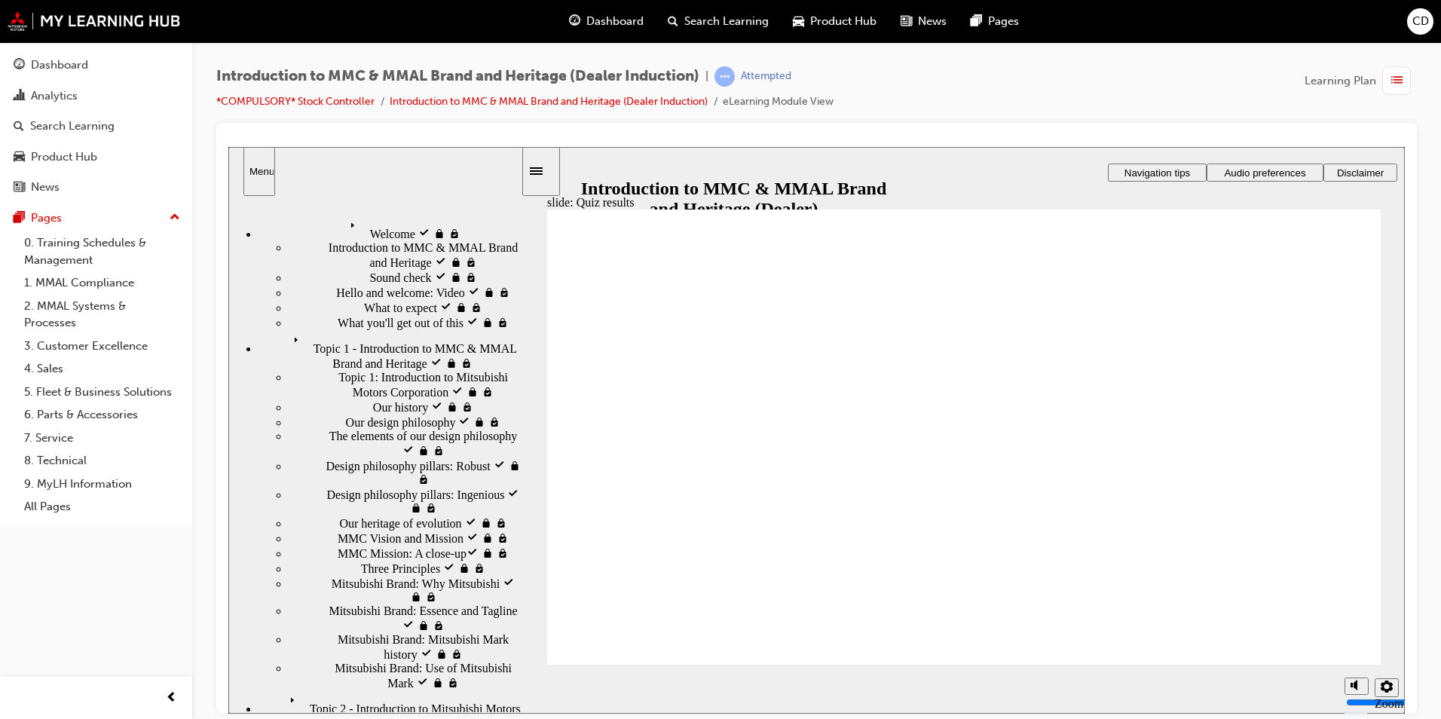
radio input "true"
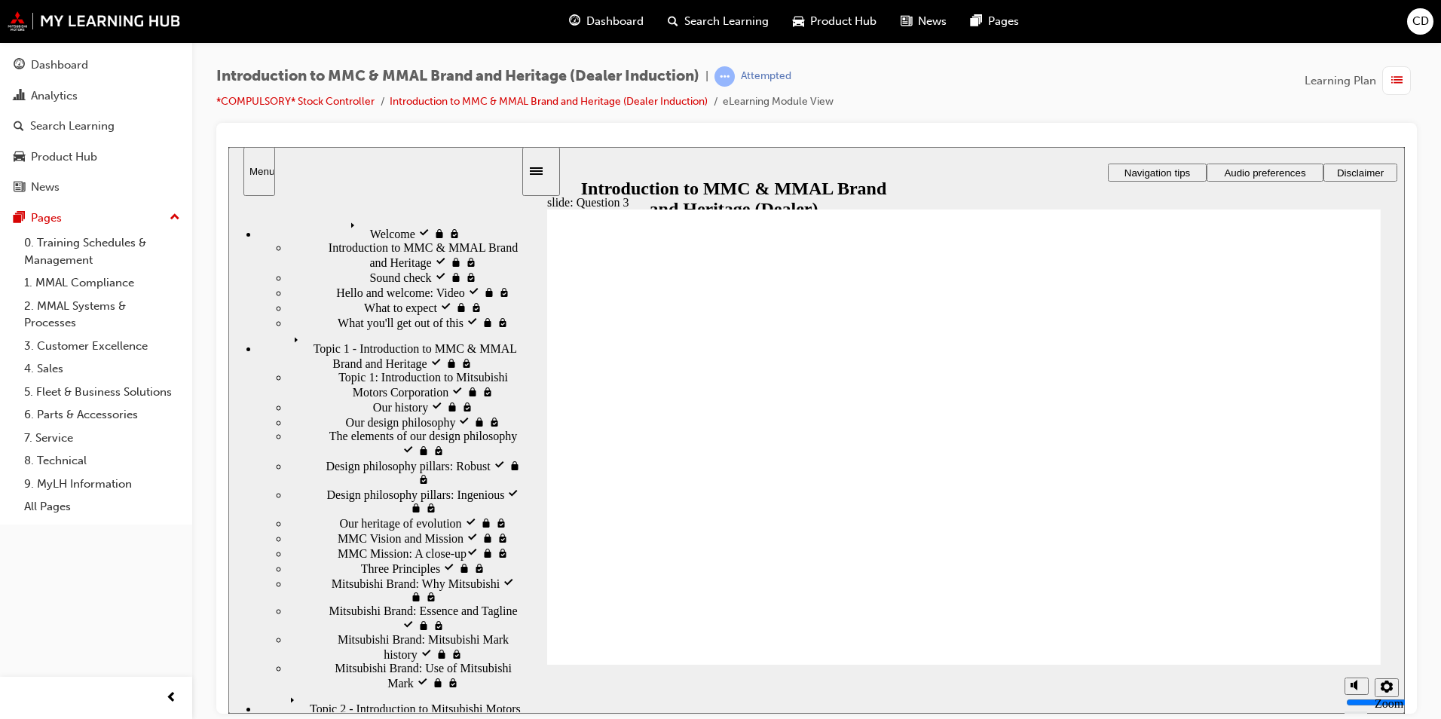
radio input "true"
drag, startPoint x: 579, startPoint y: 503, endPoint x: 727, endPoint y: 636, distance: 198.5
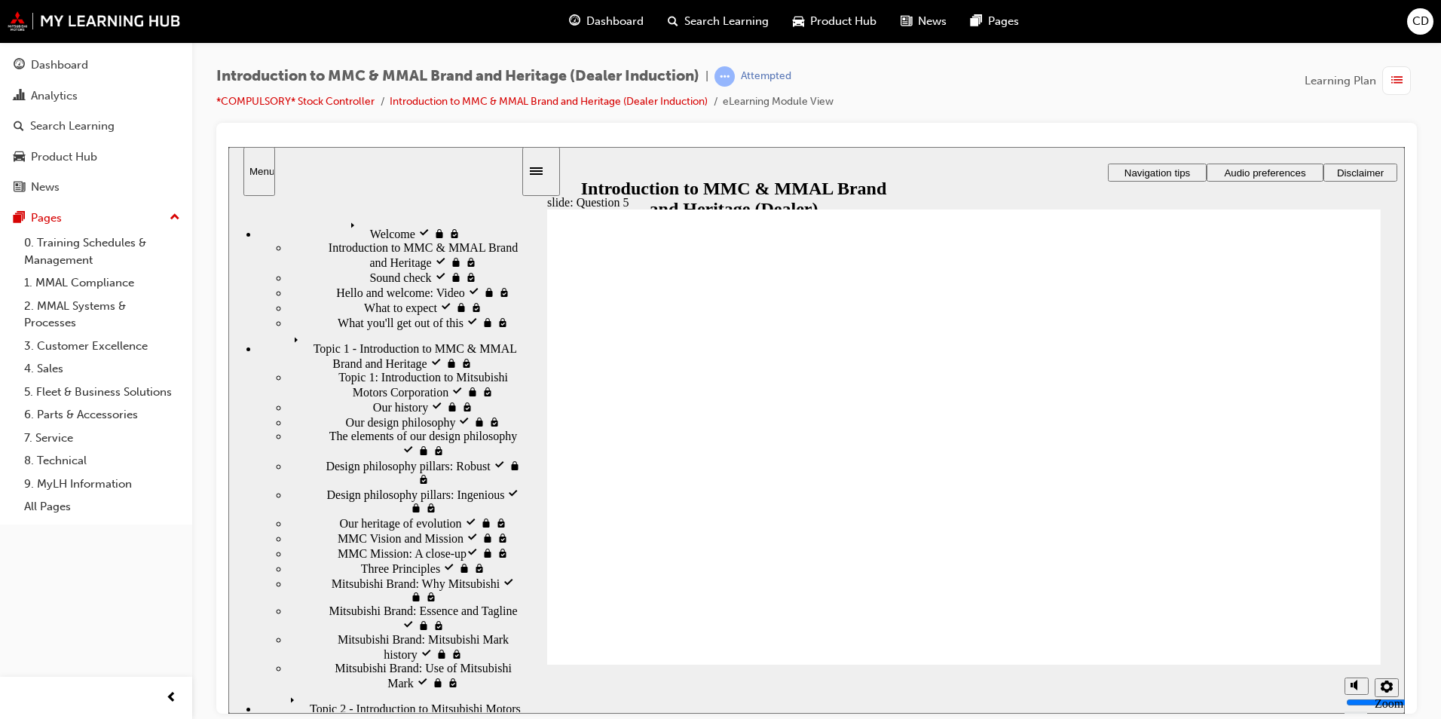
drag, startPoint x: 586, startPoint y: 445, endPoint x: 585, endPoint y: 465, distance: 19.7
checkbox input "true"
drag, startPoint x: 579, startPoint y: 516, endPoint x: 579, endPoint y: 544, distance: 27.9
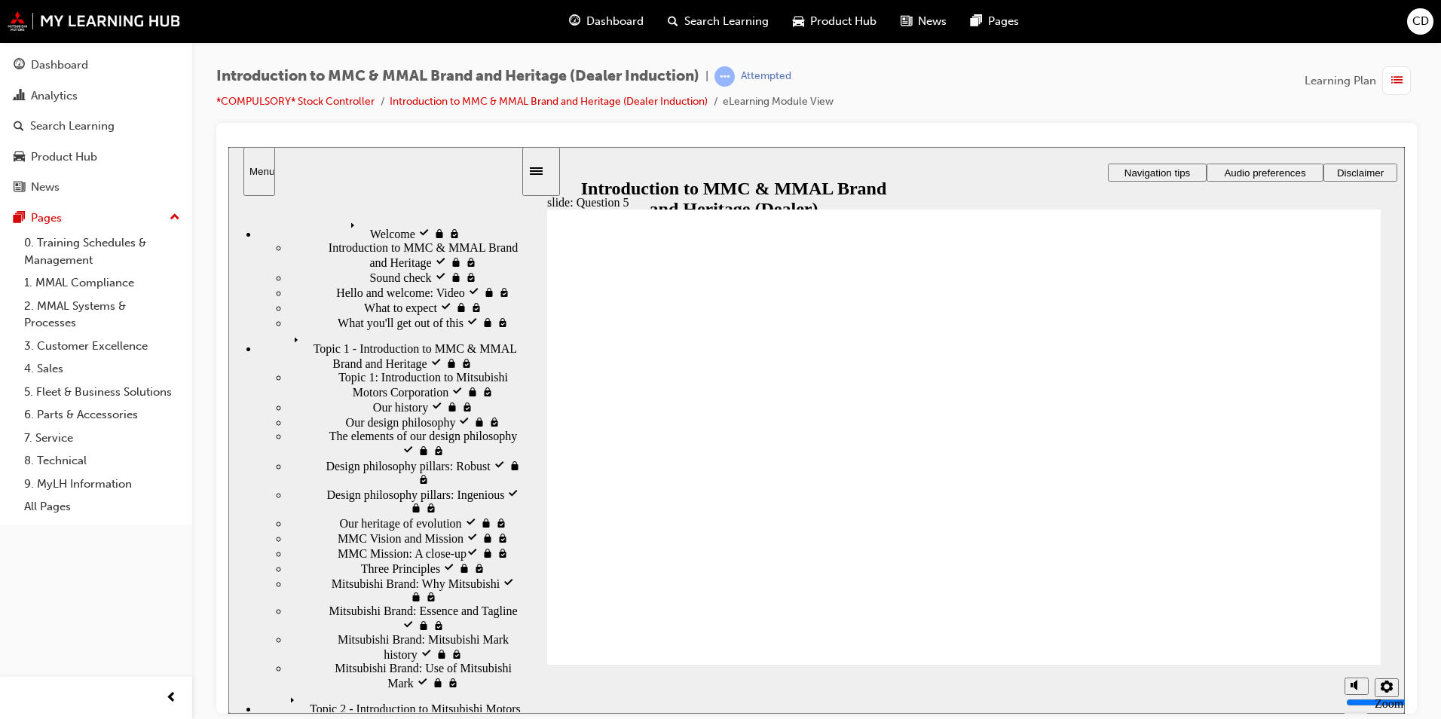
checkbox input "true"
drag, startPoint x: 779, startPoint y: 524, endPoint x: 705, endPoint y: 619, distance: 120.2
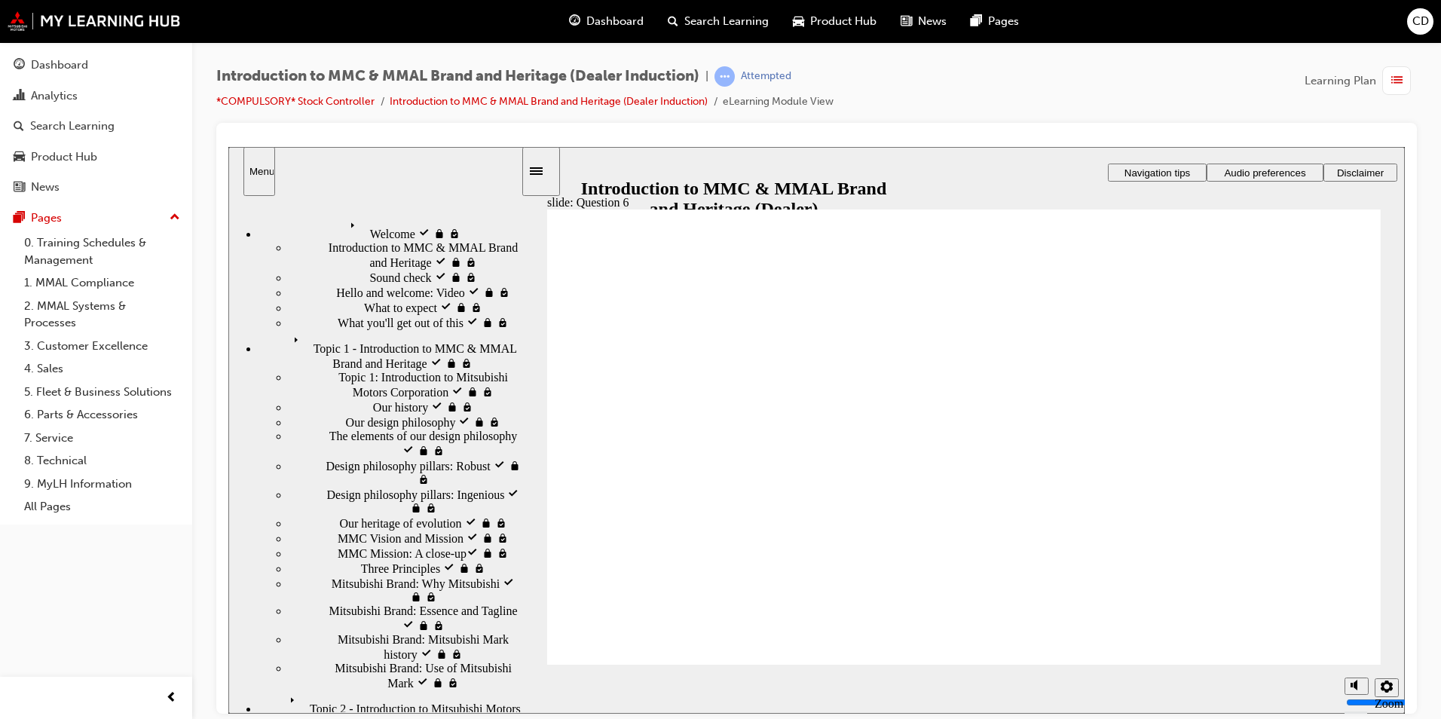
radio input "true"
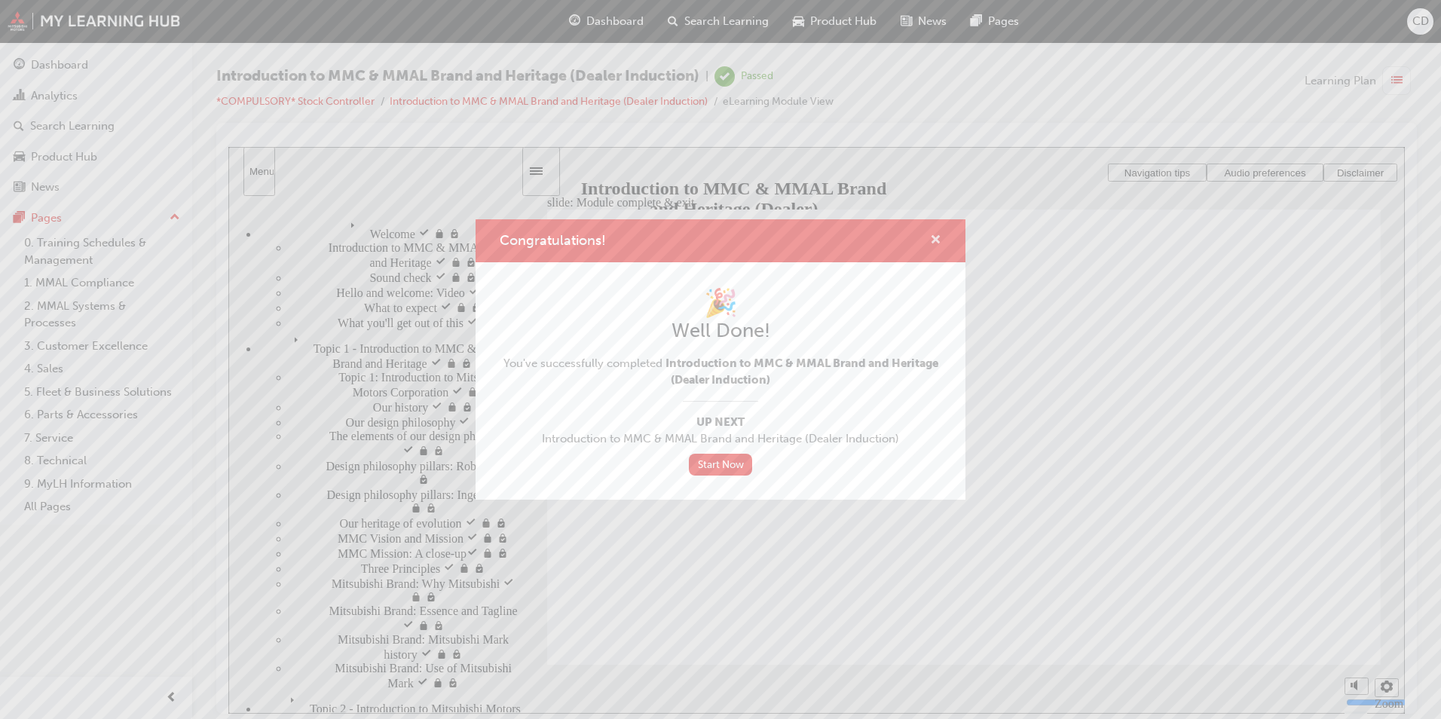
click at [933, 237] on span "cross-icon" at bounding box center [935, 241] width 11 height 14
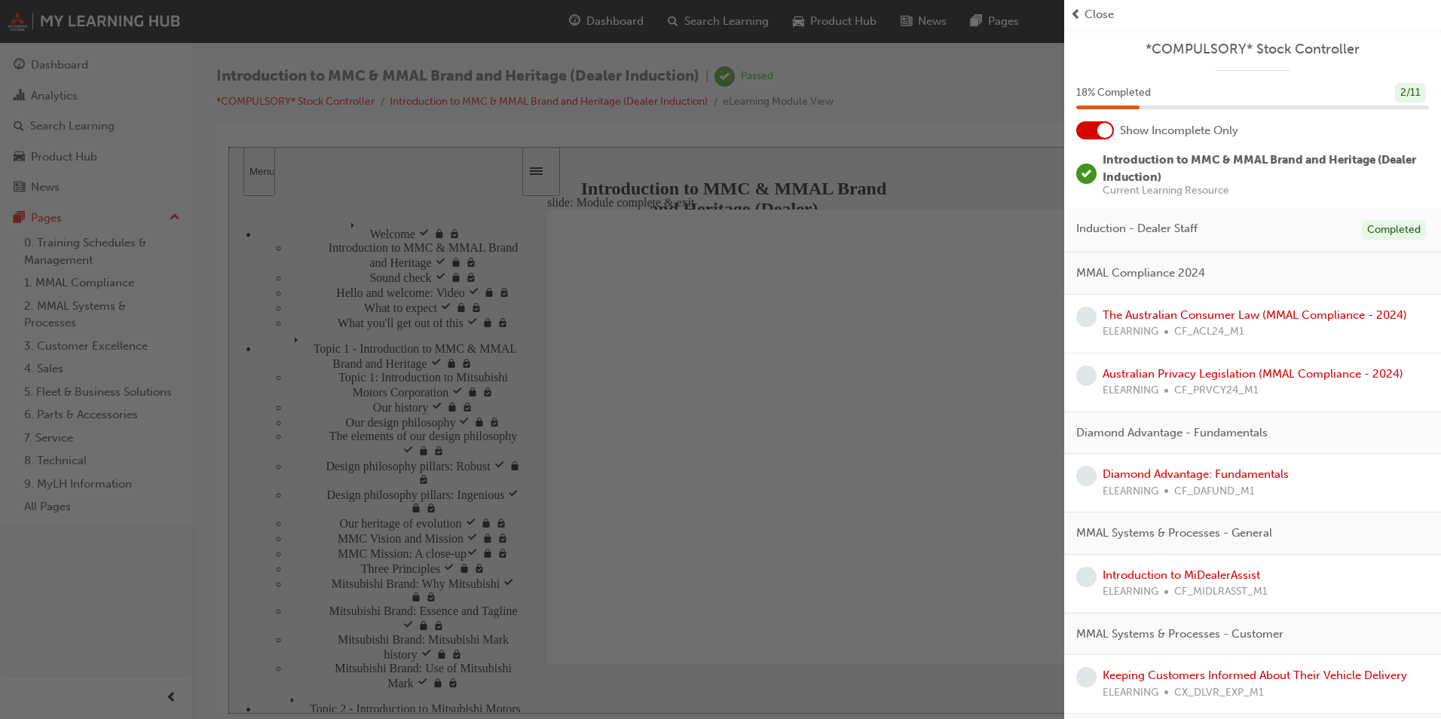
click at [860, 396] on div "button" at bounding box center [532, 359] width 1064 height 719
